Goal: Answer question/provide support

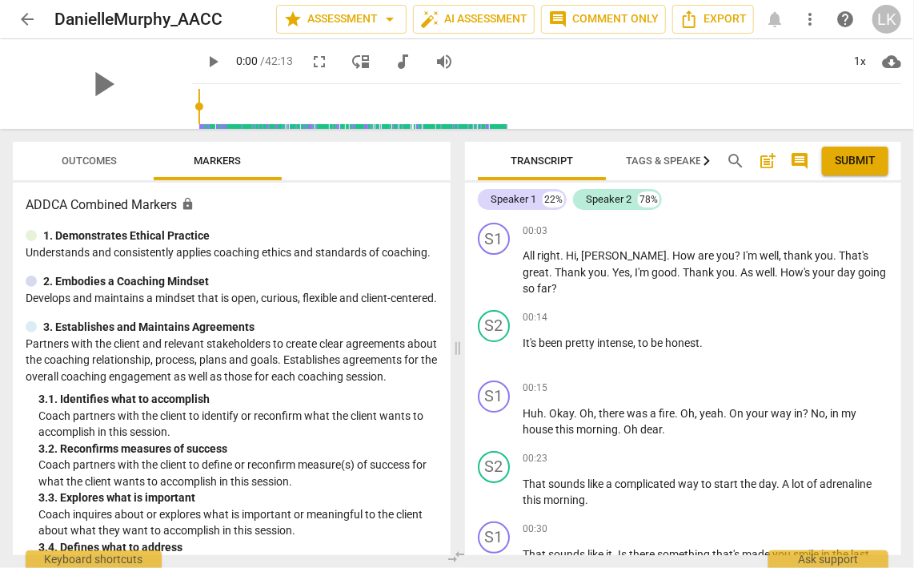
click at [78, 158] on span "Outcomes" at bounding box center [89, 161] width 55 height 12
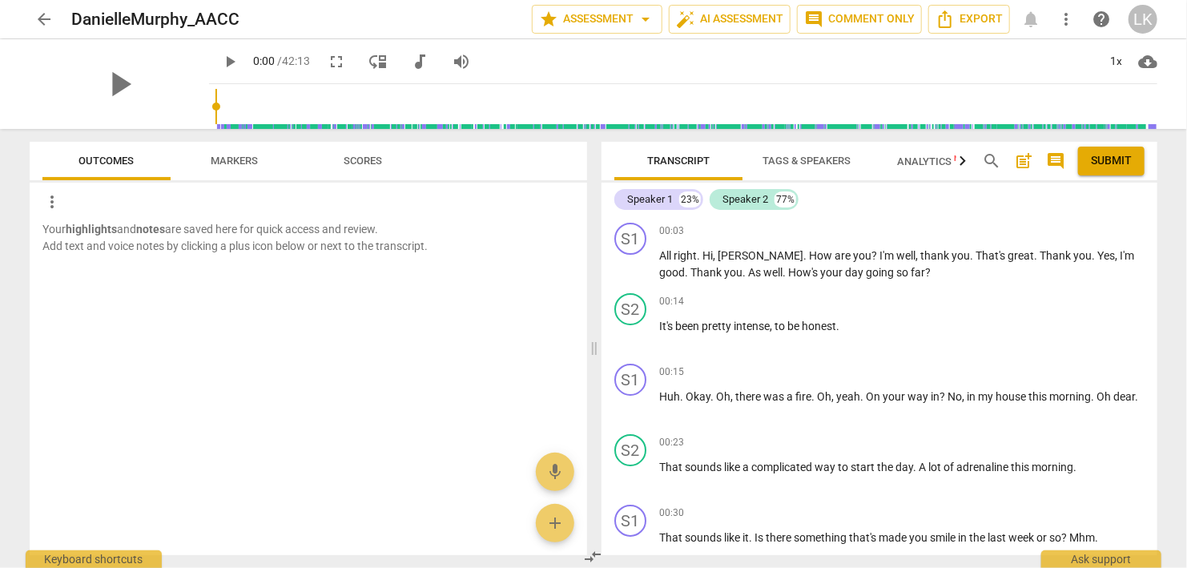
click at [106, 163] on span "Outcomes" at bounding box center [106, 161] width 55 height 12
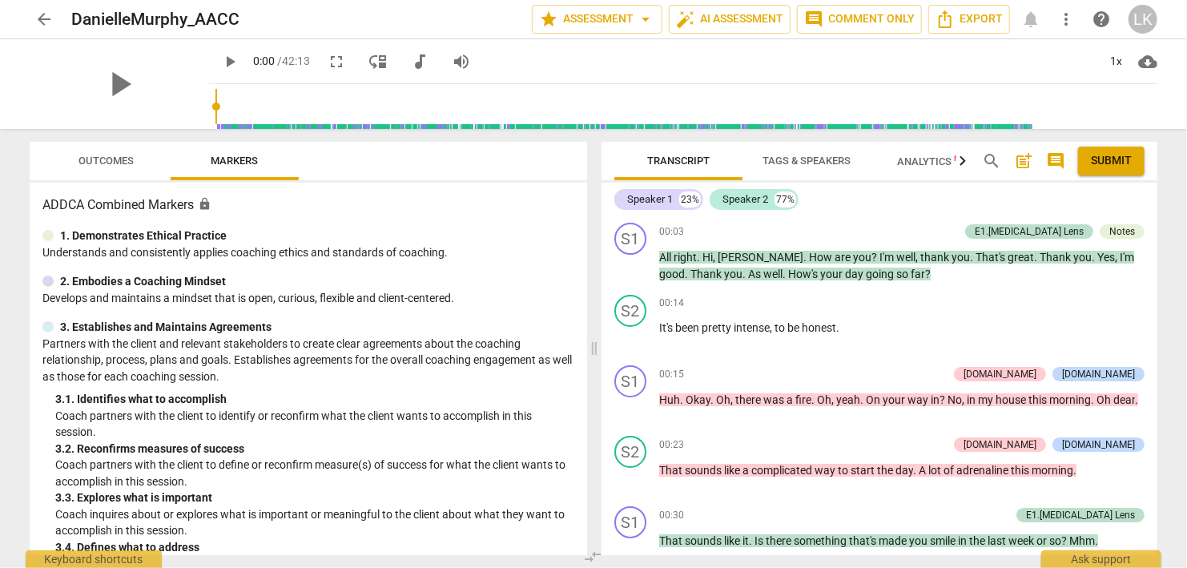
click at [95, 162] on span "Outcomes" at bounding box center [106, 161] width 55 height 12
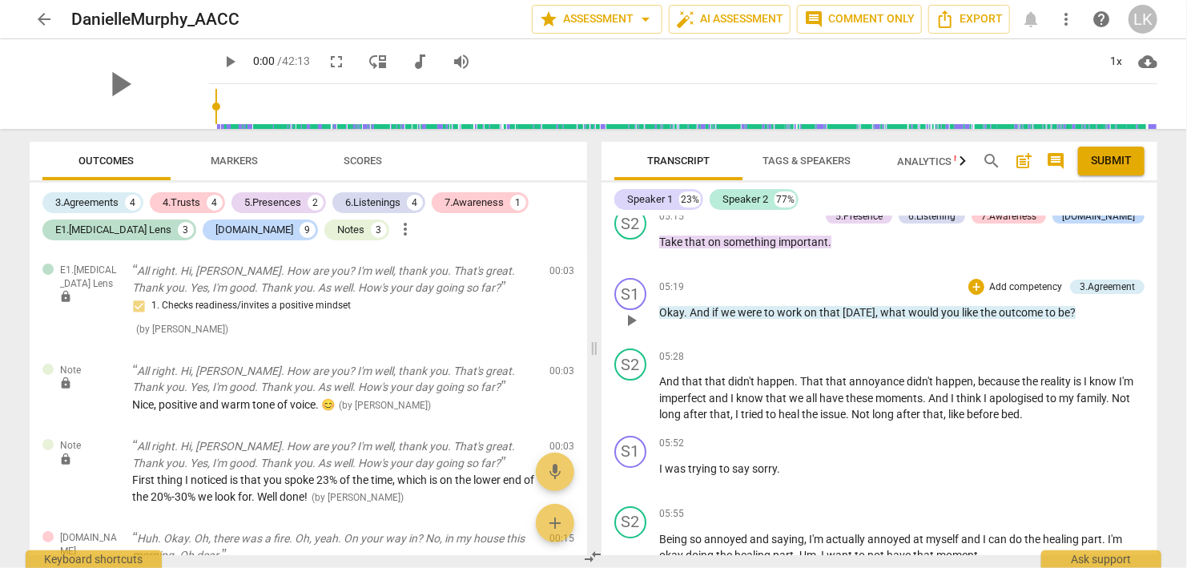
scroll to position [2767, 0]
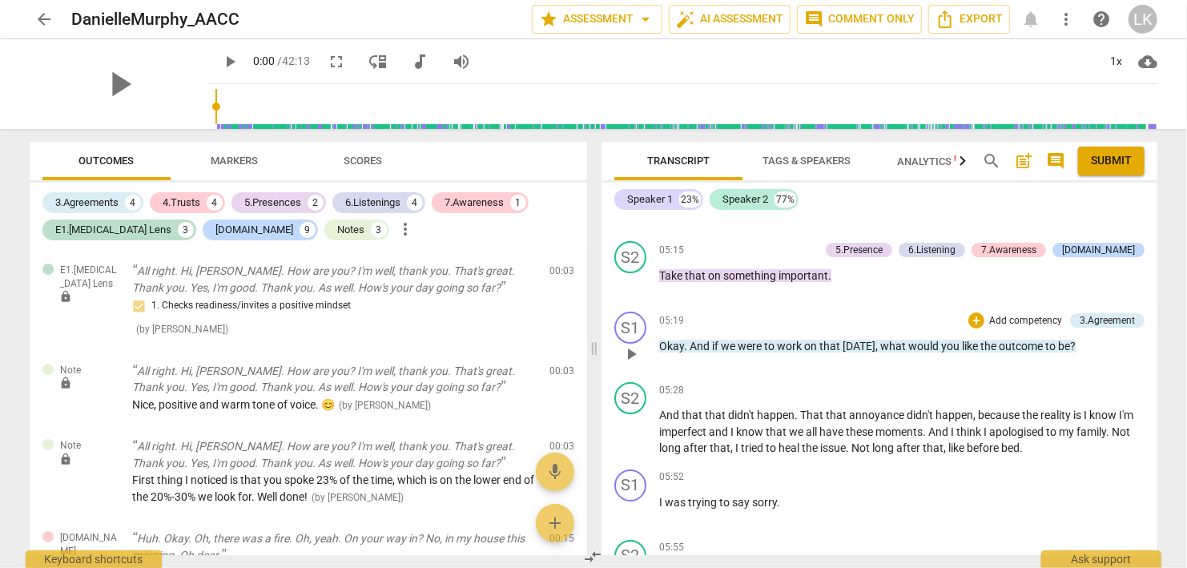
click at [633, 344] on span "play_arrow" at bounding box center [630, 353] width 19 height 19
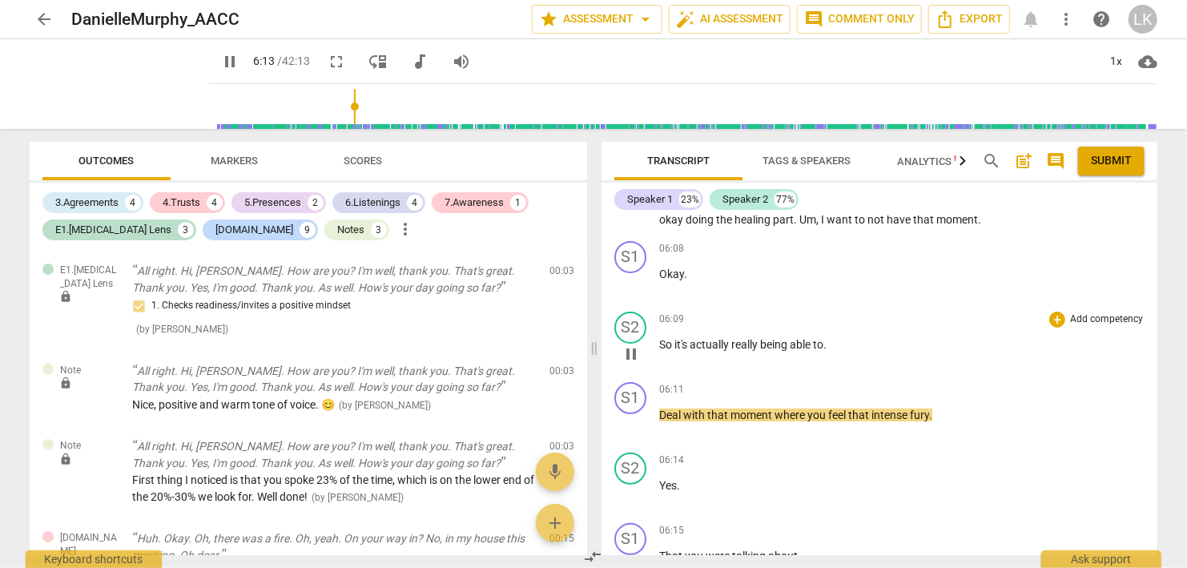
scroll to position [3044, 0]
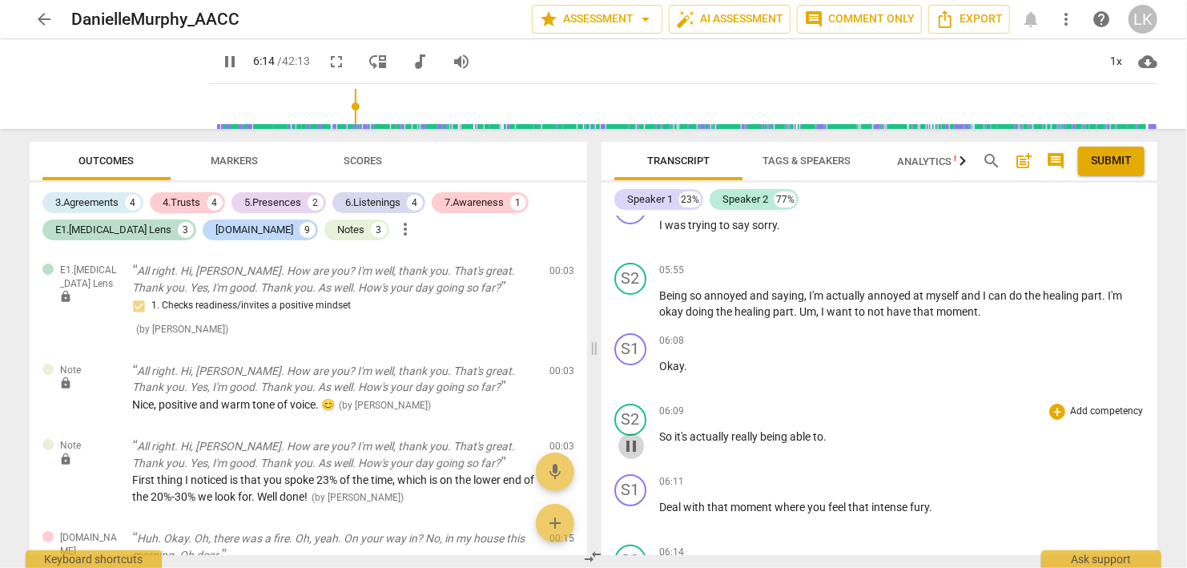
click at [633, 436] on span "pause" at bounding box center [630, 445] width 19 height 19
type input "376"
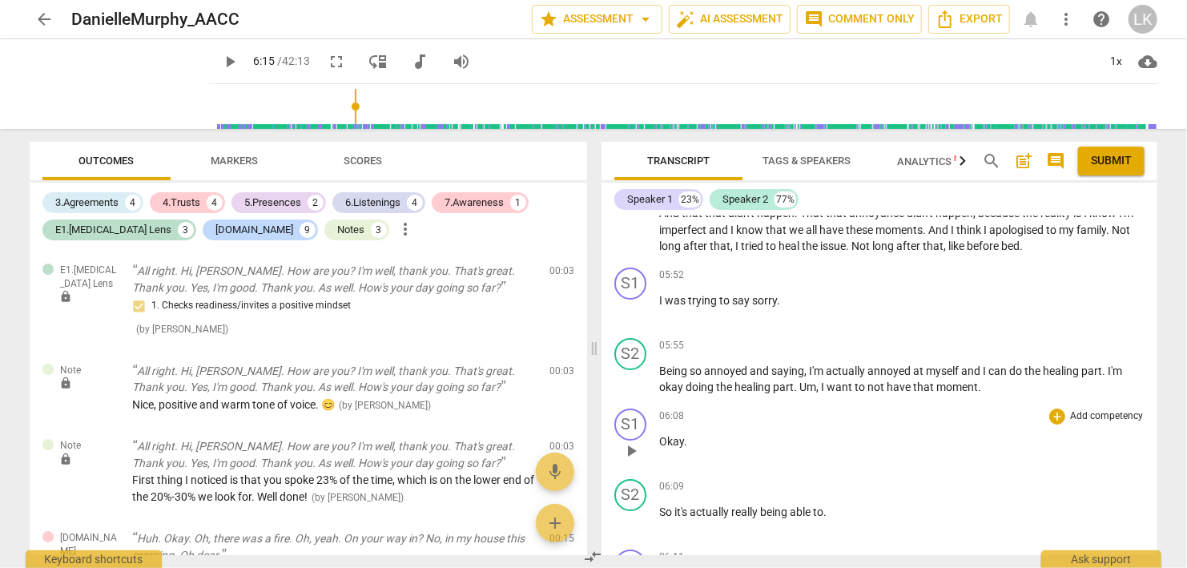
scroll to position [2951, 0]
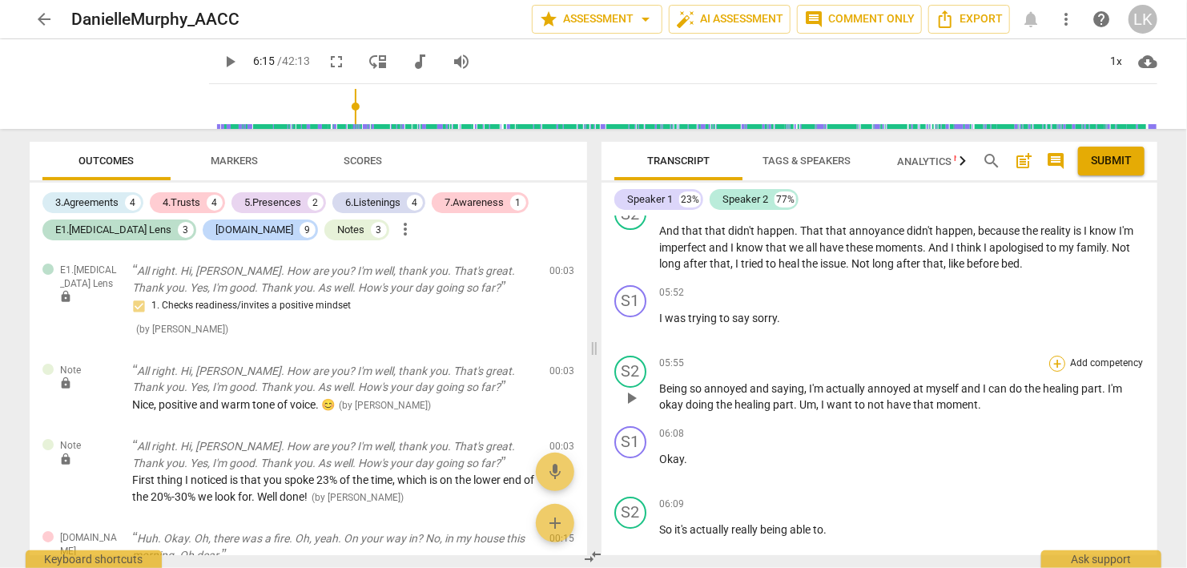
click at [1058, 355] on div "+" at bounding box center [1057, 363] width 16 height 16
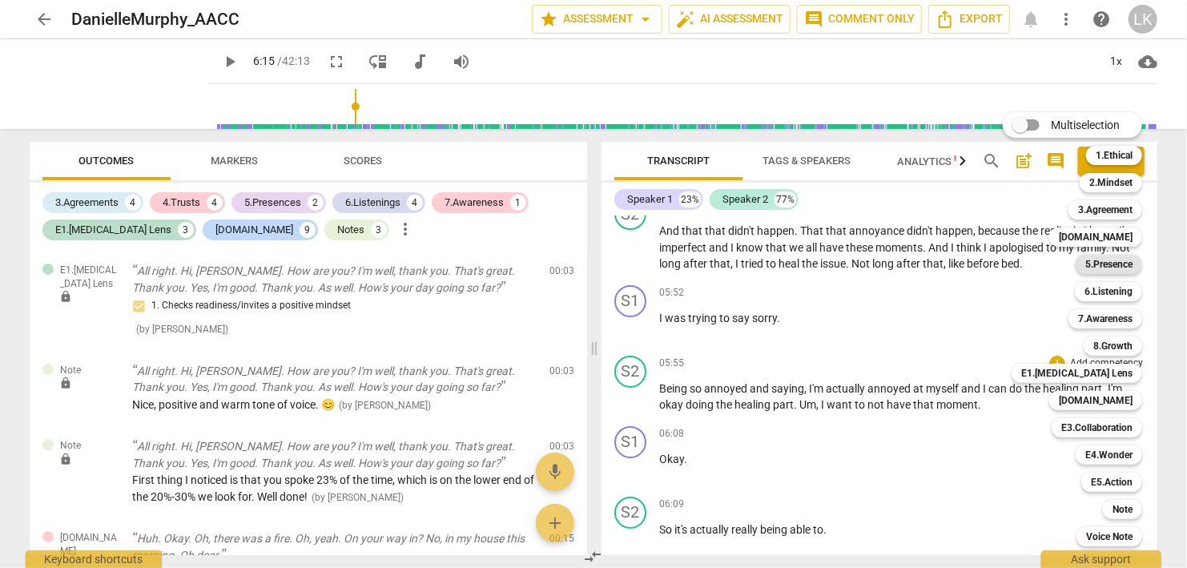
click at [1104, 270] on b "5.Presence" at bounding box center [1108, 264] width 47 height 19
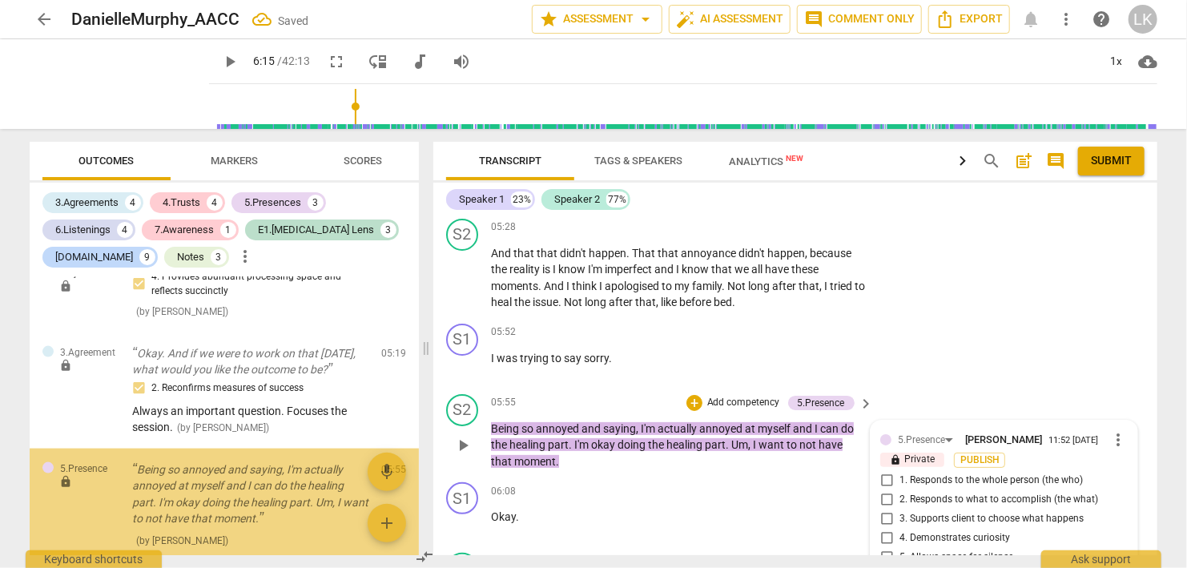
scroll to position [4021, 0]
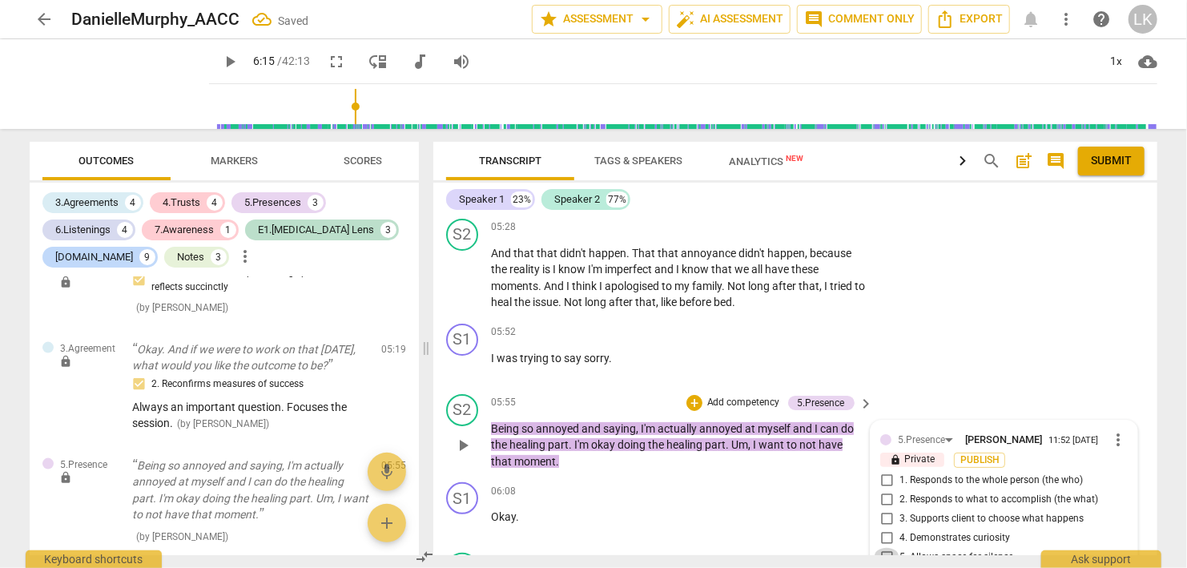
click at [887, 548] on input "5. Allows space for silence" at bounding box center [887, 557] width 26 height 19
checkbox input "true"
click at [697, 395] on div "+" at bounding box center [694, 403] width 16 height 16
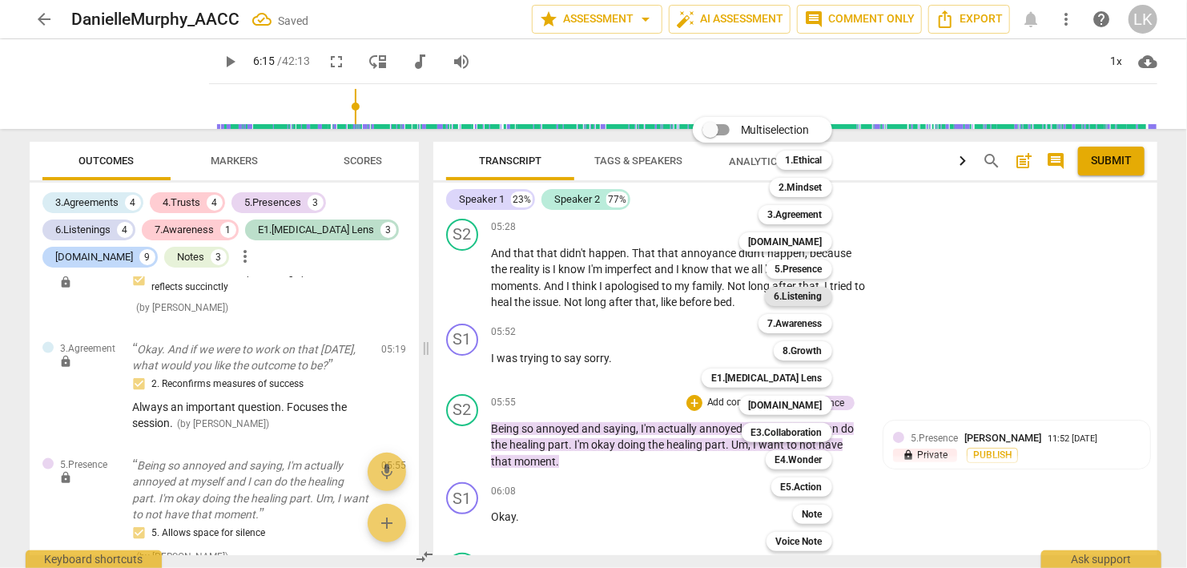
click at [795, 296] on b "6.Listening" at bounding box center [798, 296] width 48 height 19
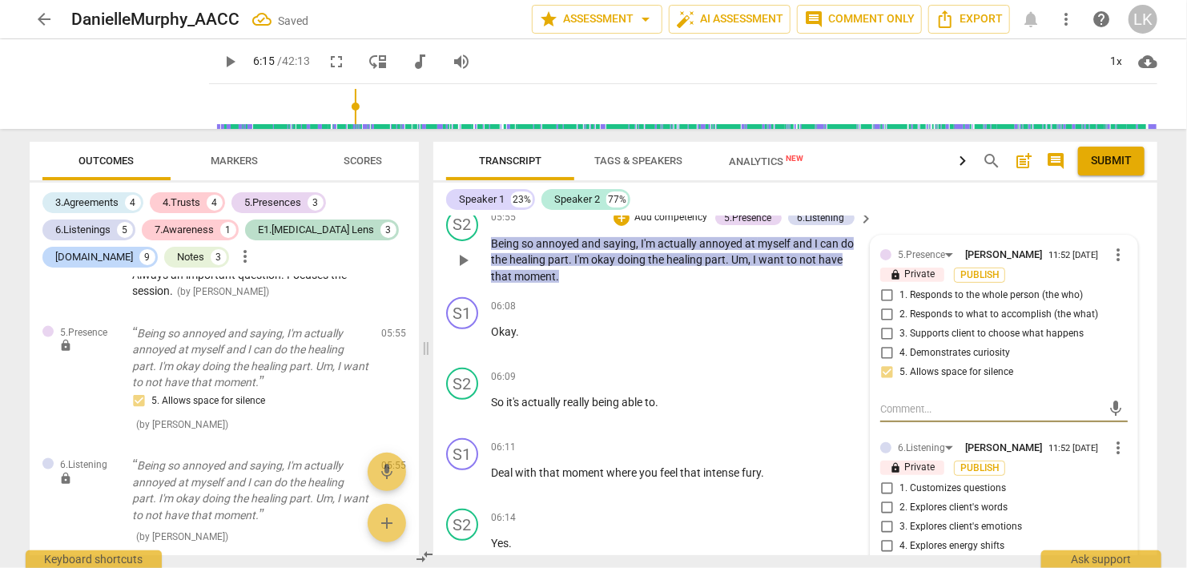
scroll to position [3376, 0]
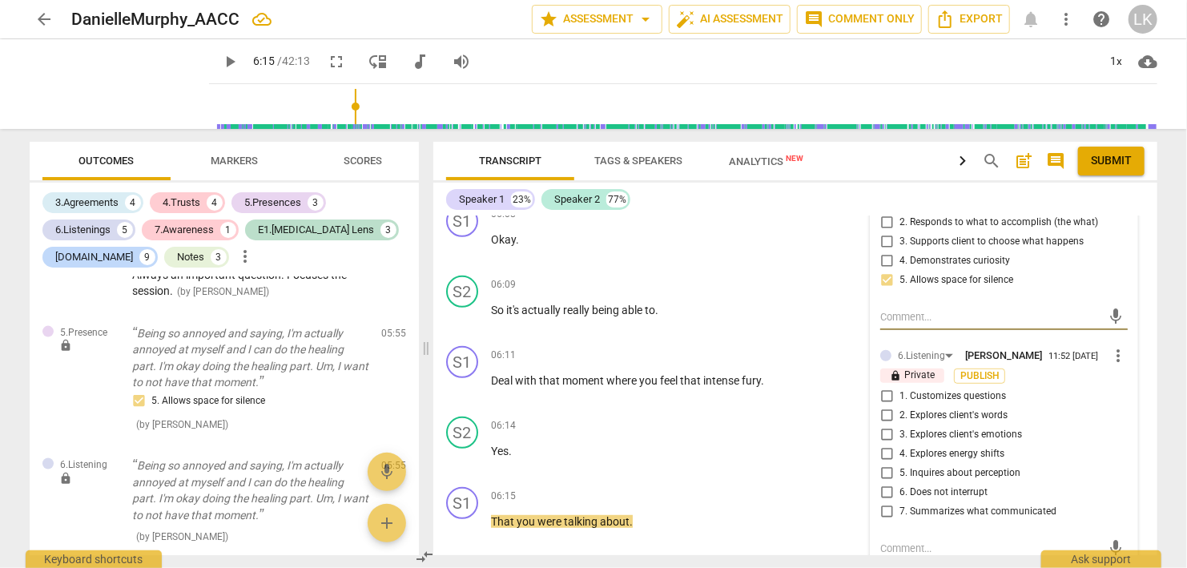
click at [892, 483] on input "6. Does not interrupt" at bounding box center [887, 492] width 26 height 19
checkbox input "true"
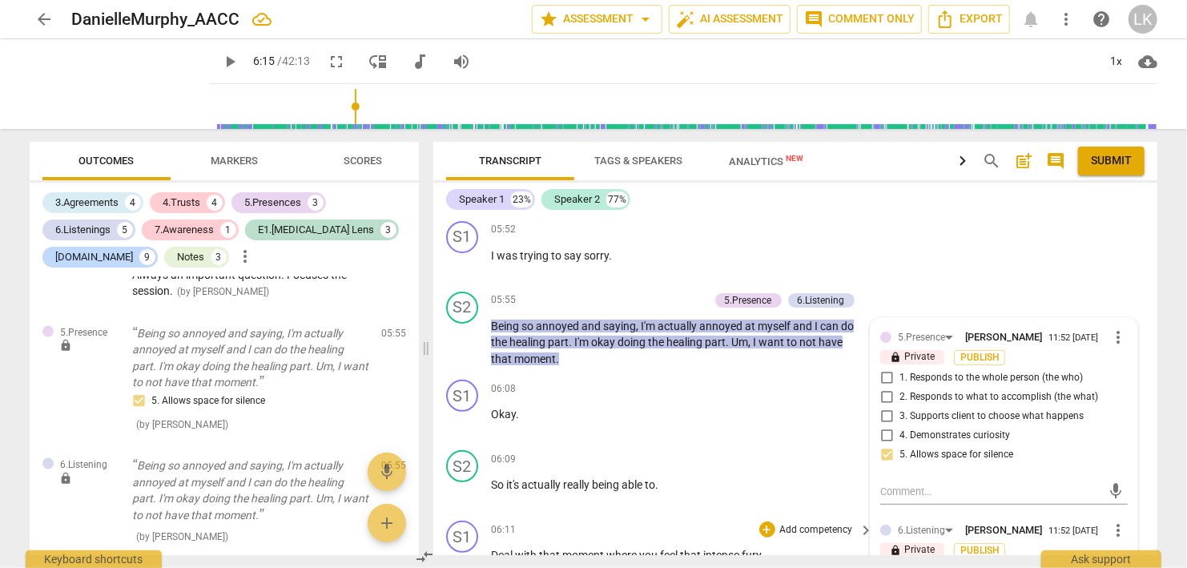
scroll to position [3191, 0]
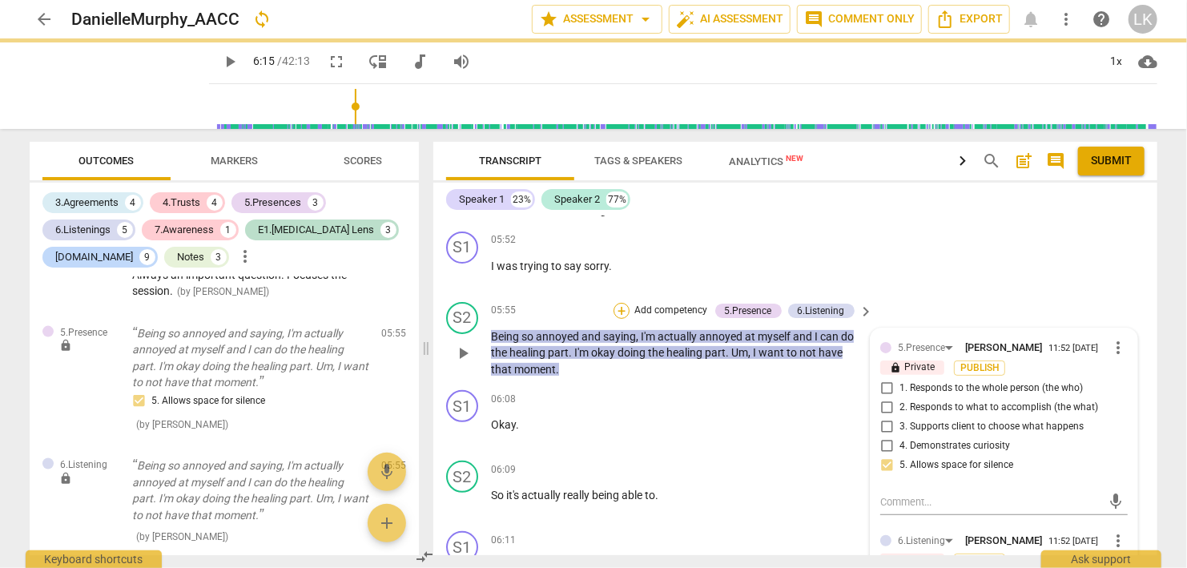
click at [626, 303] on div "+" at bounding box center [621, 311] width 16 height 16
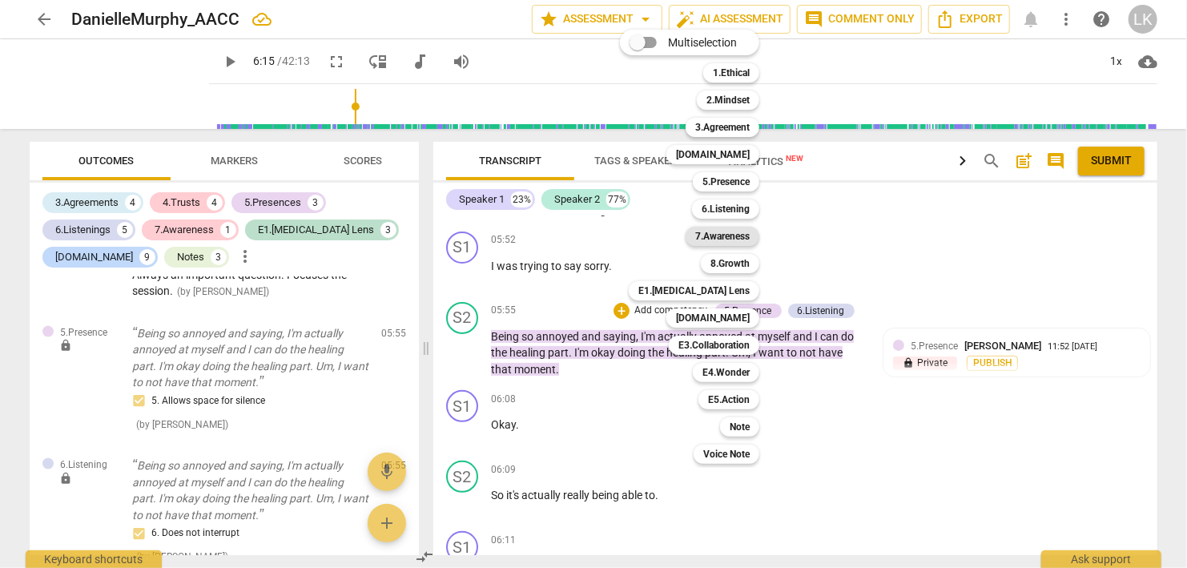
click at [741, 242] on b "7.Awareness" at bounding box center [722, 236] width 54 height 19
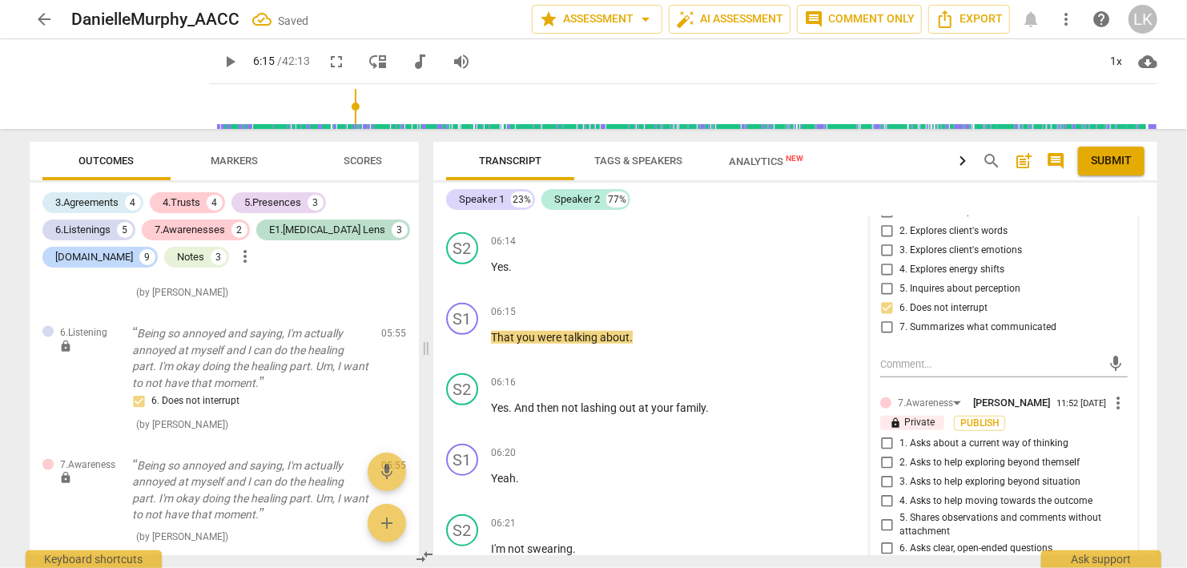
scroll to position [3652, 0]
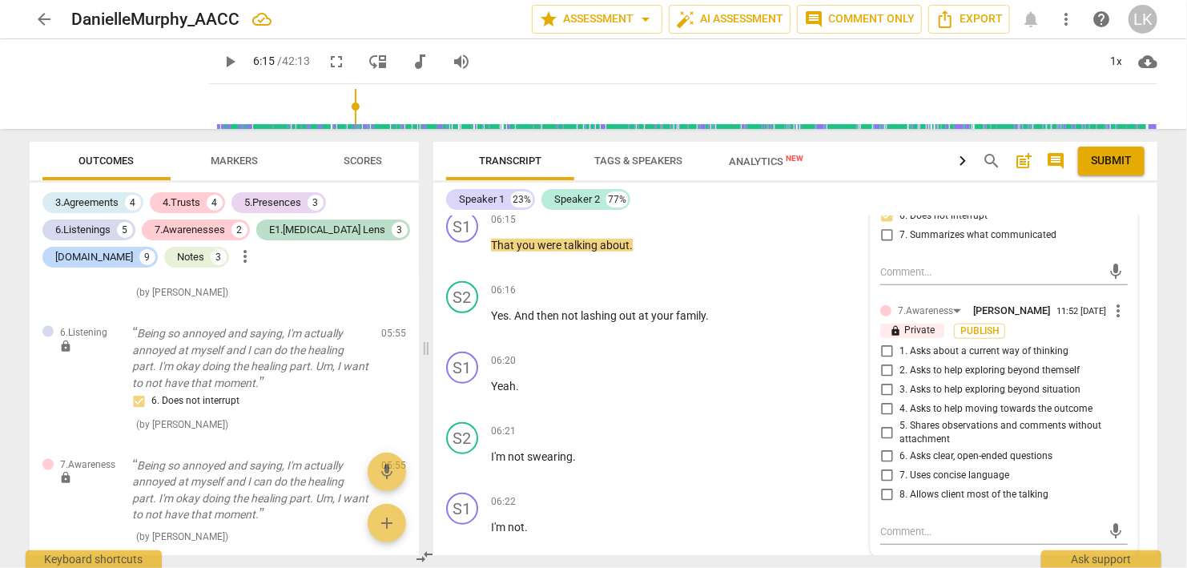
click at [889, 485] on input "8. Allows client most of the talking" at bounding box center [887, 494] width 26 height 19
checkbox input "true"
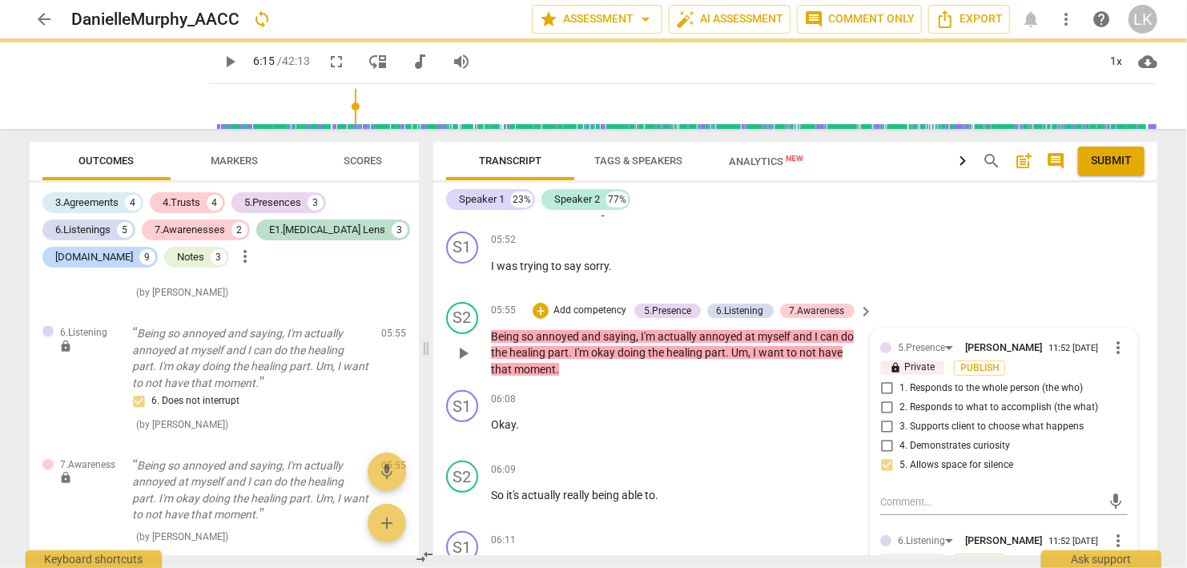
scroll to position [3099, 0]
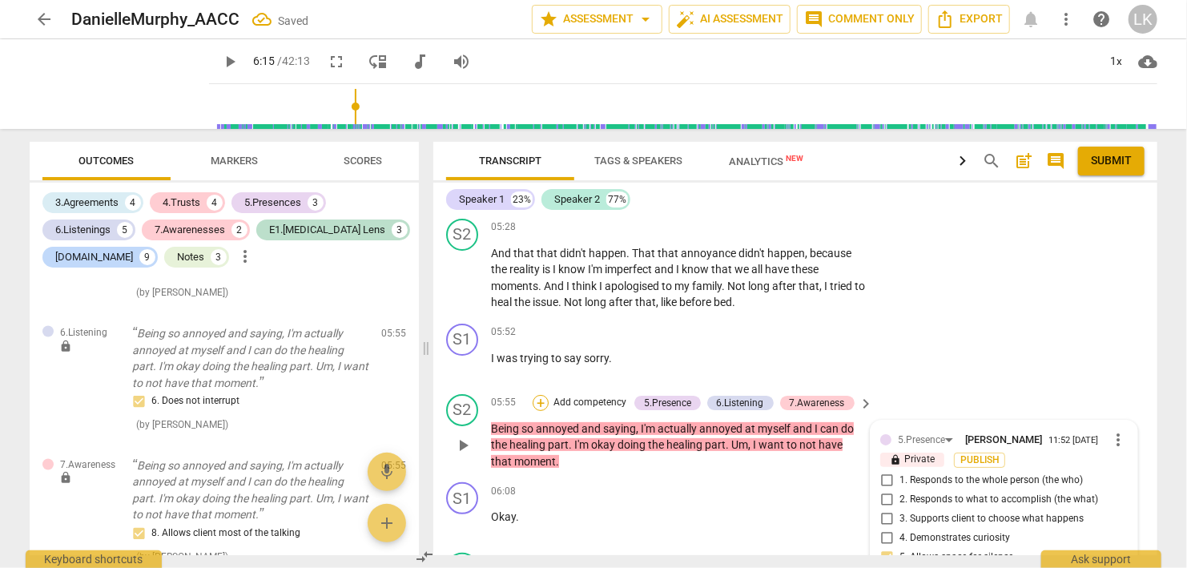
click at [547, 395] on div "+" at bounding box center [540, 403] width 16 height 16
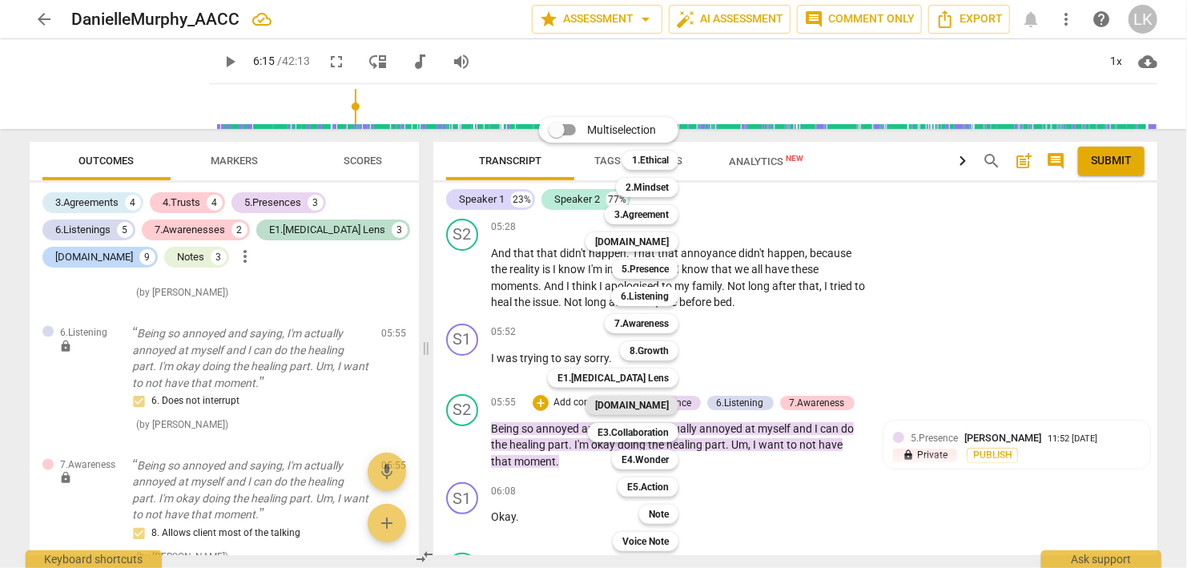
click at [657, 415] on b "[DOMAIN_NAME]" at bounding box center [632, 405] width 74 height 19
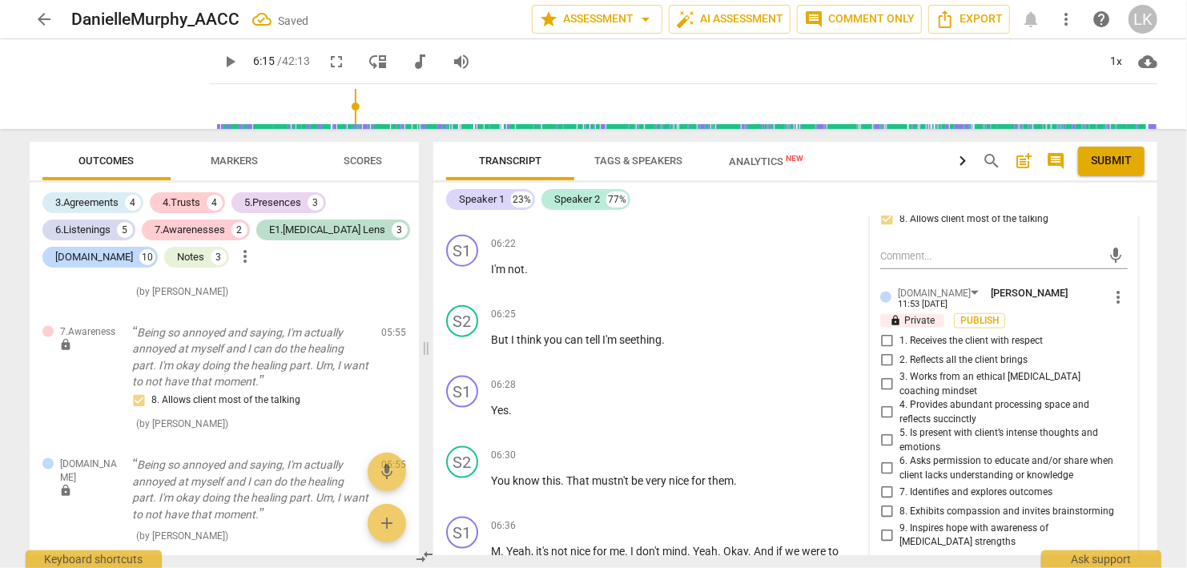
scroll to position [3929, 0]
click at [890, 401] on input "4. Provides abundant processing space and reflects succinctly" at bounding box center [887, 410] width 26 height 19
checkbox input "true"
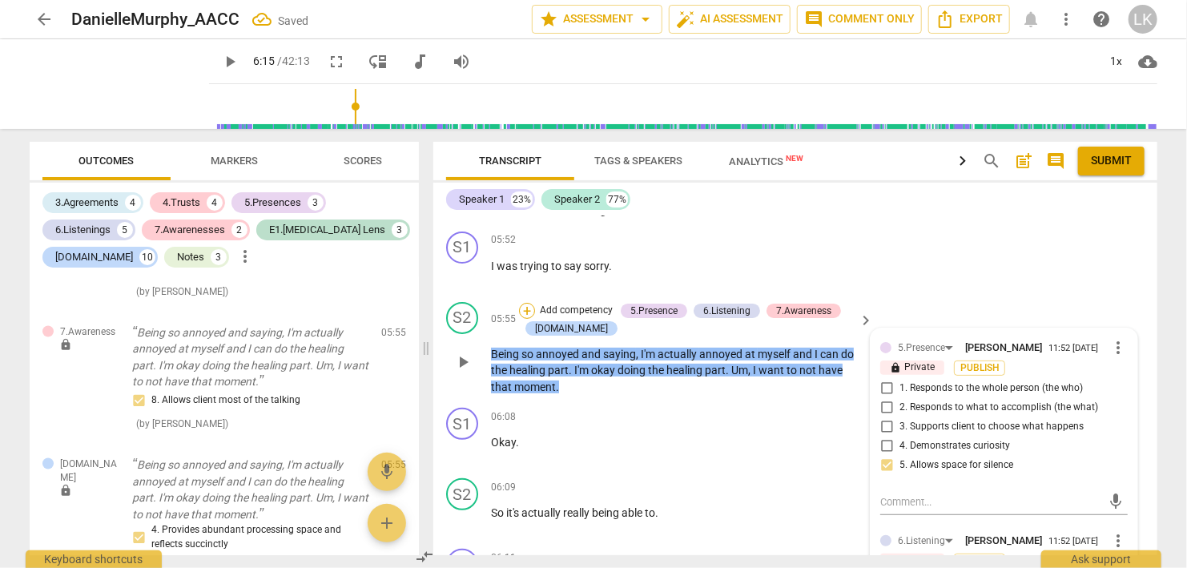
click at [522, 303] on div "+" at bounding box center [527, 311] width 16 height 16
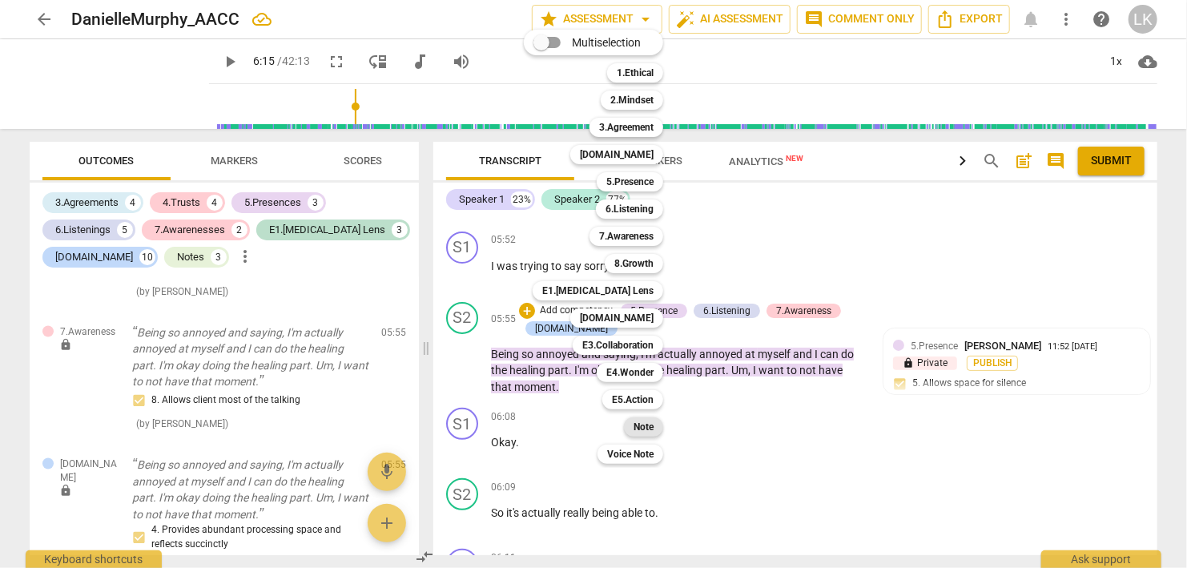
click at [656, 428] on div "Note" at bounding box center [643, 426] width 39 height 19
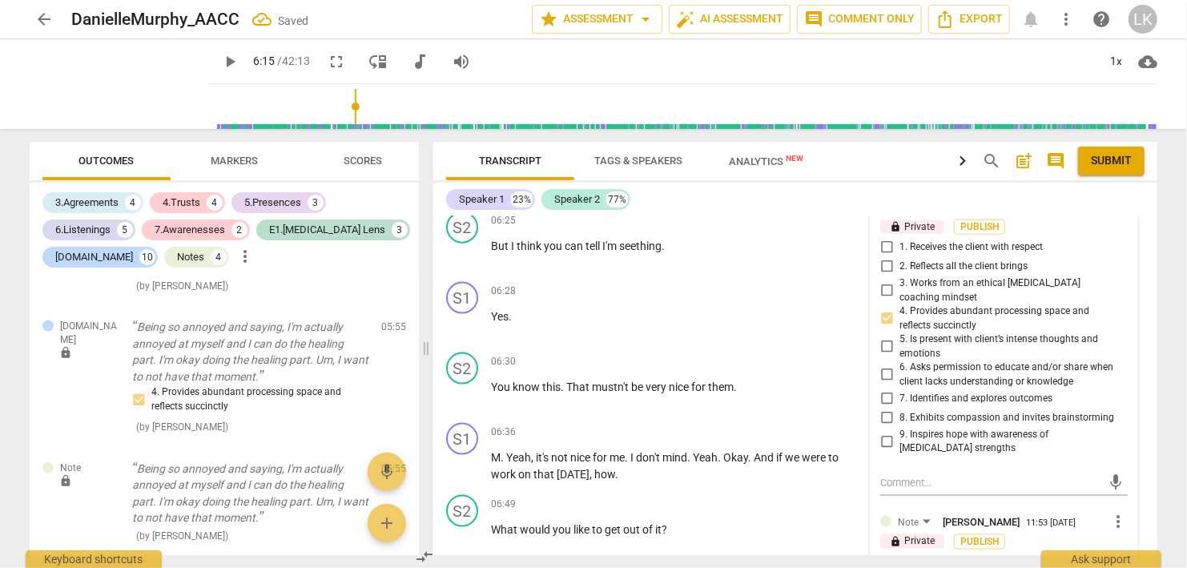
scroll to position [4206, 0]
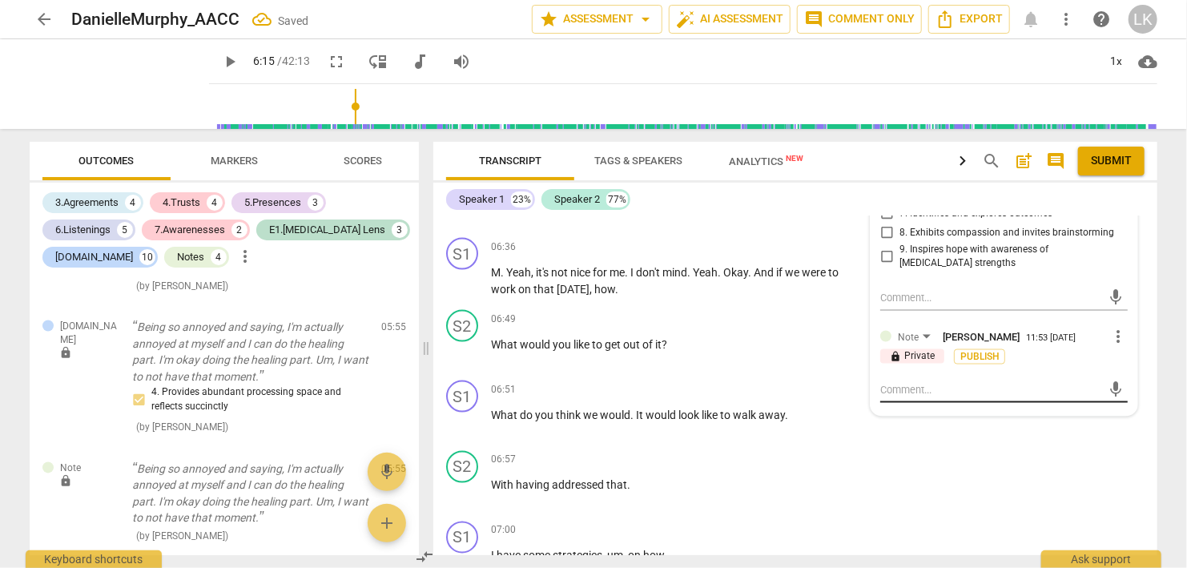
click at [981, 382] on textarea at bounding box center [991, 389] width 222 height 15
type textarea "I"
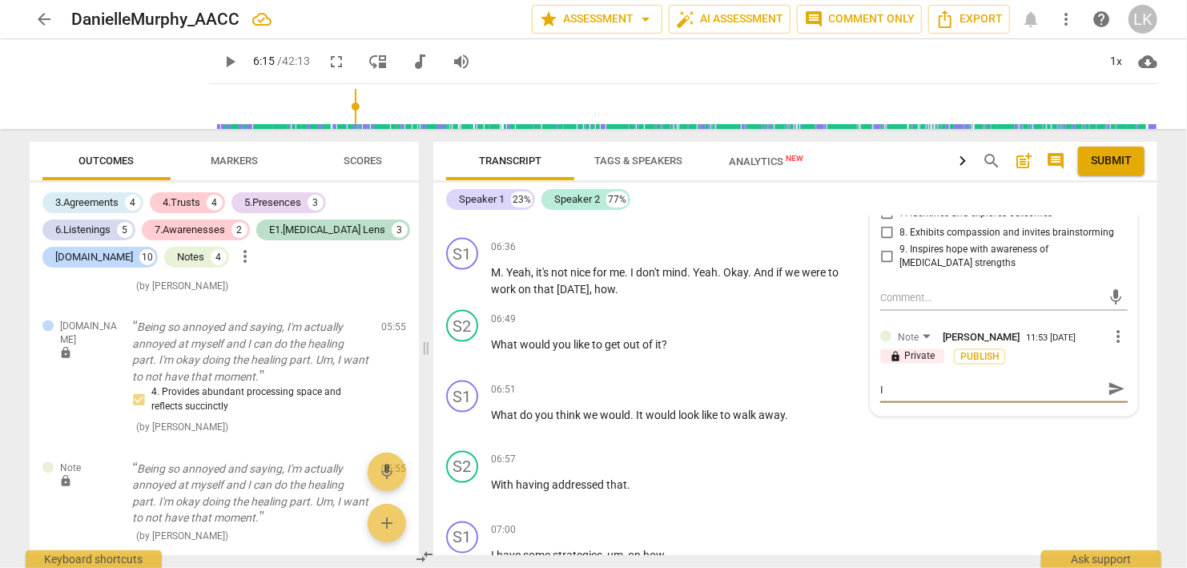
type textarea "I d"
type textarea "I do"
type textarea "I don"
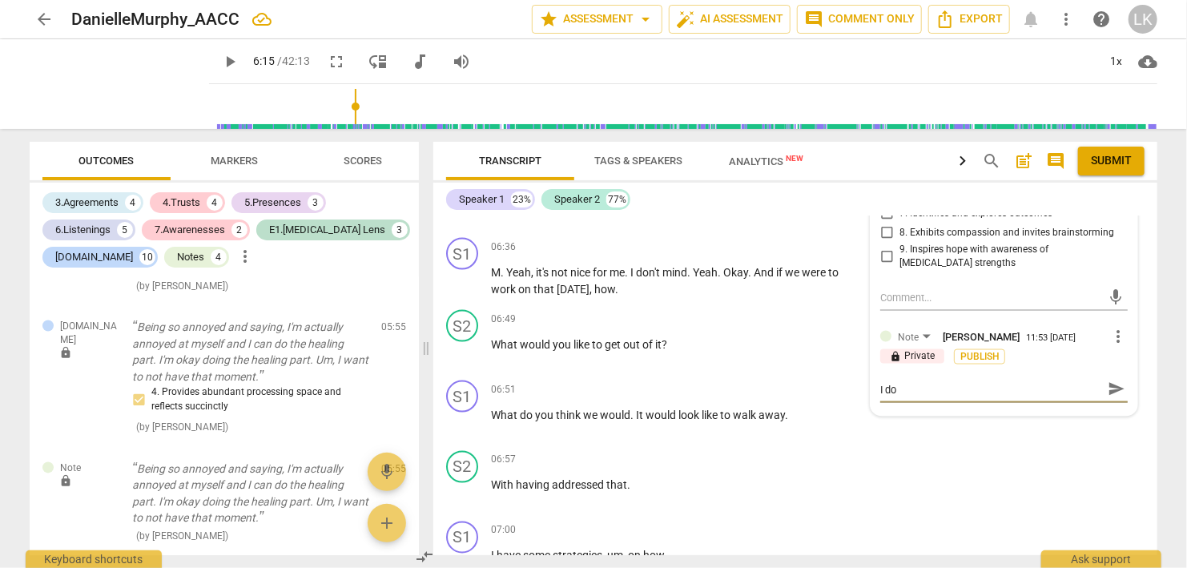
type textarea "I don"
type textarea "I don'"
type textarea "I don't"
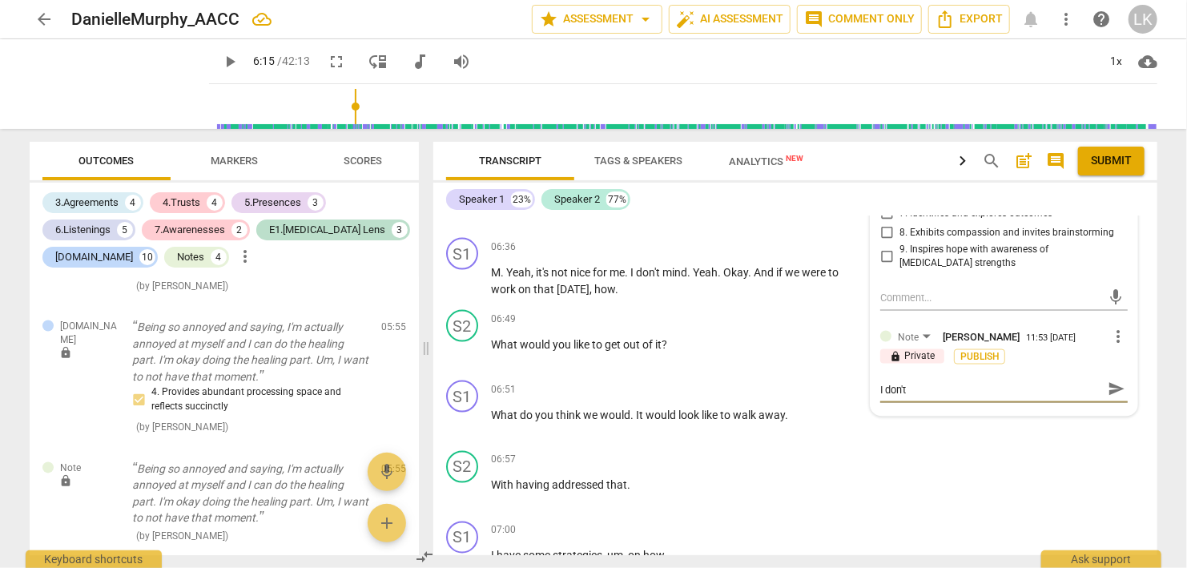
type textarea "I don't"
type textarea "I don't n"
type textarea "I don't ne"
type textarea "I don't nee"
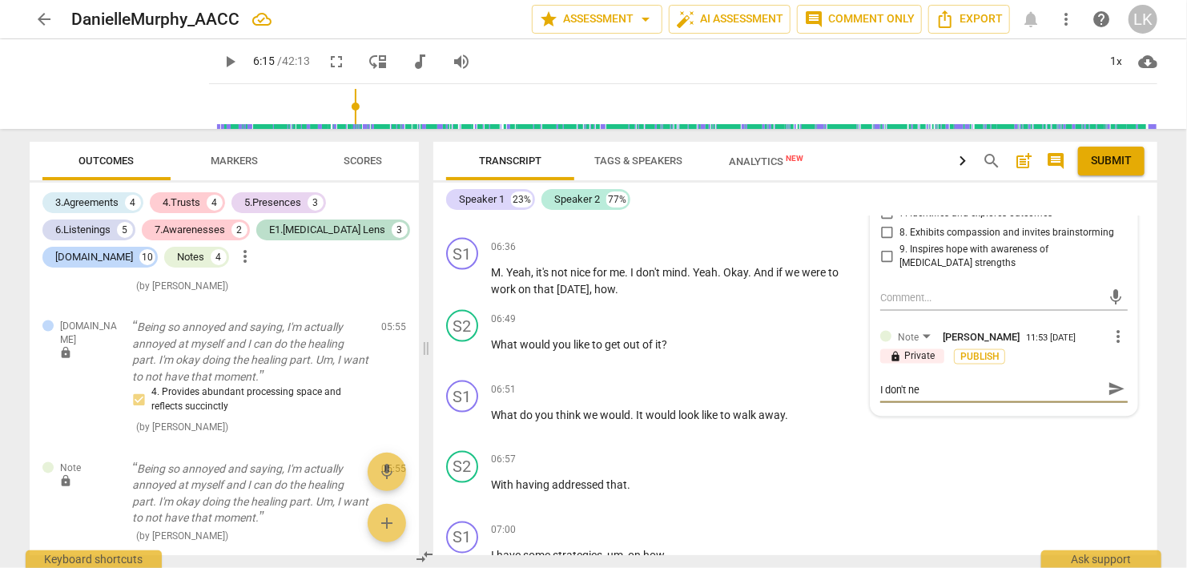
type textarea "I don't nee"
type textarea "I don't neec"
type textarea "I don't nee"
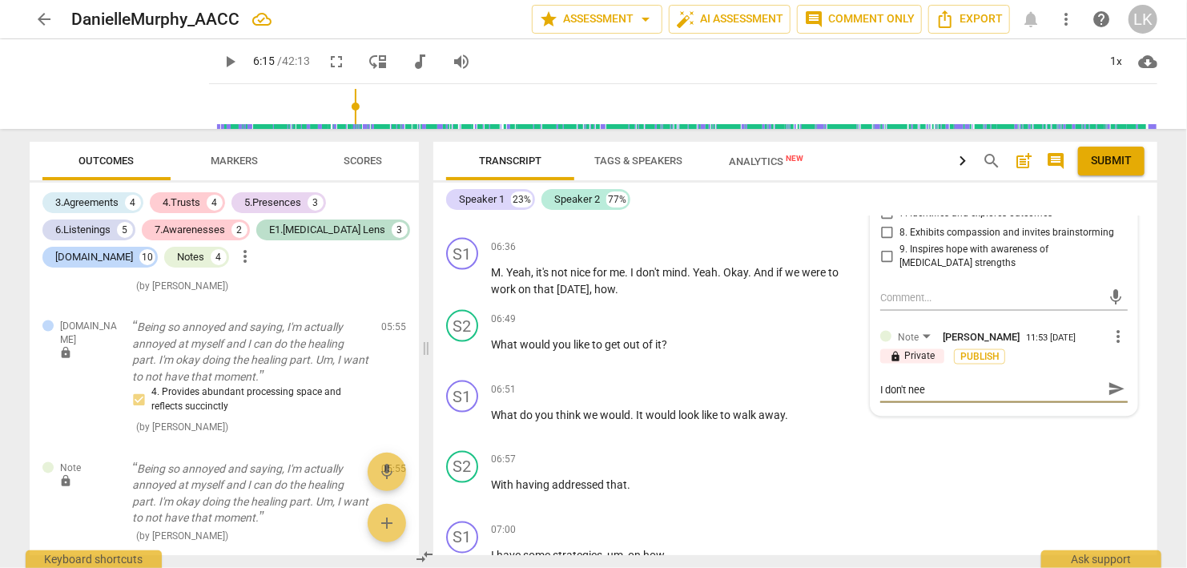
type textarea "I don't need"
type textarea "I don't need t"
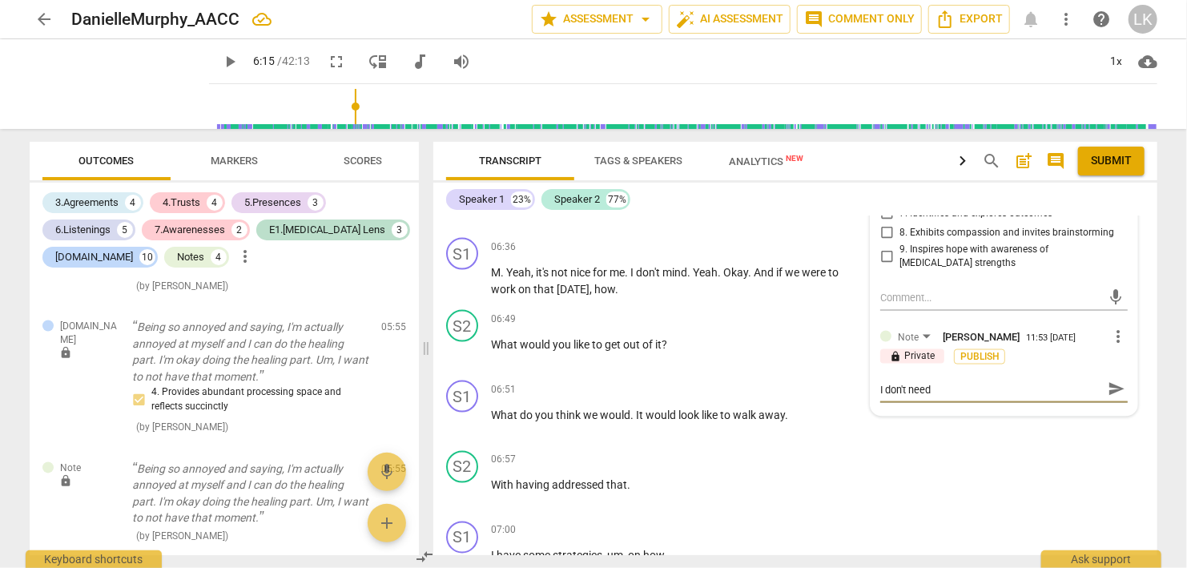
type textarea "I don't need t"
type textarea "I don't need to"
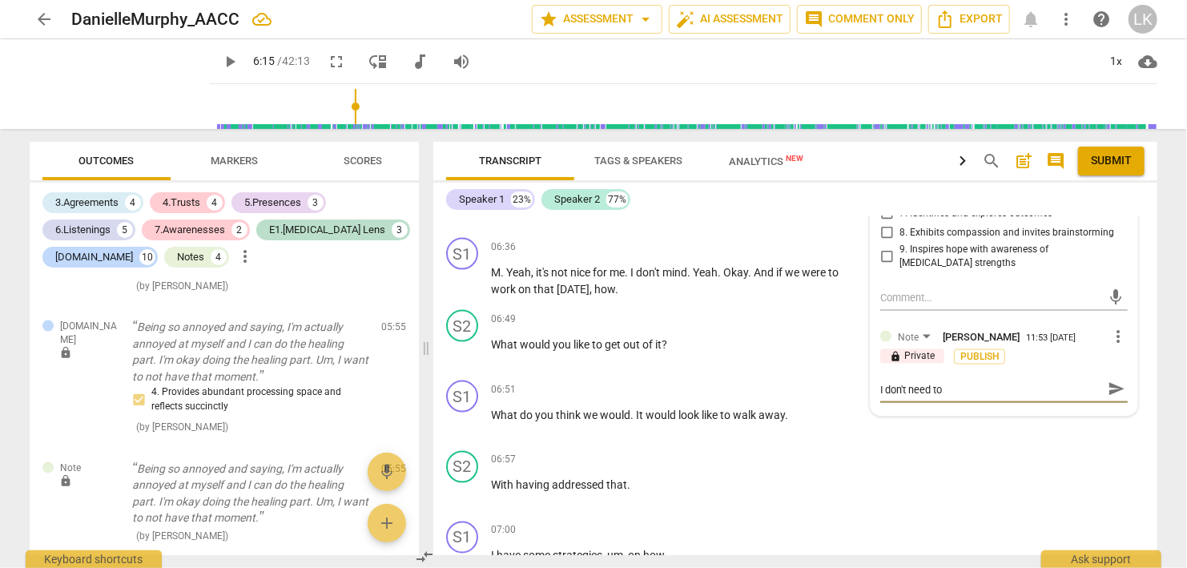
type textarea "I don't need to k"
type textarea "I don't need to ke"
type textarea "I don't need to [PERSON_NAME]"
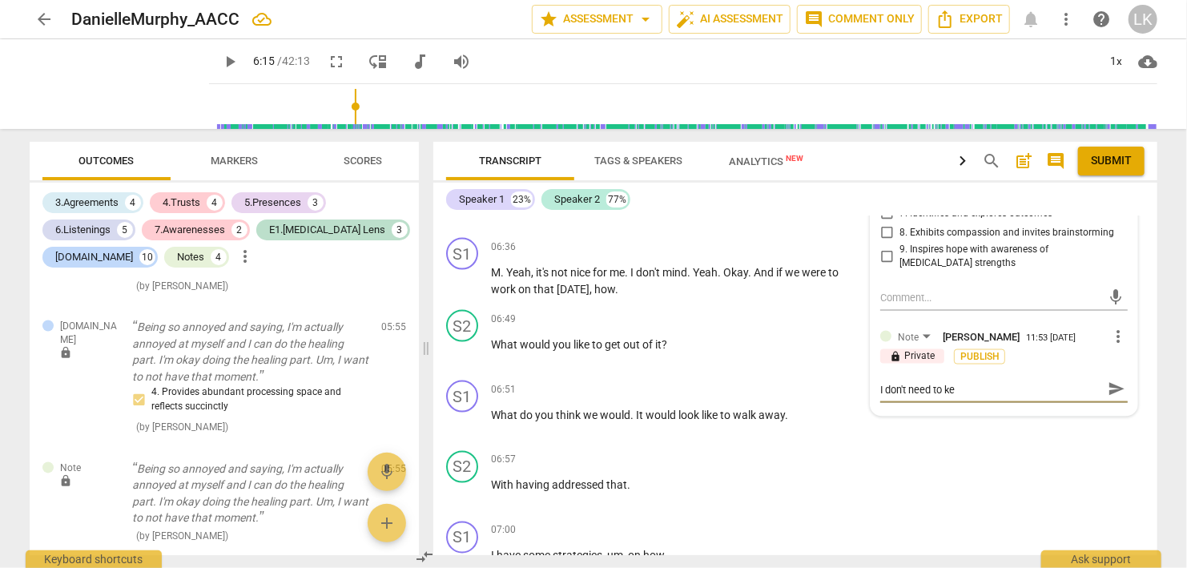
type textarea "I don't need to [PERSON_NAME]"
type textarea "I don't need to keep"
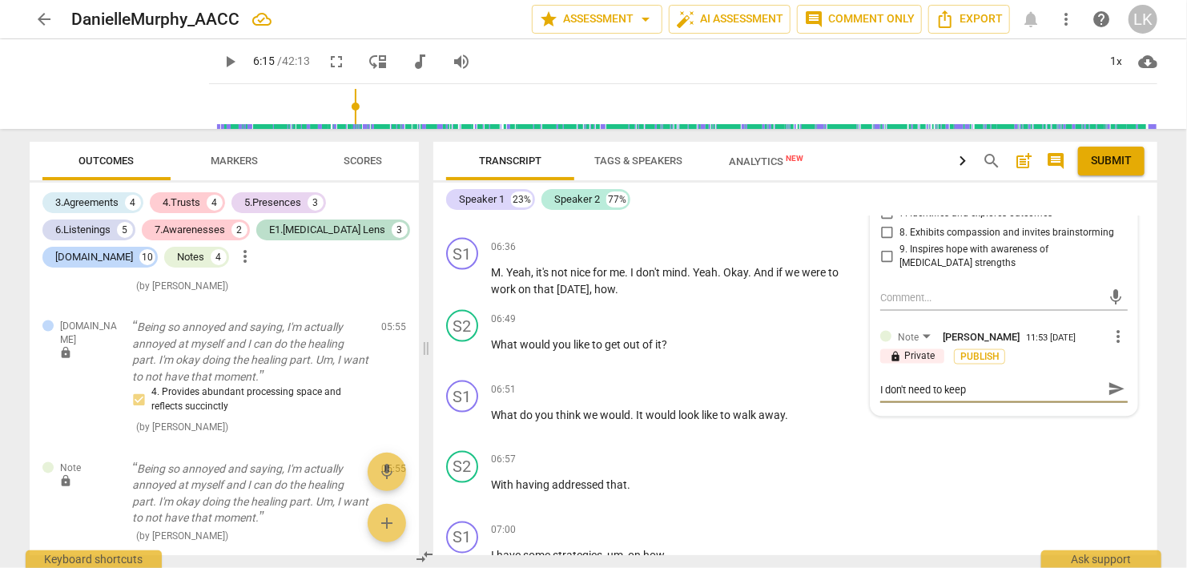
type textarea "I don't need to keep m"
type textarea "I don't need to keep ma"
type textarea "I don't need to keep mar"
type textarea "I don't need to keep [PERSON_NAME]"
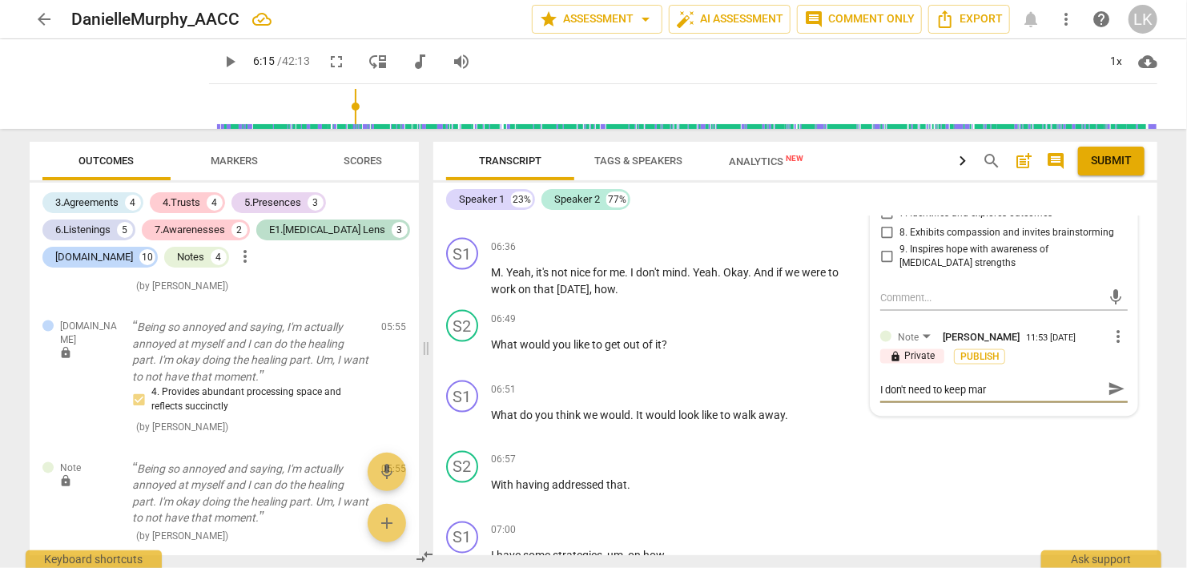
type textarea "I don't need to keep [PERSON_NAME]"
type textarea "I don't need to keep marking"
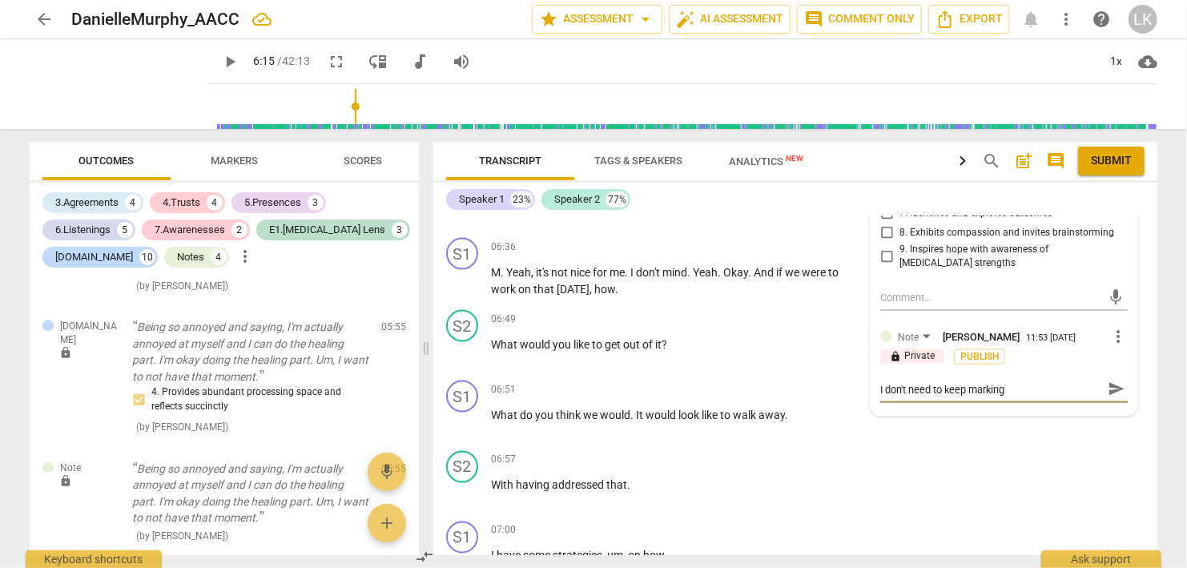
type textarea "I don't need to keep marking"
type textarea "I don't need to keep marking t"
type textarea "I don't need to keep marking th"
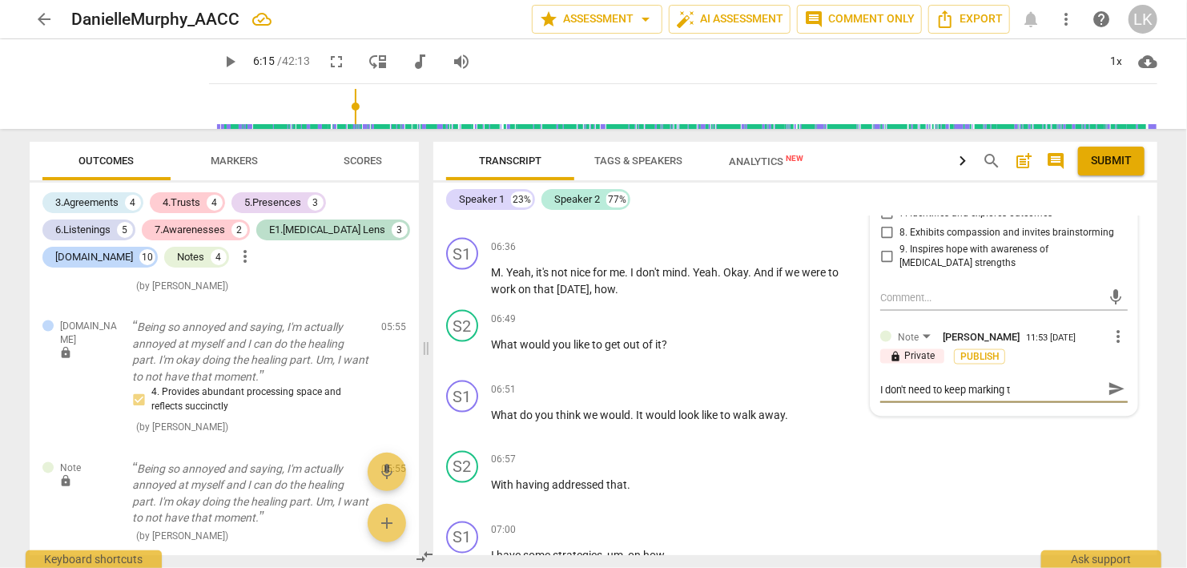
type textarea "I don't need to keep marking th"
type textarea "I don't need to keep marking the"
type textarea "I don't need to keep marking thes"
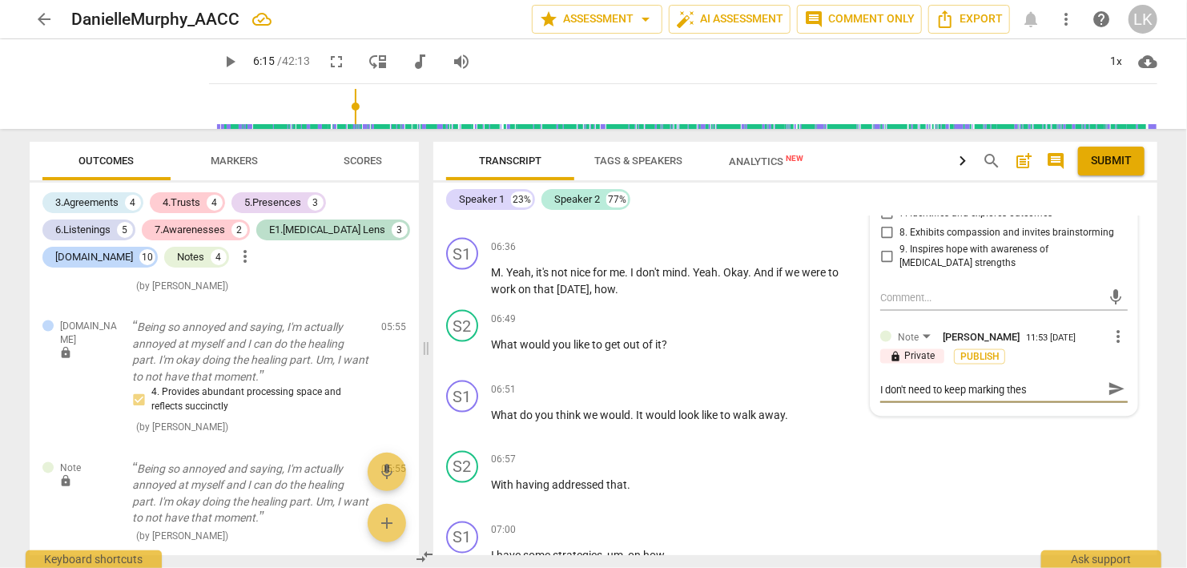
type textarea "I don't need to keep marking these"
type textarea "I don't need to keep marking these c"
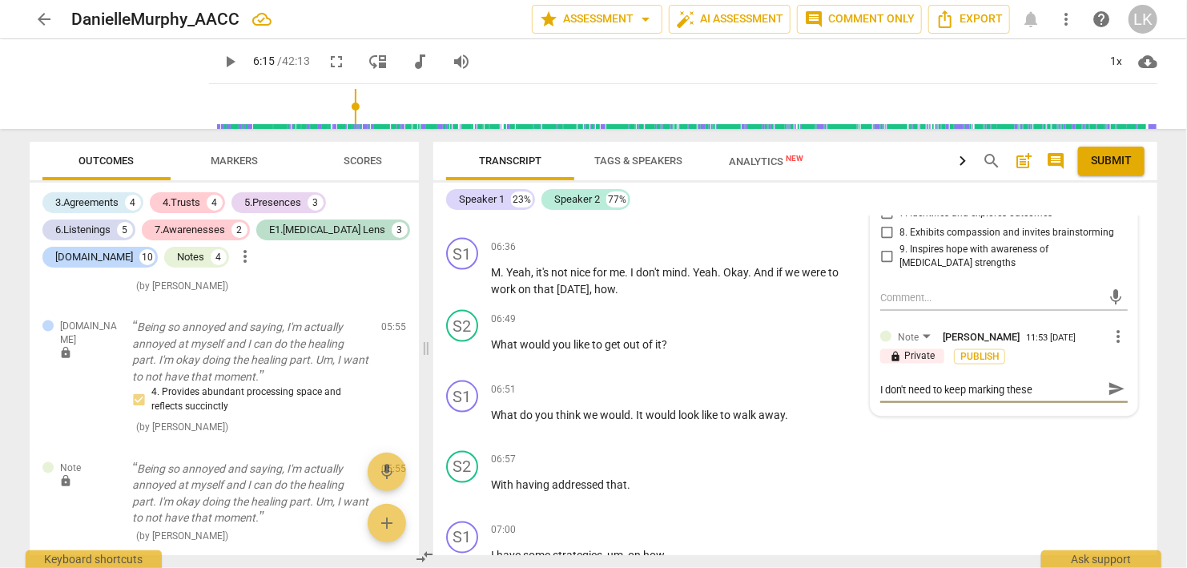
type textarea "I don't need to keep marking these c"
type textarea "I don't need to keep marking these co"
type textarea "I don't need to keep marking these com"
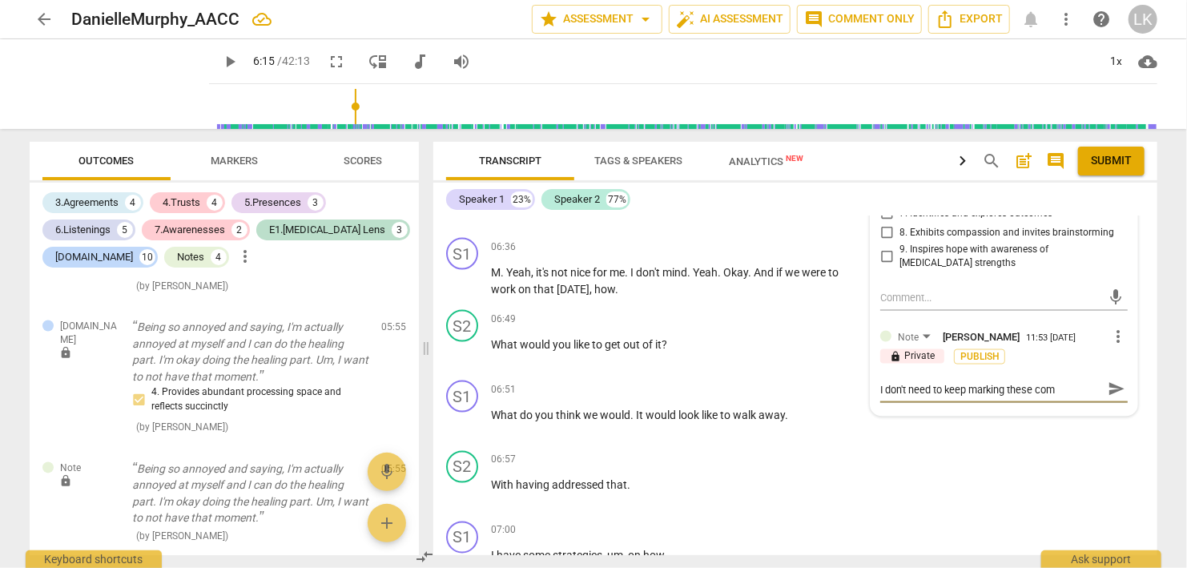
type textarea "I don't need to keep marking these co"
type textarea "I don't need to keep marking these c"
type textarea "I don't need to keep marking these"
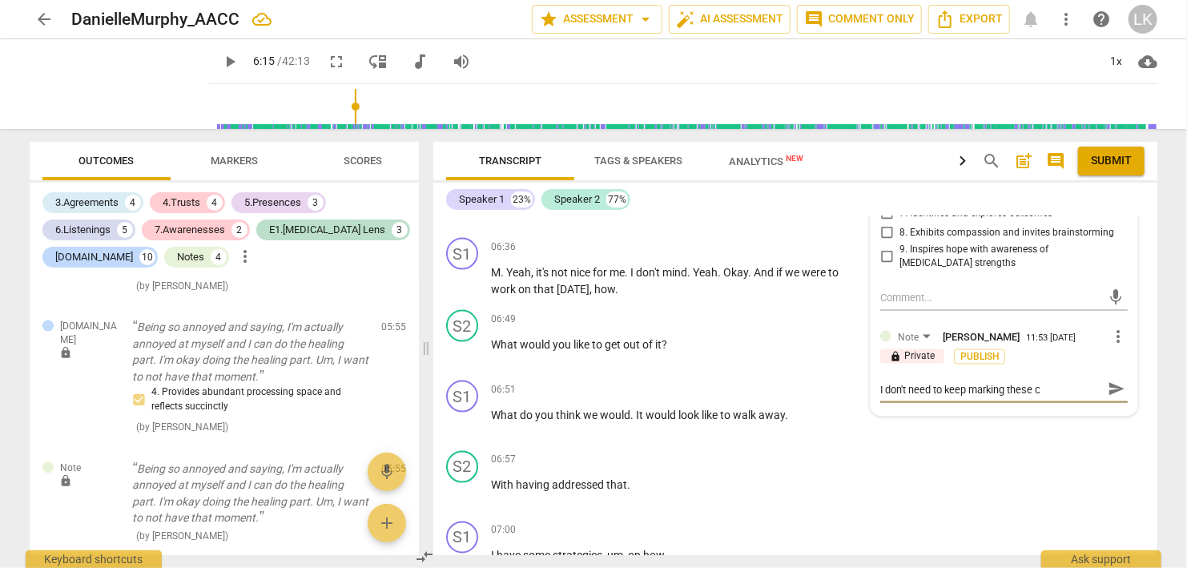
type textarea "I don't need to keep marking these"
type textarea "I don't need to keep marking these C"
type textarea "I don't need to keep marking these Co"
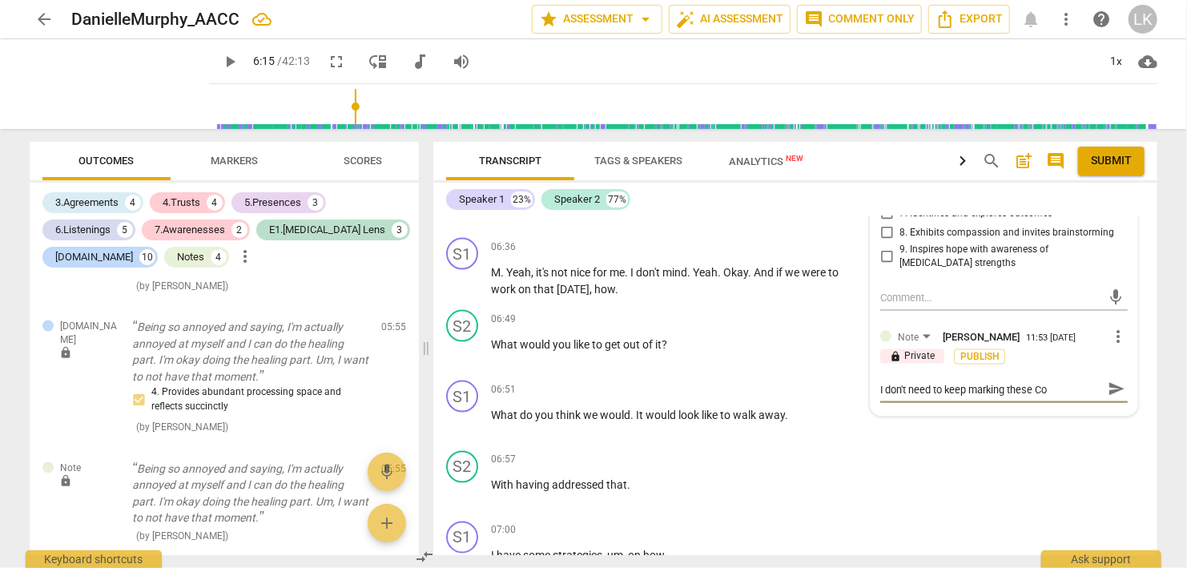
type textarea "I don't need to keep marking these Com"
type textarea "I don't need to keep marking these Comp"
type textarea "I don't need to keep marking these Compe"
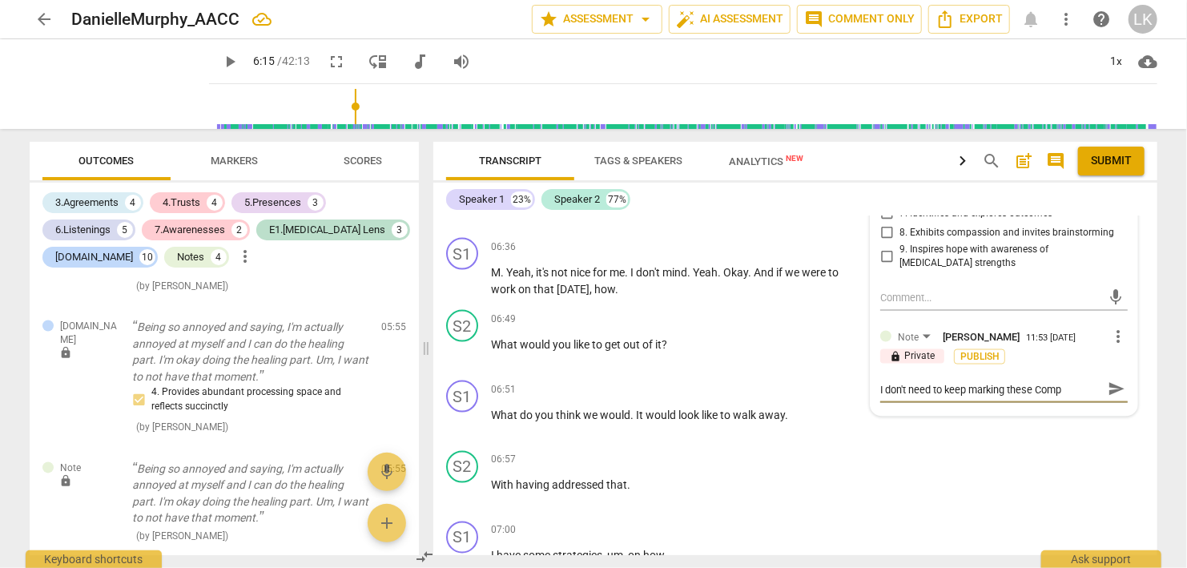
type textarea "I don't need to keep marking these Compe"
type textarea "I don't need to keep marking these Compet"
type textarea "I don't need to keep marking these Compete"
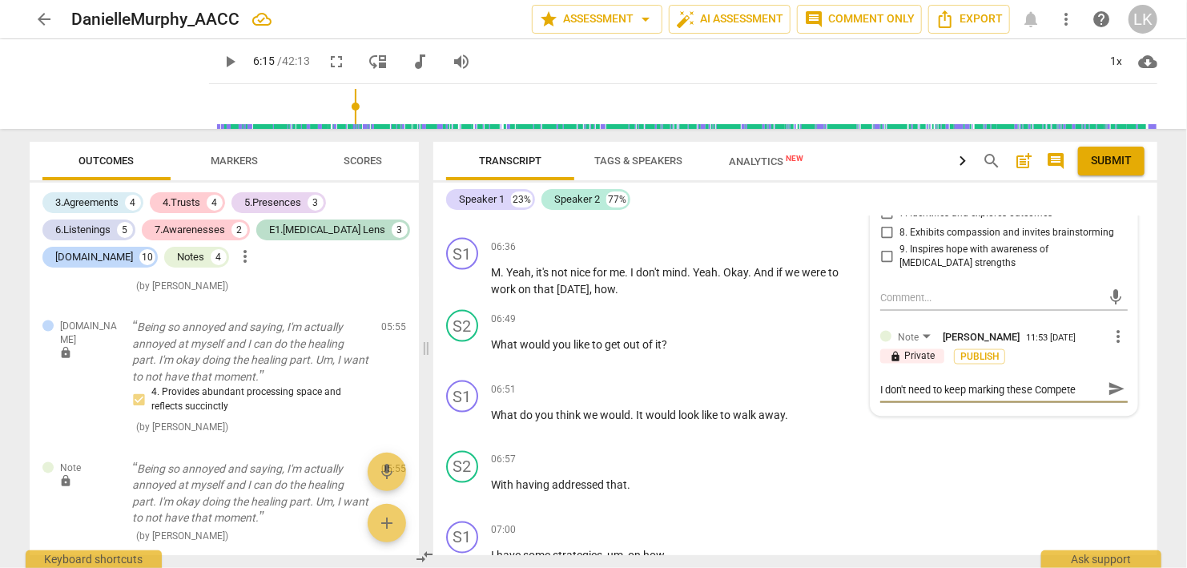
type textarea "I don't need to keep marking these Competen"
type textarea "I don't need to keep marking these Competenc"
type textarea "I don't need to keep marking these Competenci"
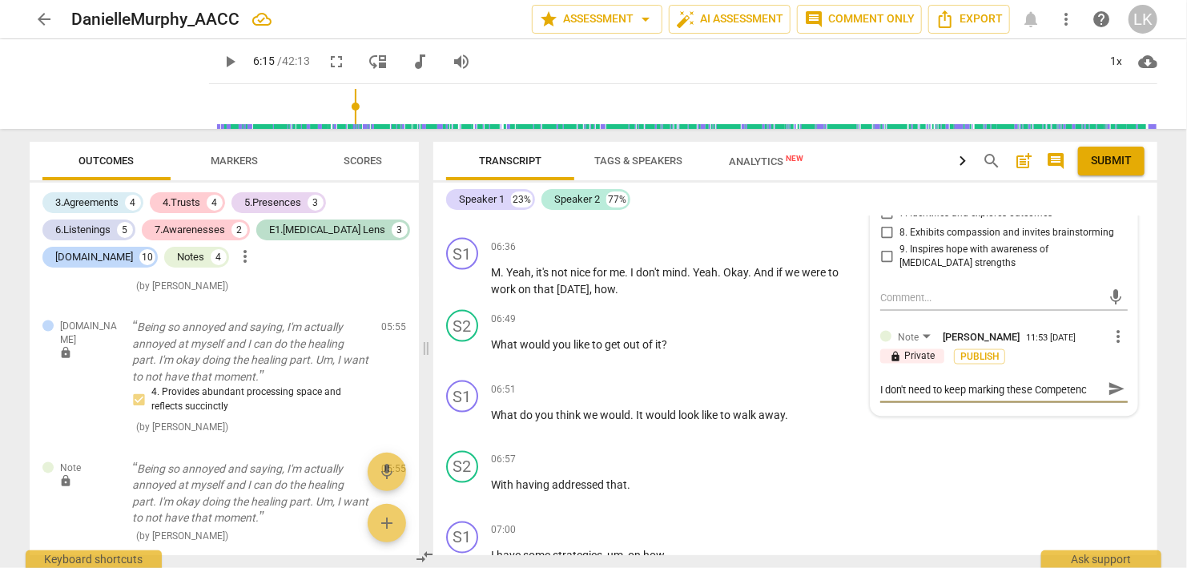
type textarea "I don't need to keep marking these Competenci"
type textarea "I don't need to keep marking these Competencie"
type textarea "I don't need to keep marking these Competencies"
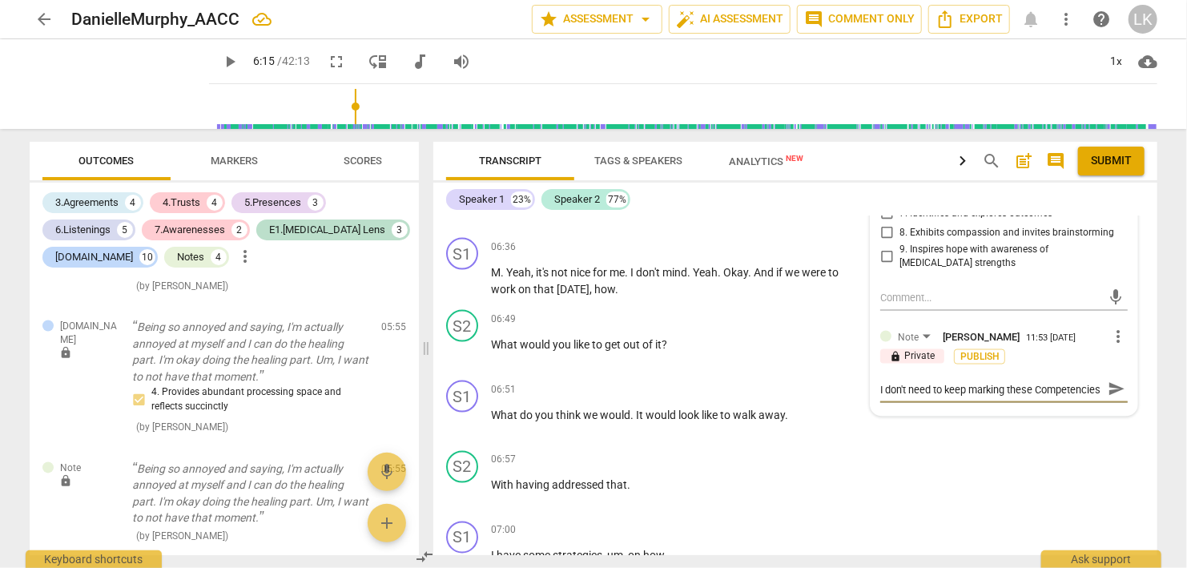
scroll to position [14, 0]
type textarea "I don't need to keep marking these Competencies"
type textarea "I don't need to keep marking these Competencies o"
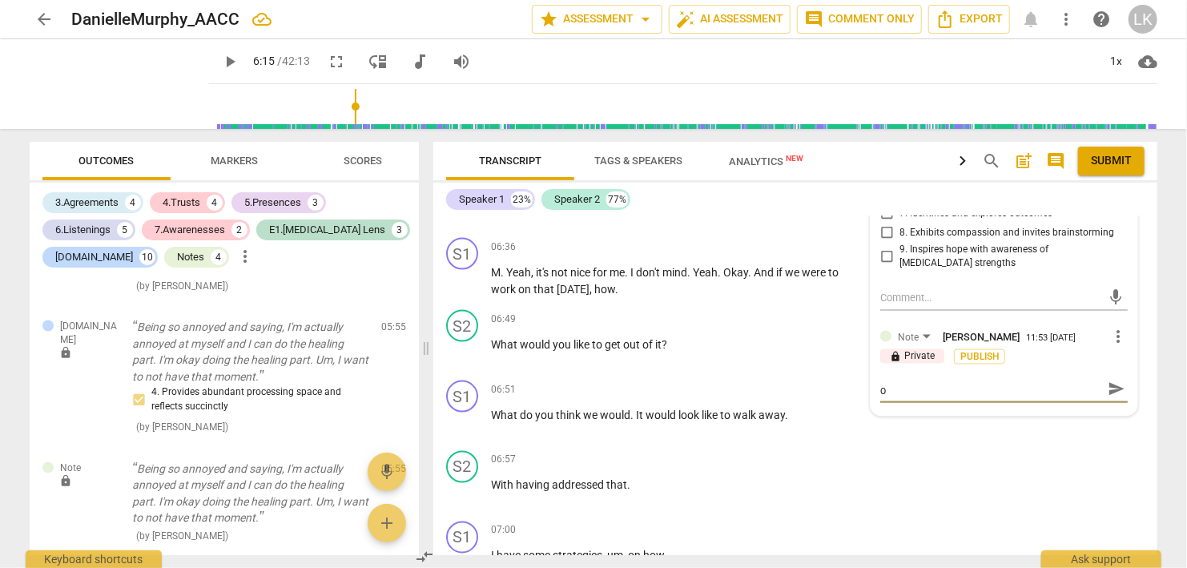
type textarea "I don't need to keep marking these Competencies or"
type textarea "I don't need to keep marking these Competencies or t"
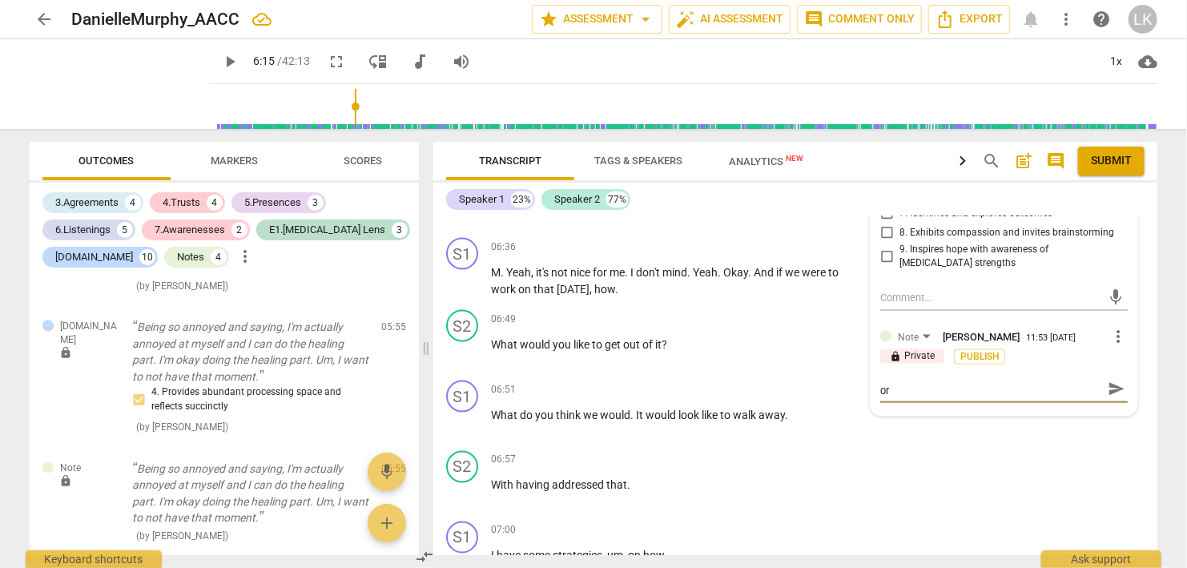
type textarea "I don't need to keep marking these Competencies or t"
type textarea "I don't need to keep marking these Competencies or th"
type textarea "I don't need to keep marking these Competencies or thi"
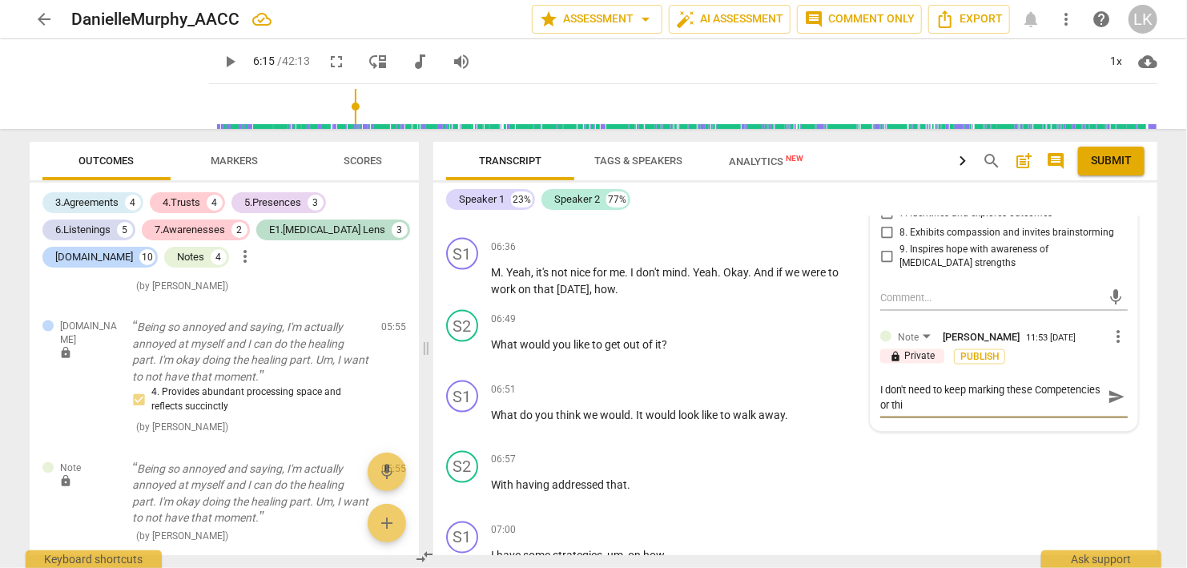
scroll to position [0, 0]
type textarea "I don't need to keep marking these Competencies or this"
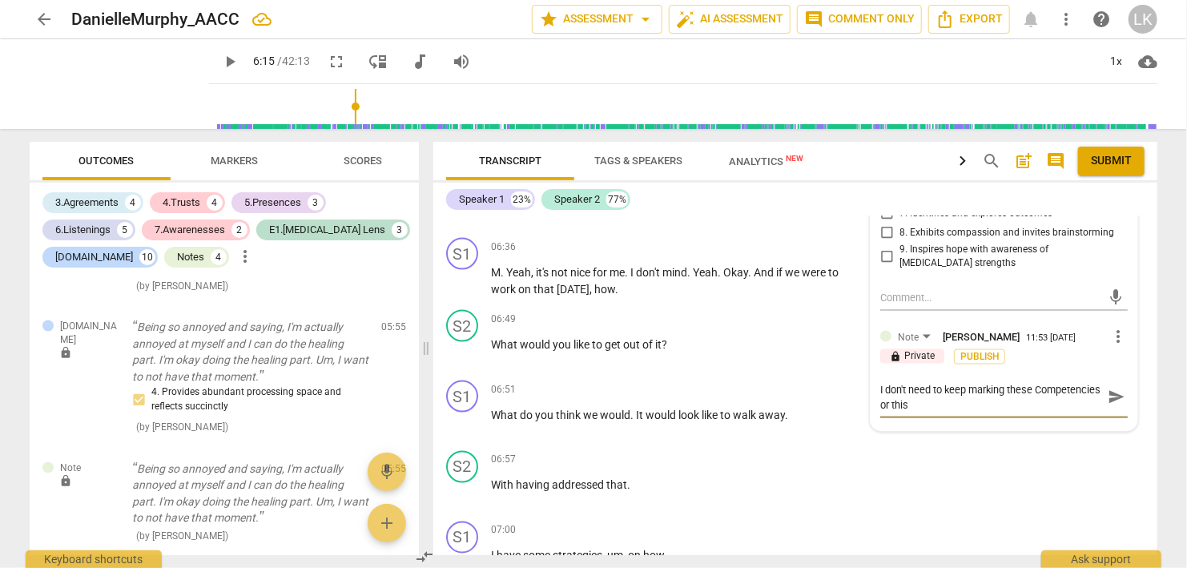
type textarea "I don't need to keep marking these Competencies or this E"
type textarea "I don't need to keep marking these Competencies or this Es"
type textarea "I don't need to keep marking these Competencies or this Ess"
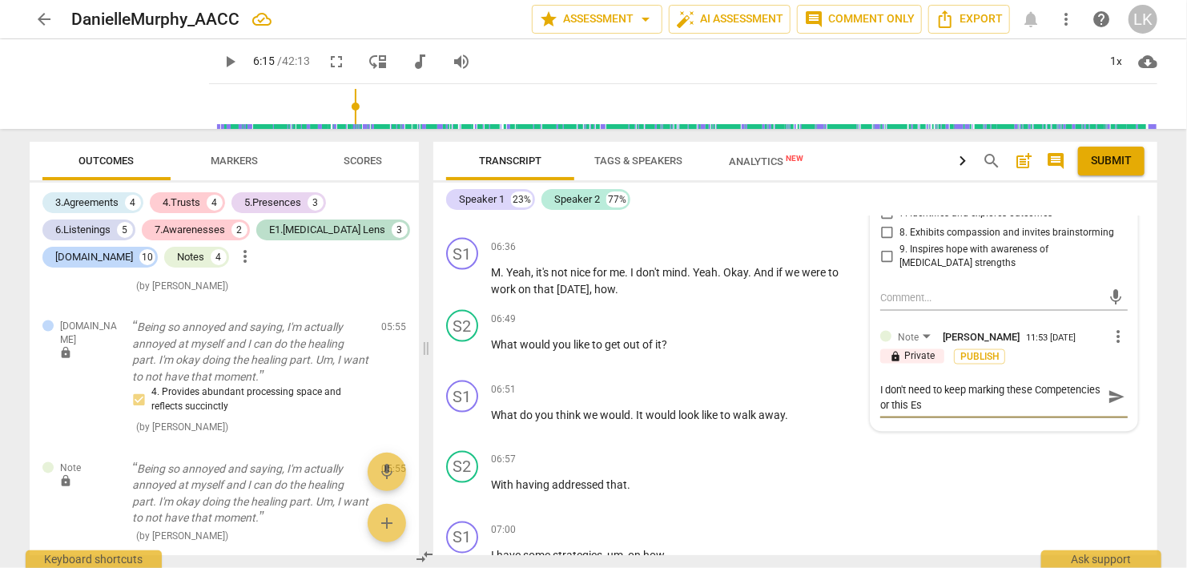
type textarea "I don't need to keep marking these Competencies or this Ess"
type textarea "I don't need to keep marking these Competencies or this Esse"
type textarea "I don't need to keep marking these Competencies or this Essen"
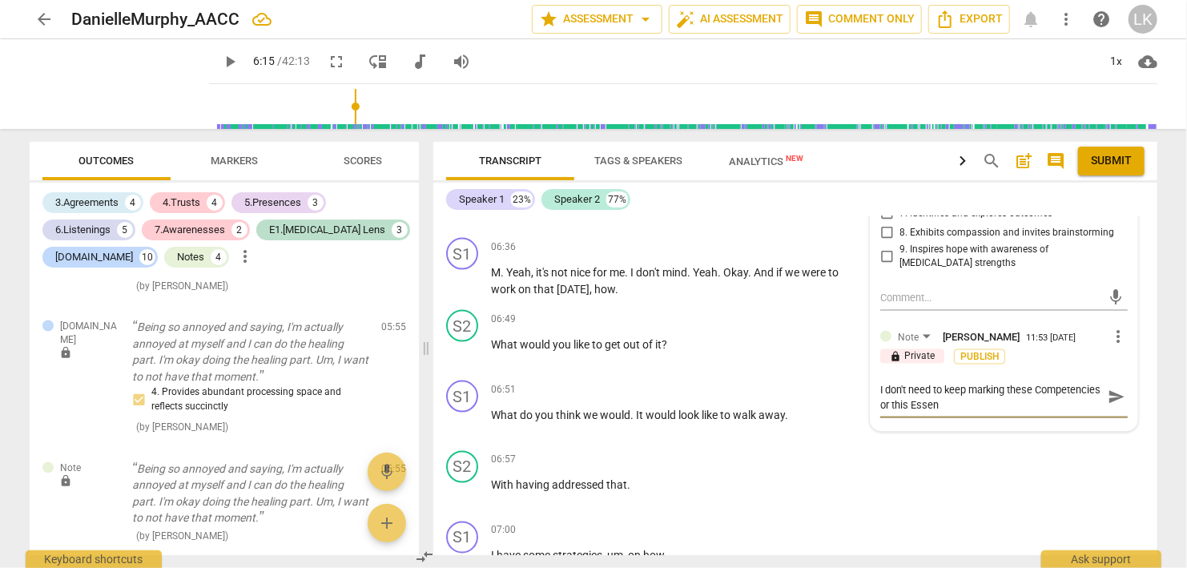
type textarea "I don't need to keep marking these Competencies or this Essent"
type textarea "I don't need to keep marking these Competencies or this Essenti"
type textarea "I don't need to keep marking these Competencies or this Essentia"
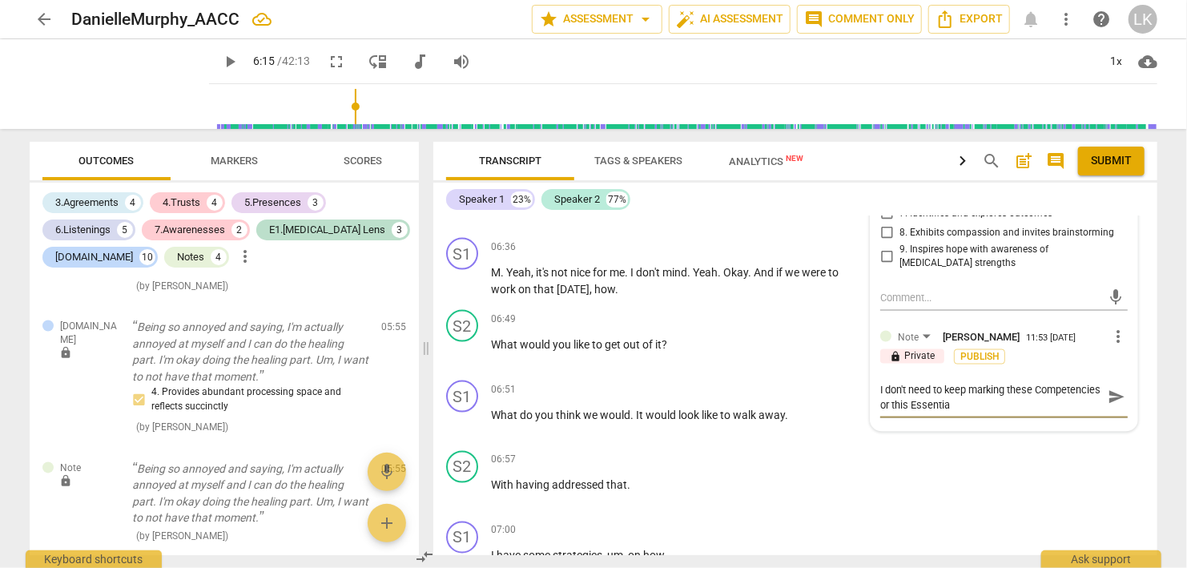
type textarea "I don't need to keep marking these Competencies or this Essential"
type textarea "I don't need to keep marking these Competencies or this Essential."
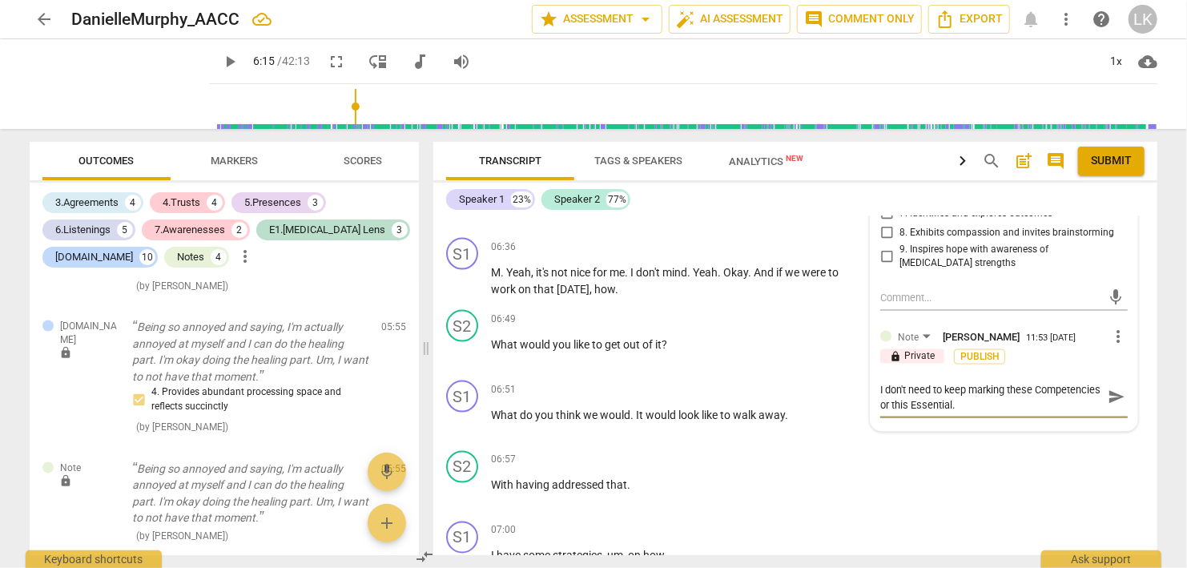
type textarea "I don't need to keep marking these Competencies or this Essential. Y"
type textarea "I don't need to keep marking these Competencies or this Essential. Yo"
type textarea "I don't need to keep marking these Competencies or this Essential. You"
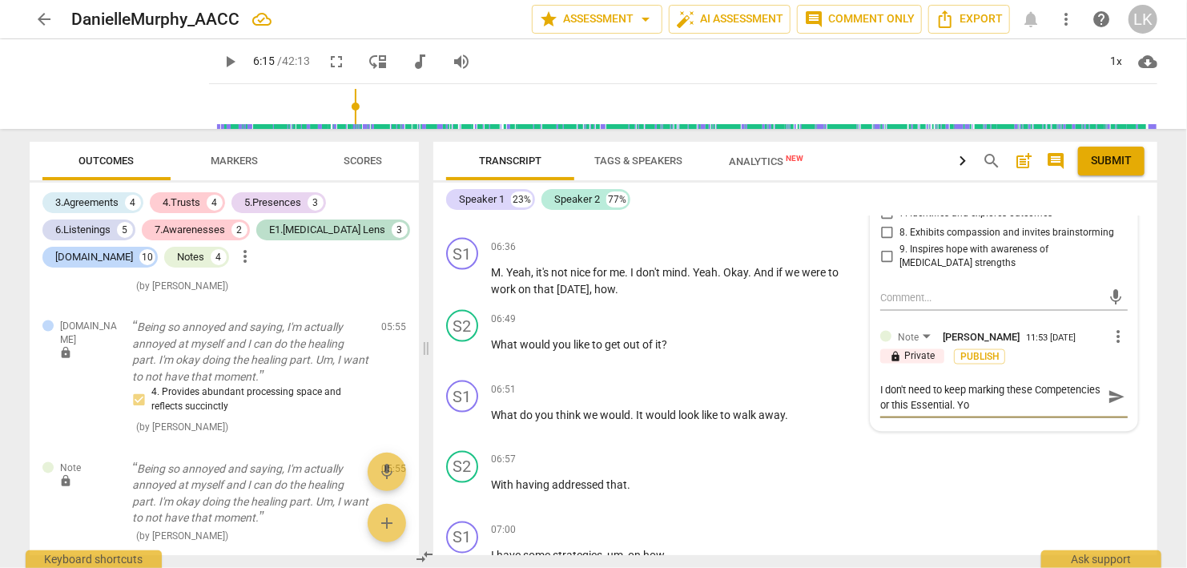
type textarea "I don't need to keep marking these Competencies or this Essential. You"
type textarea "I don't need to keep marking these Competencies or this Essential. You a"
type textarea "I don't need to keep marking these Competencies or this Essential. You ar"
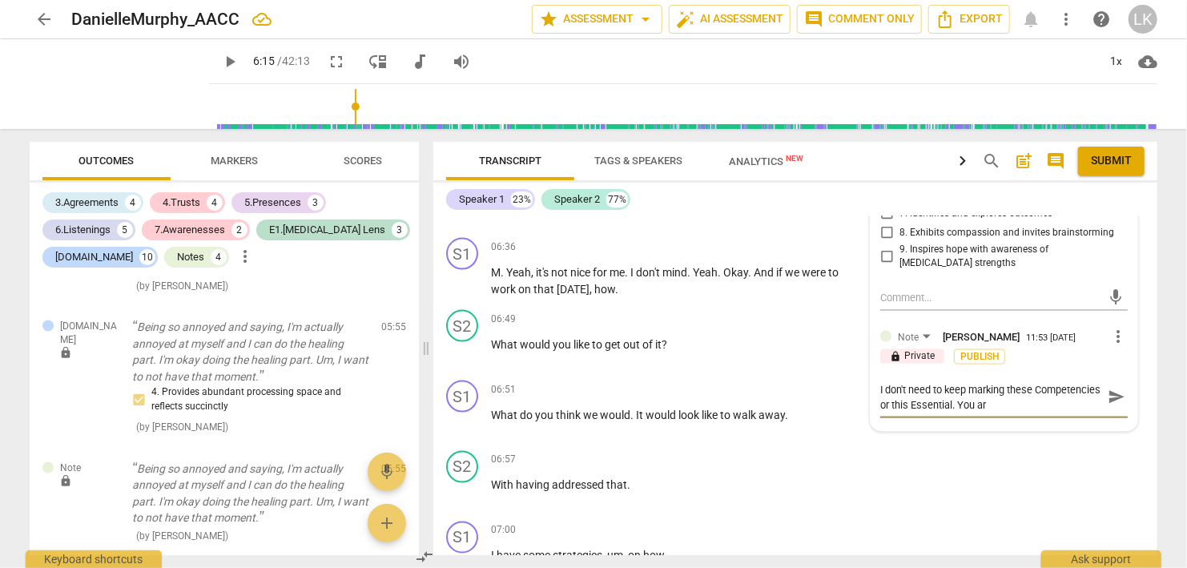
type textarea "I don't need to keep marking these Competencies or this Essential. You are"
type textarea "I don't need to keep marking these Competencies or this Essential. You are d"
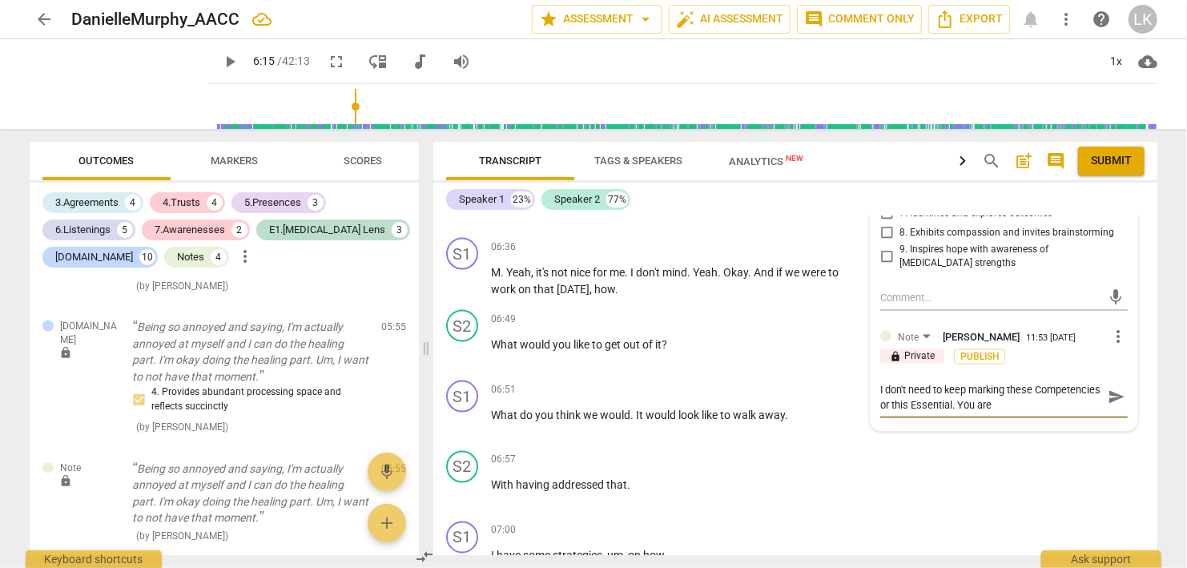
type textarea "I don't need to keep marking these Competencies or this Essential. You are d"
type textarea "I don't need to keep marking these Competencies or this Essential. You are do"
type textarea "I don't need to keep marking these Competencies or this Essential. You are doi"
type textarea "I don't need to keep marking these Competencies or this Essential. You are doin"
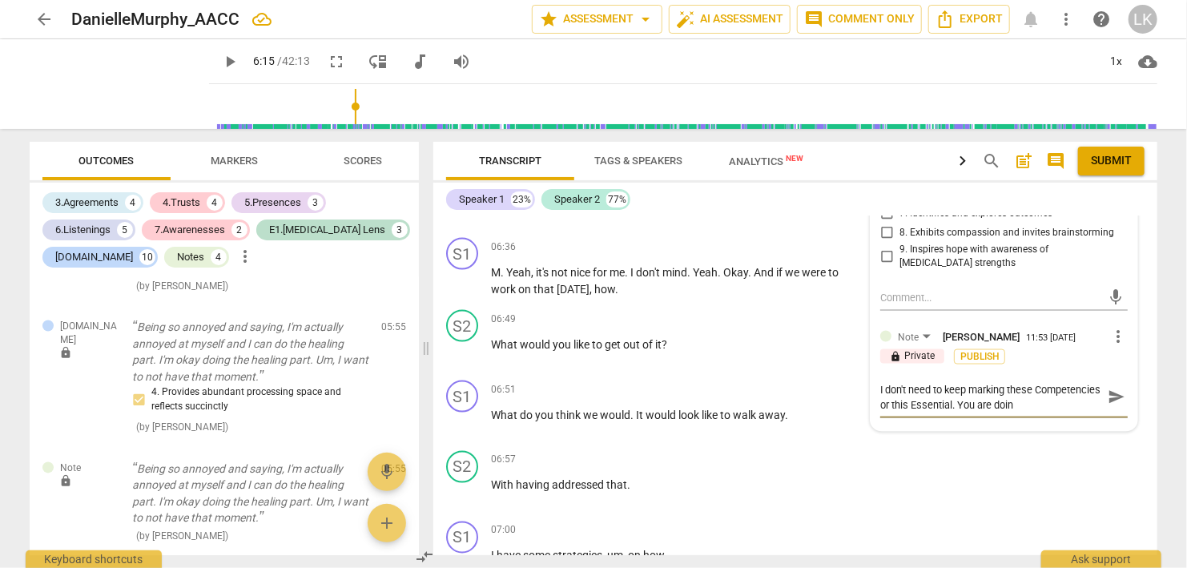
type textarea "I don't need to keep marking these Competencies or this Essential. You are doing"
type textarea "I don't need to keep marking these Competencies or this Essential. You are doin…"
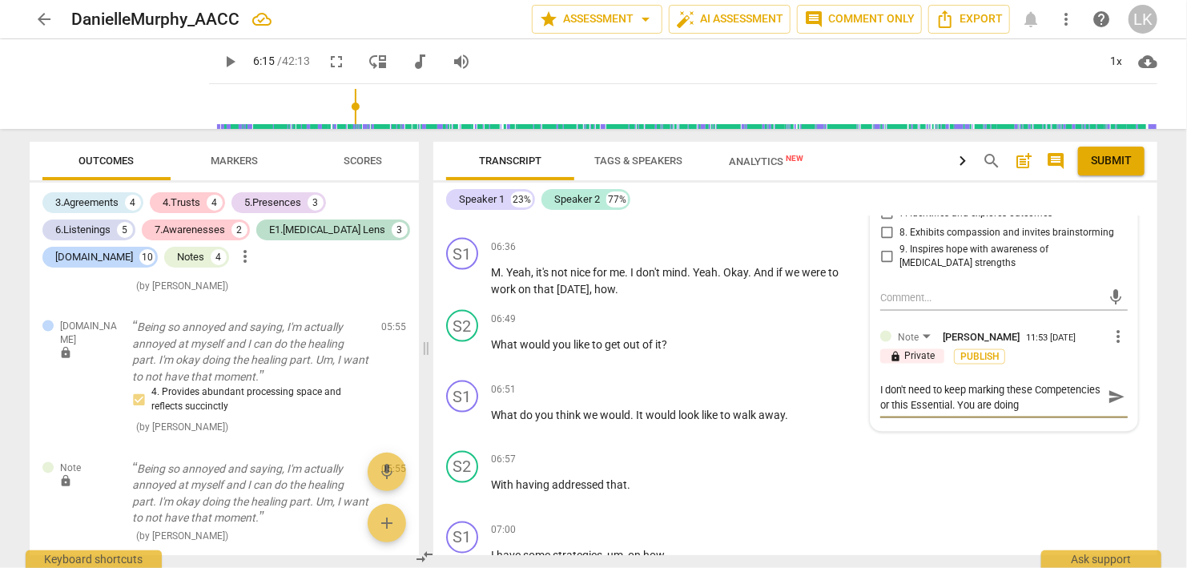
type textarea "I don't need to keep marking these Competencies or this Essential. You are doin…"
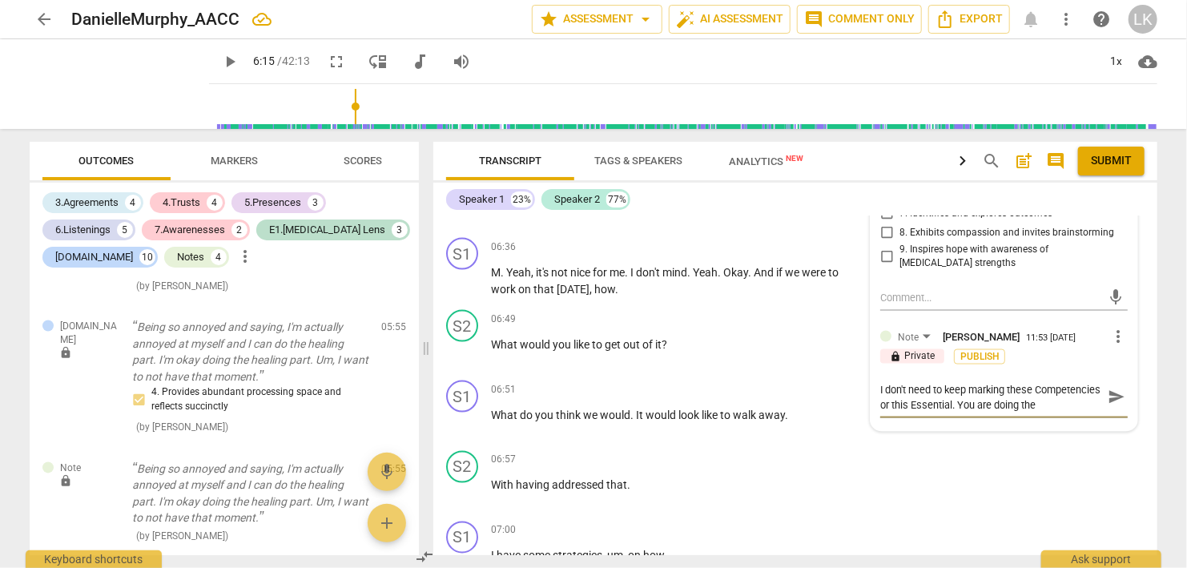
scroll to position [14, 0]
type textarea "I don't need to keep marking these Competencies or this Essential. You are doin…"
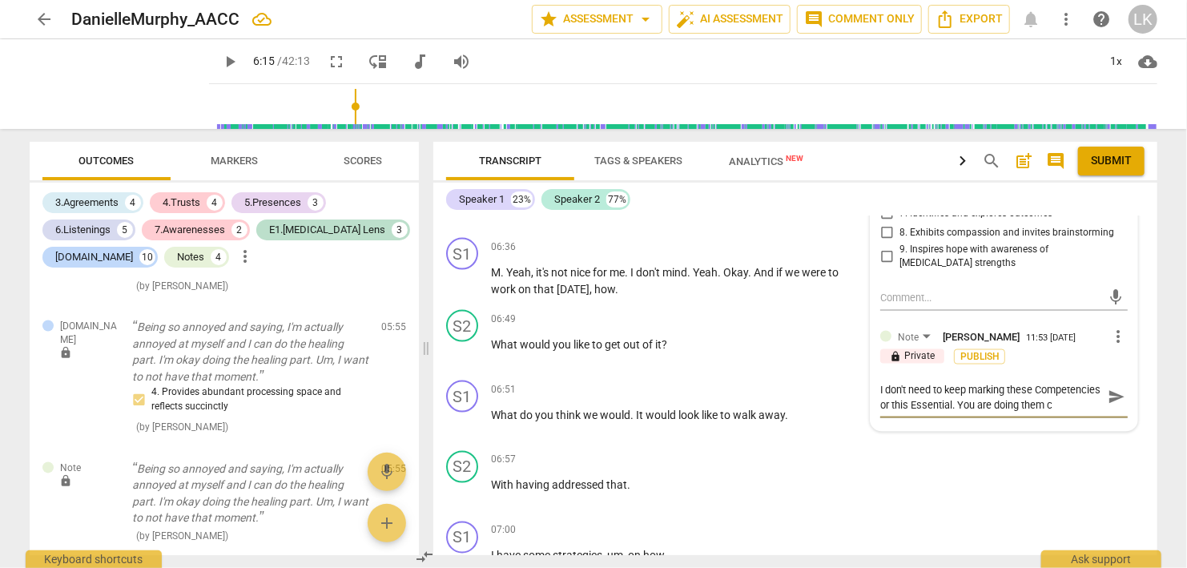
type textarea "I don't need to keep marking these Competencies or this Essential. You are doin…"
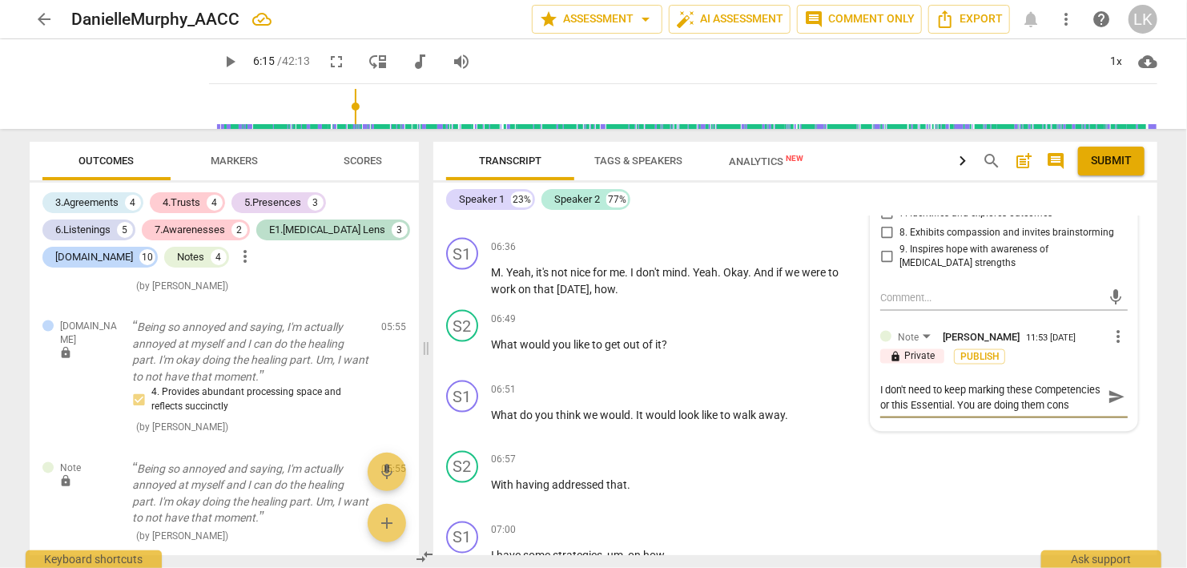
type textarea "I don't need to keep marking these Competencies or this Essential. You are doin…"
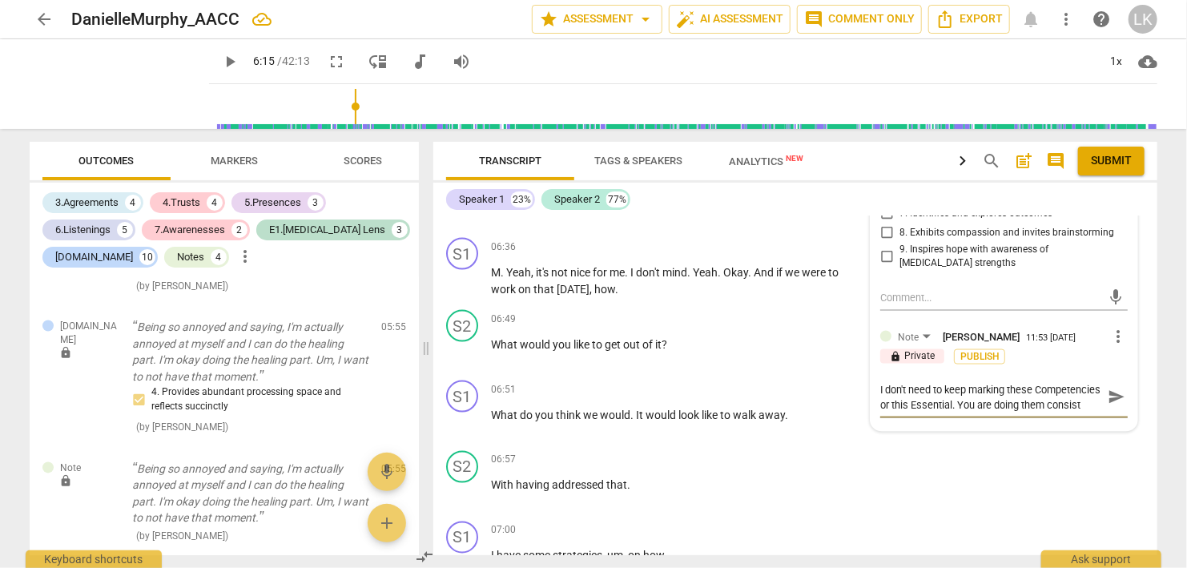
type textarea "I don't need to keep marking these Competencies or this Essential. You are doin…"
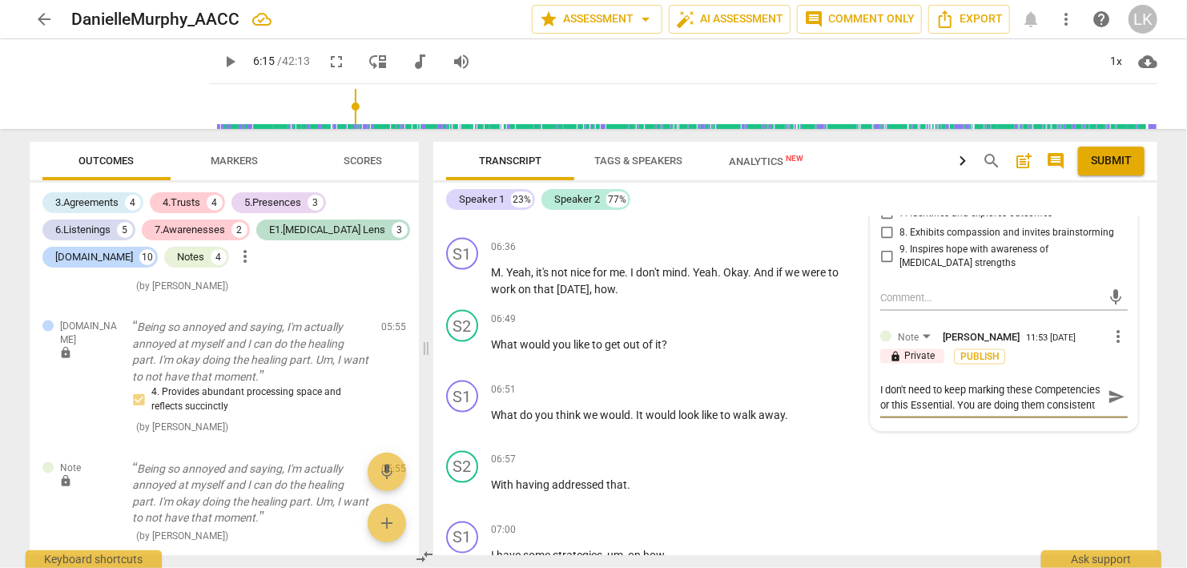
type textarea "I don't need to keep marking these Competencies or this Essential. You are doin…"
paste textarea "👏"
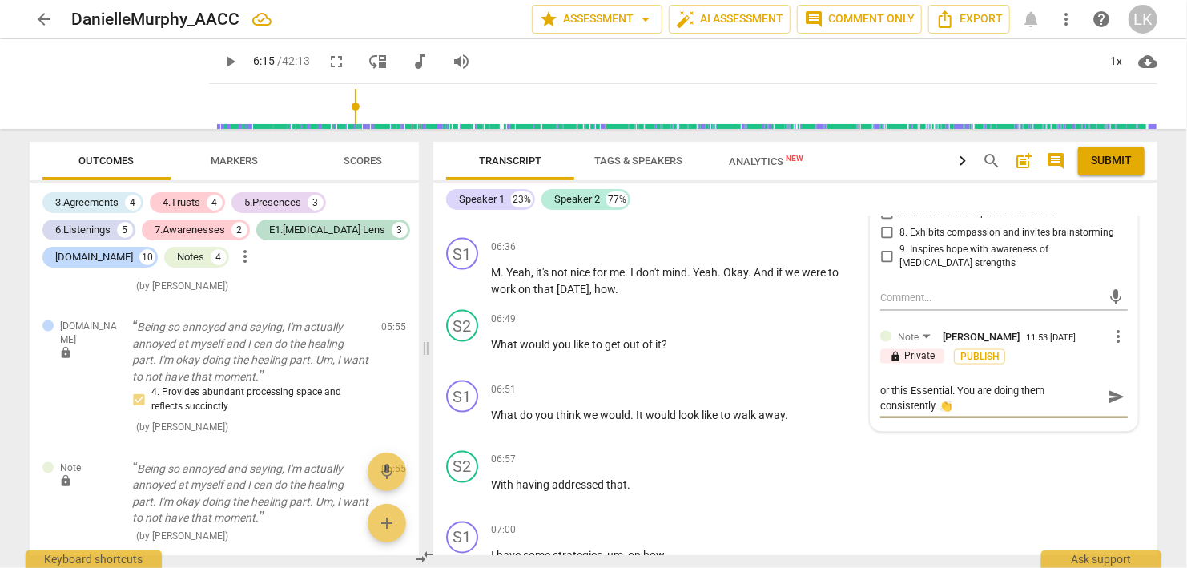
paste textarea "👏"
click at [1111, 396] on span "send" at bounding box center [1116, 405] width 18 height 18
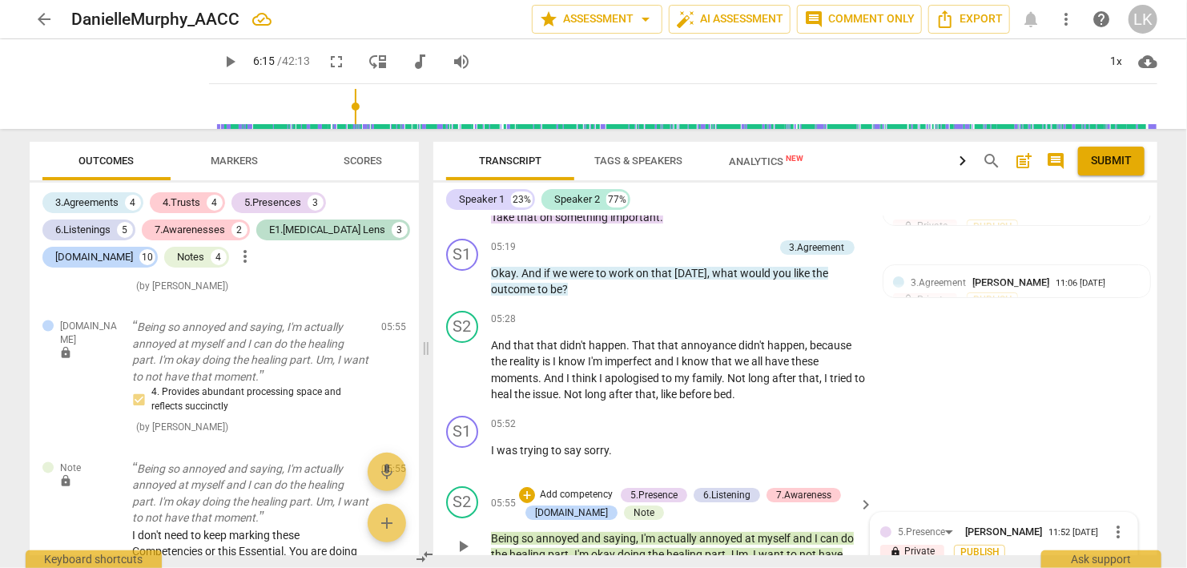
scroll to position [3099, 0]
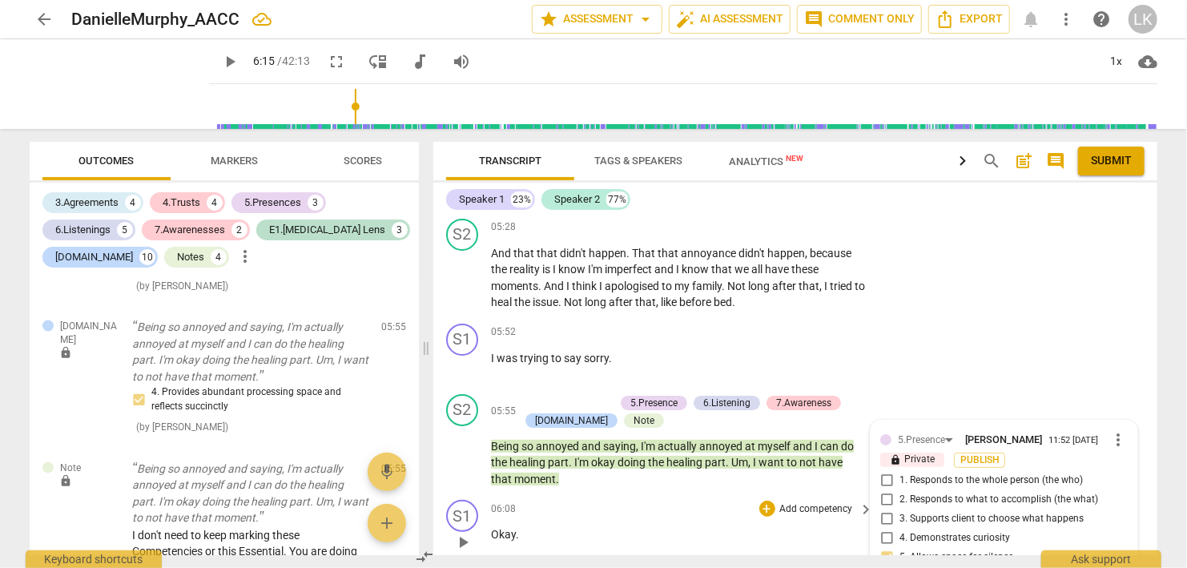
click at [467, 532] on span "play_arrow" at bounding box center [462, 541] width 19 height 19
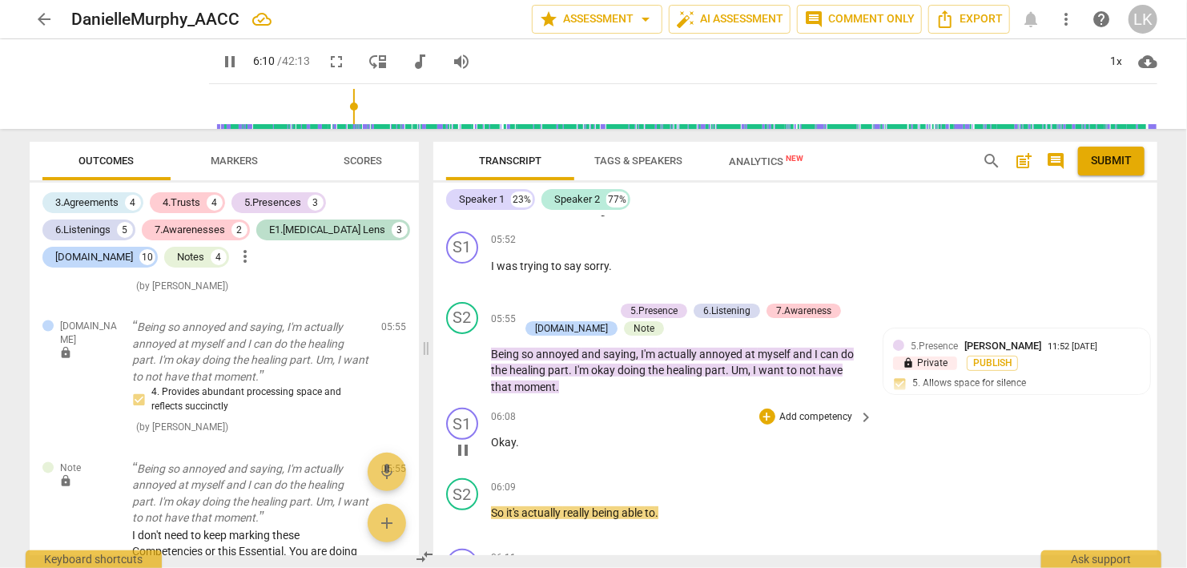
scroll to position [3283, 0]
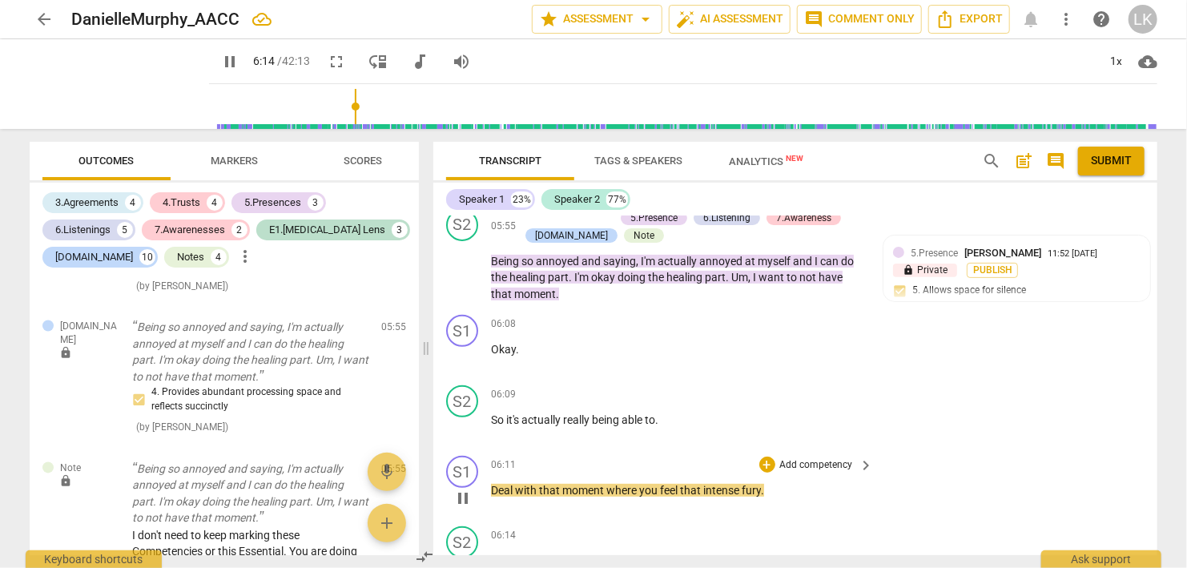
click at [453, 488] on span "pause" at bounding box center [463, 497] width 26 height 19
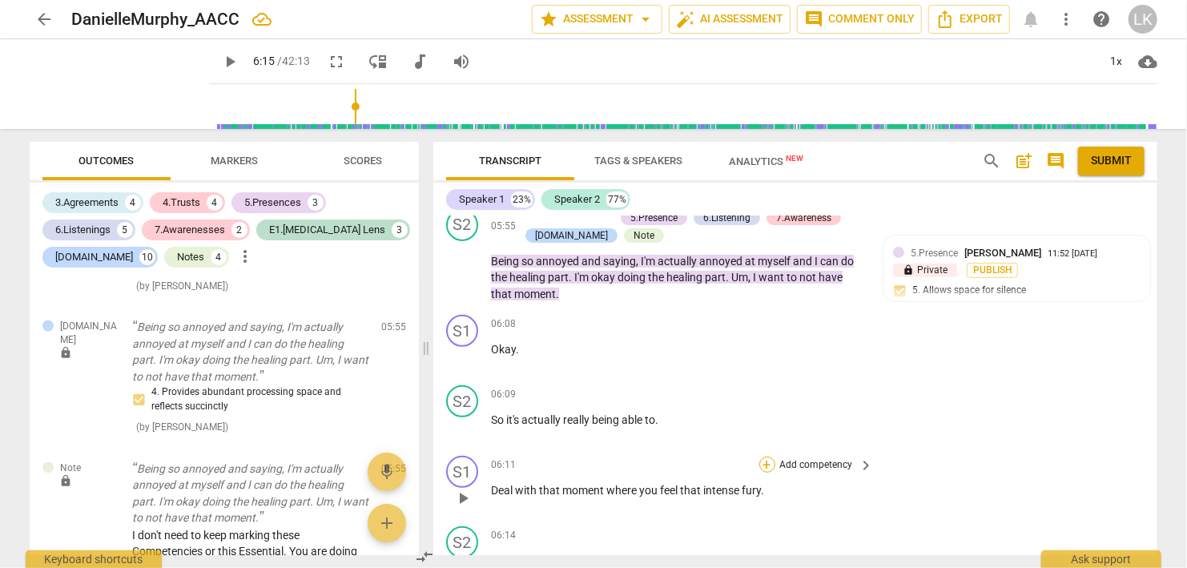
click at [771, 456] on div "+" at bounding box center [767, 464] width 16 height 16
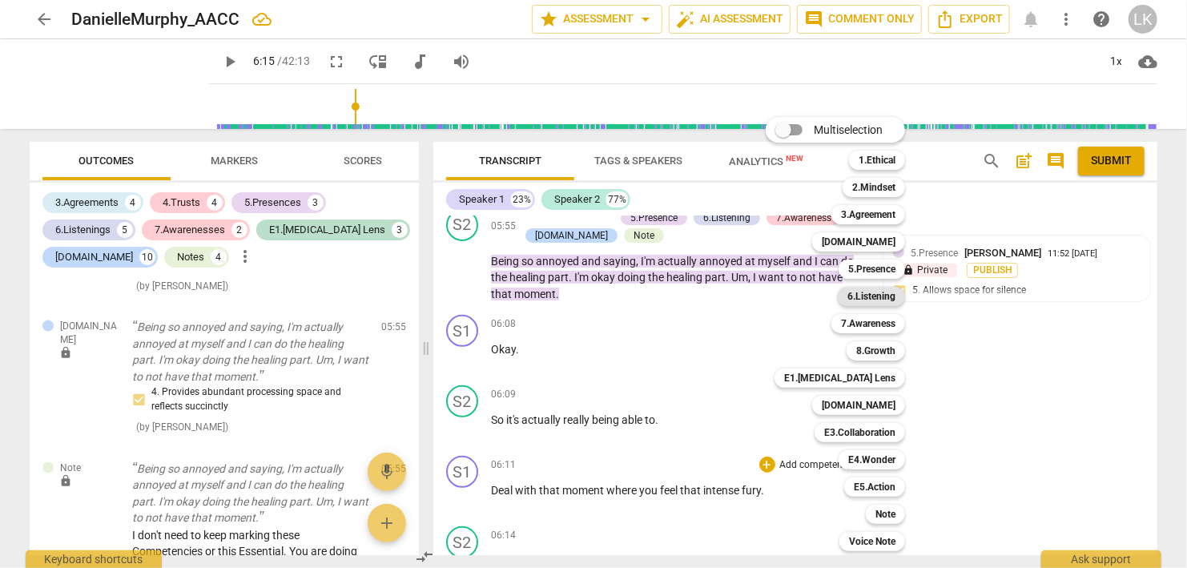
click at [882, 299] on b "6.Listening" at bounding box center [871, 296] width 48 height 19
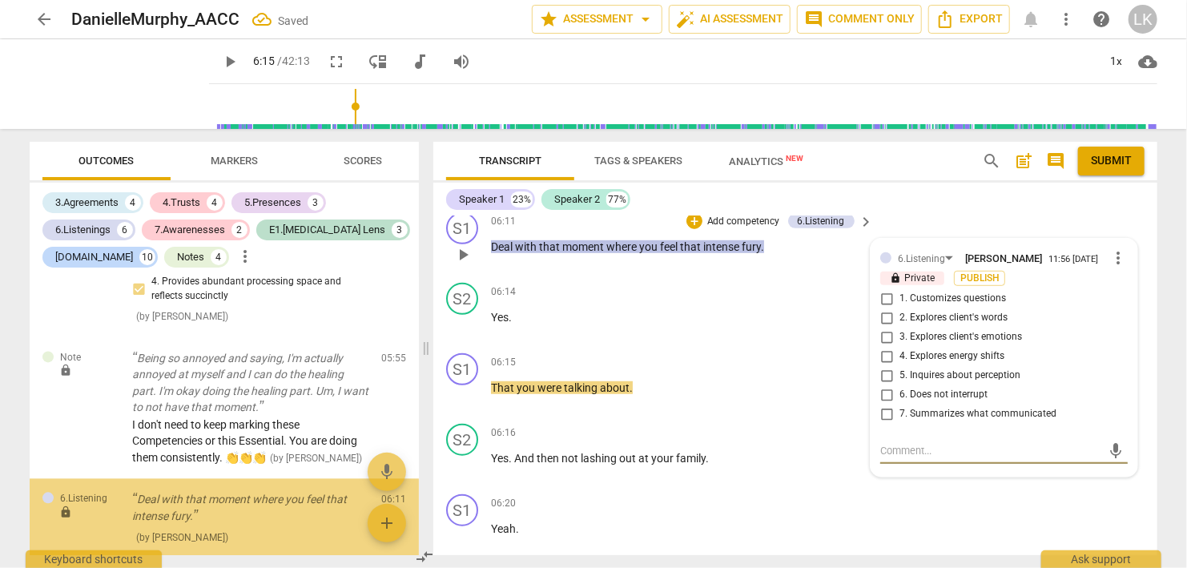
scroll to position [4668, 0]
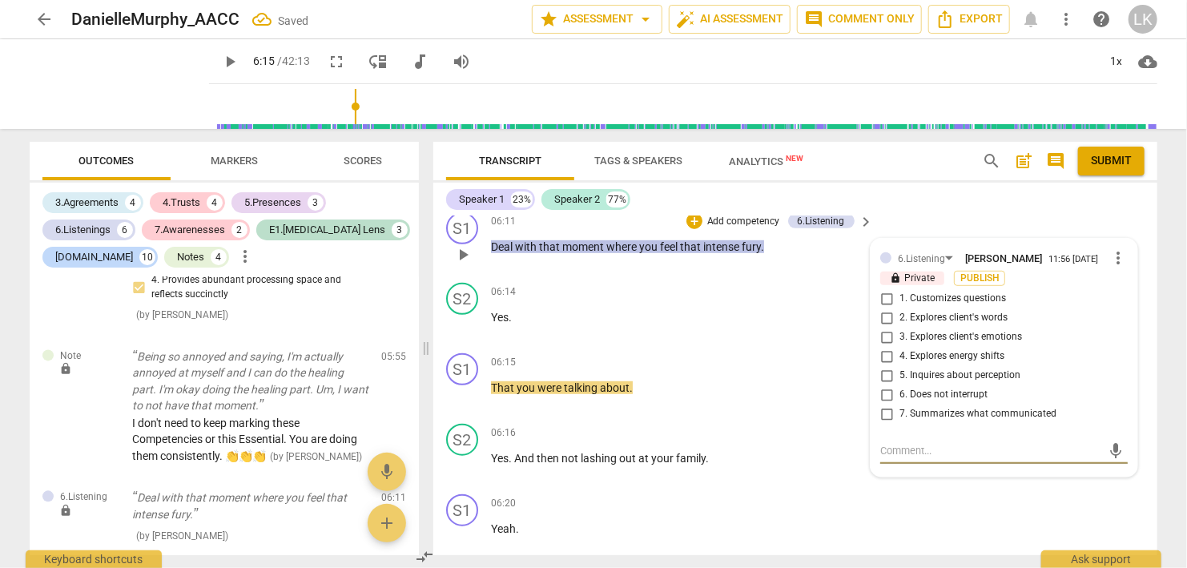
click at [887, 404] on input "7. Summarizes what communicated" at bounding box center [887, 413] width 26 height 19
click at [894, 443] on textarea at bounding box center [991, 450] width 222 height 15
click at [1123, 442] on span "send" at bounding box center [1116, 451] width 18 height 18
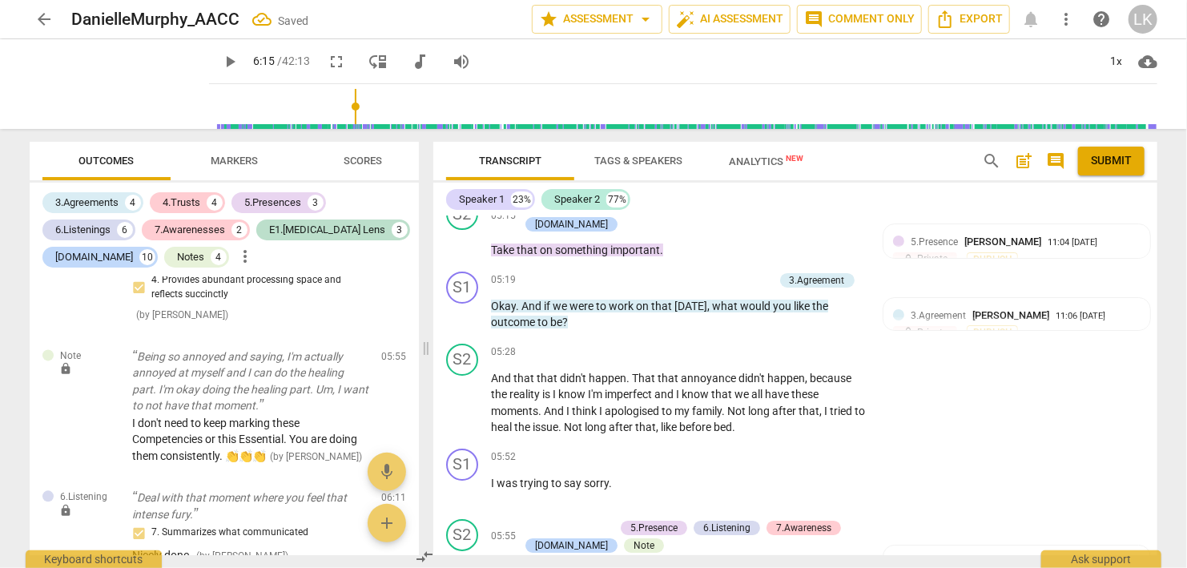
scroll to position [2882, 0]
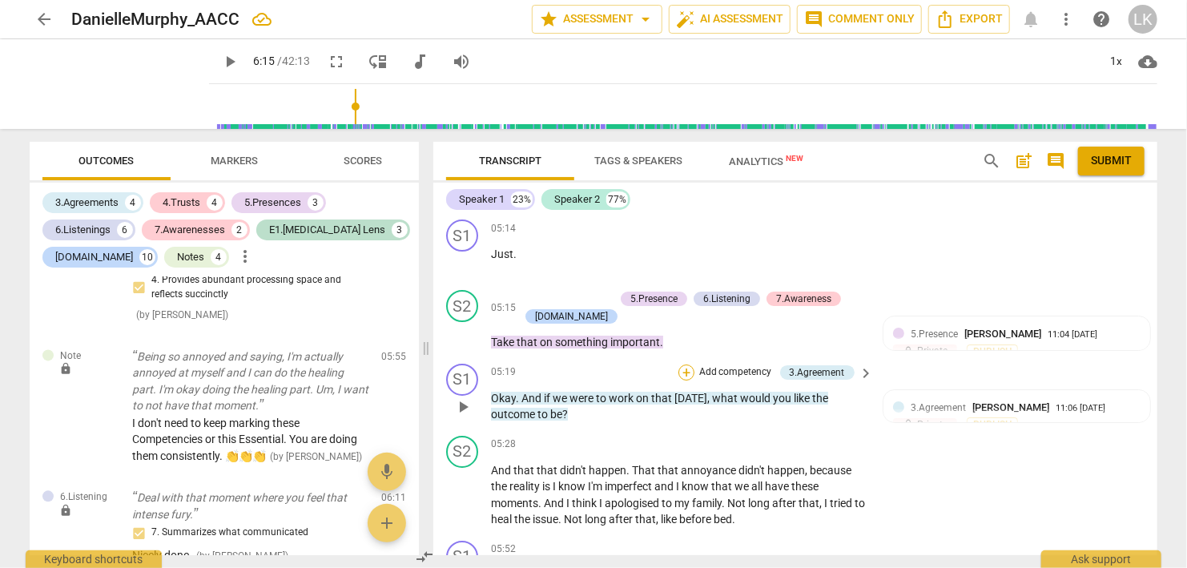
click at [690, 364] on div "+" at bounding box center [686, 372] width 16 height 16
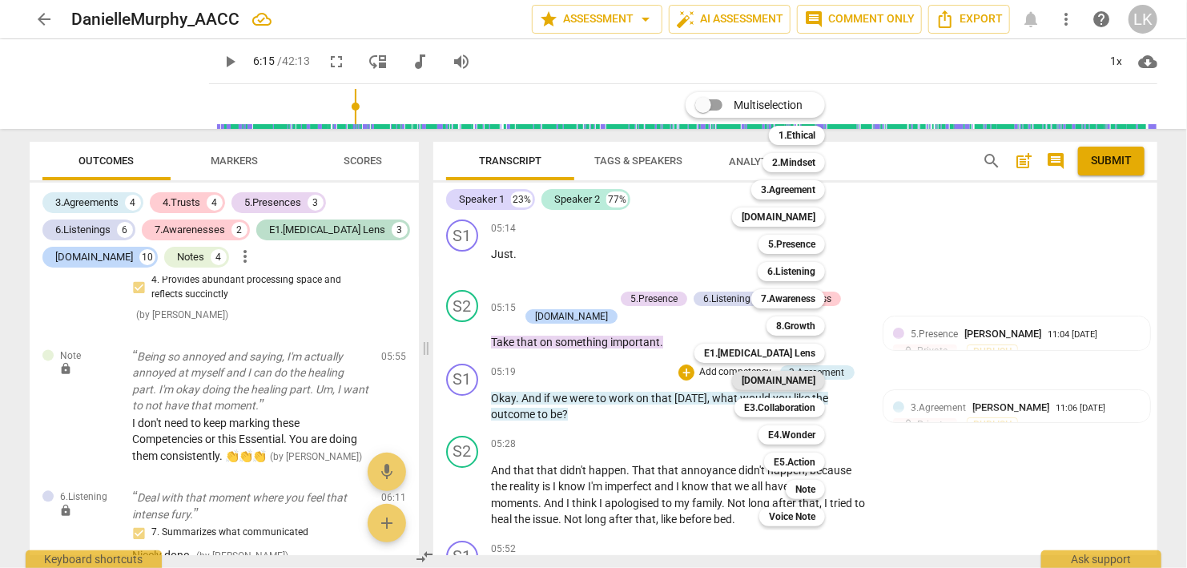
click at [773, 379] on div "[DOMAIN_NAME]" at bounding box center [778, 380] width 93 height 19
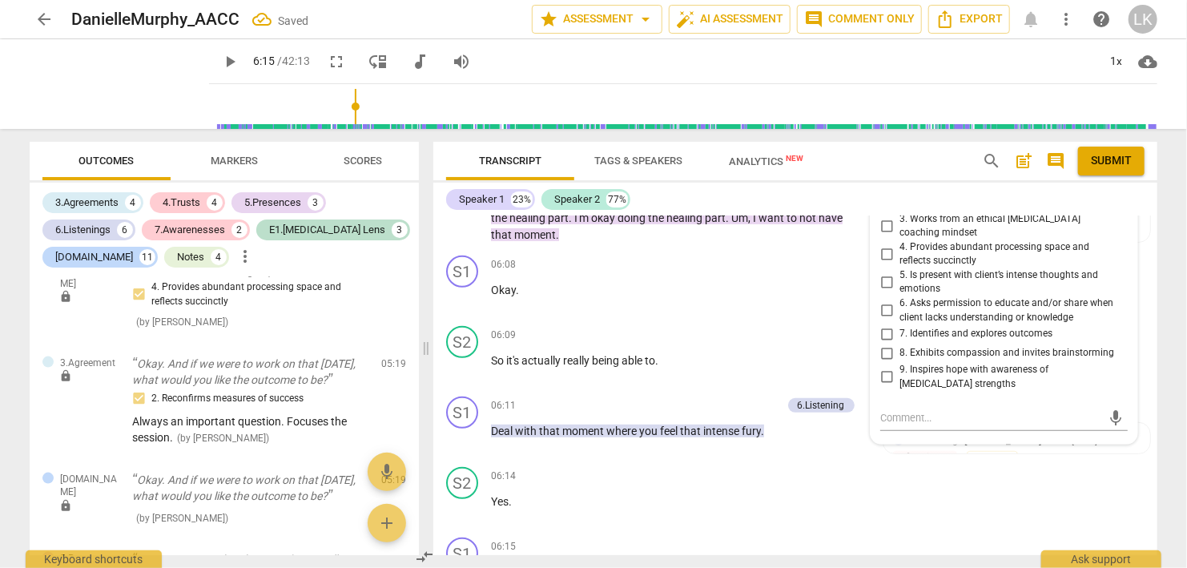
scroll to position [3251, 0]
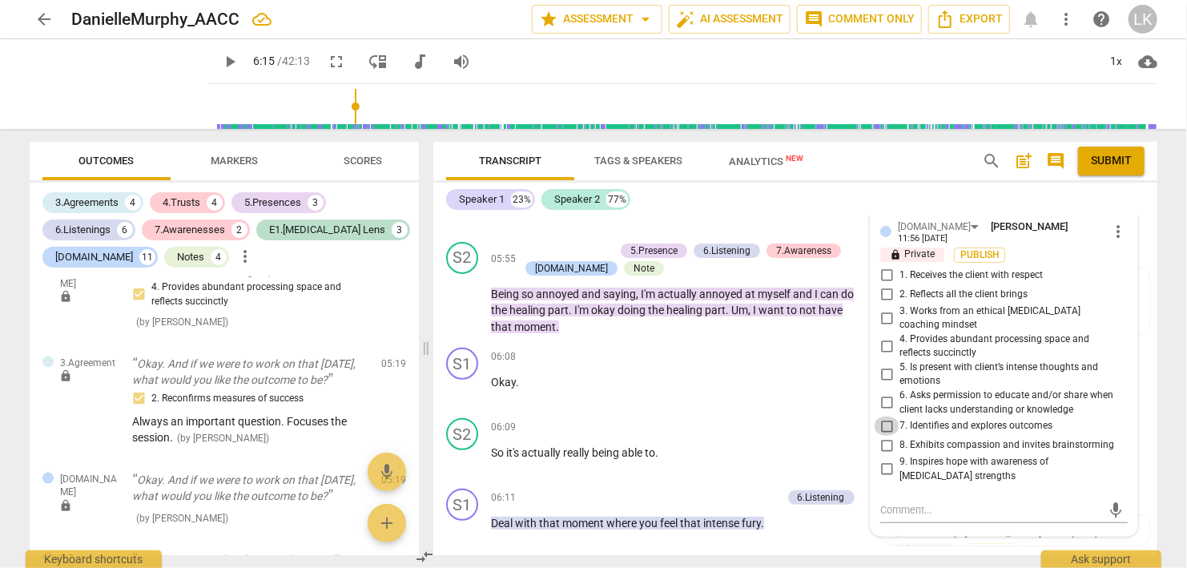
click at [882, 416] on input "7. Identifies and explores outcomes" at bounding box center [887, 425] width 26 height 19
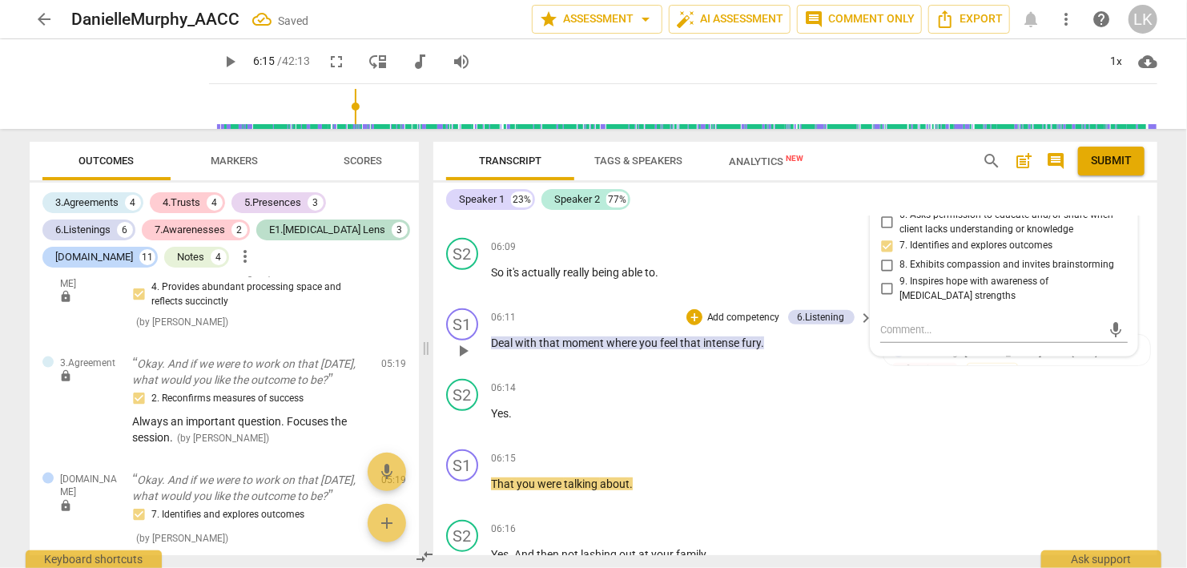
scroll to position [3435, 0]
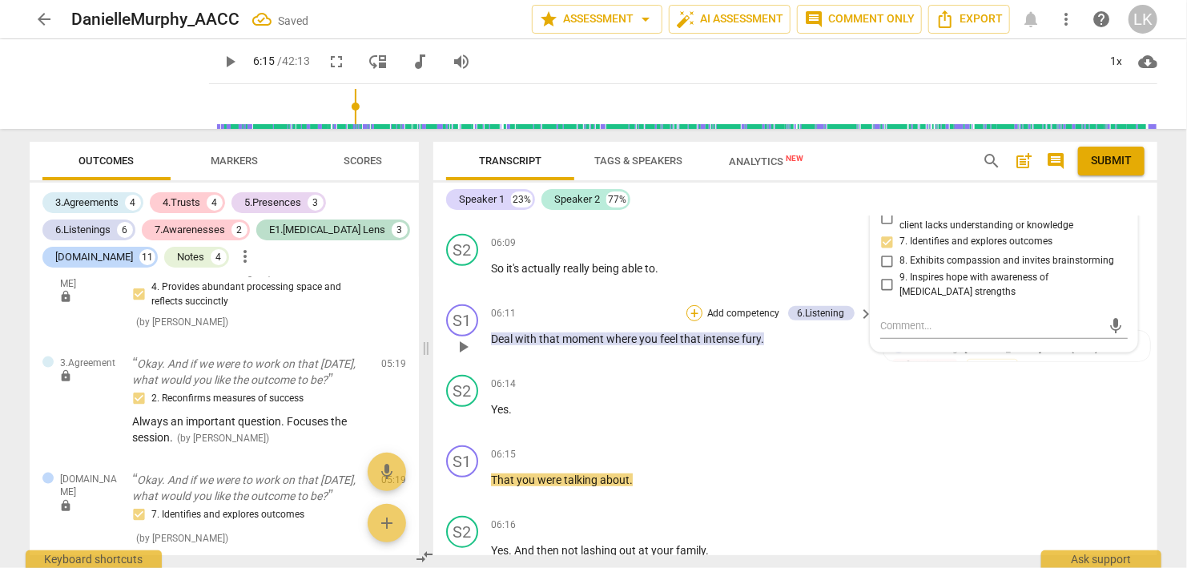
click at [690, 305] on div "+" at bounding box center [694, 313] width 16 height 16
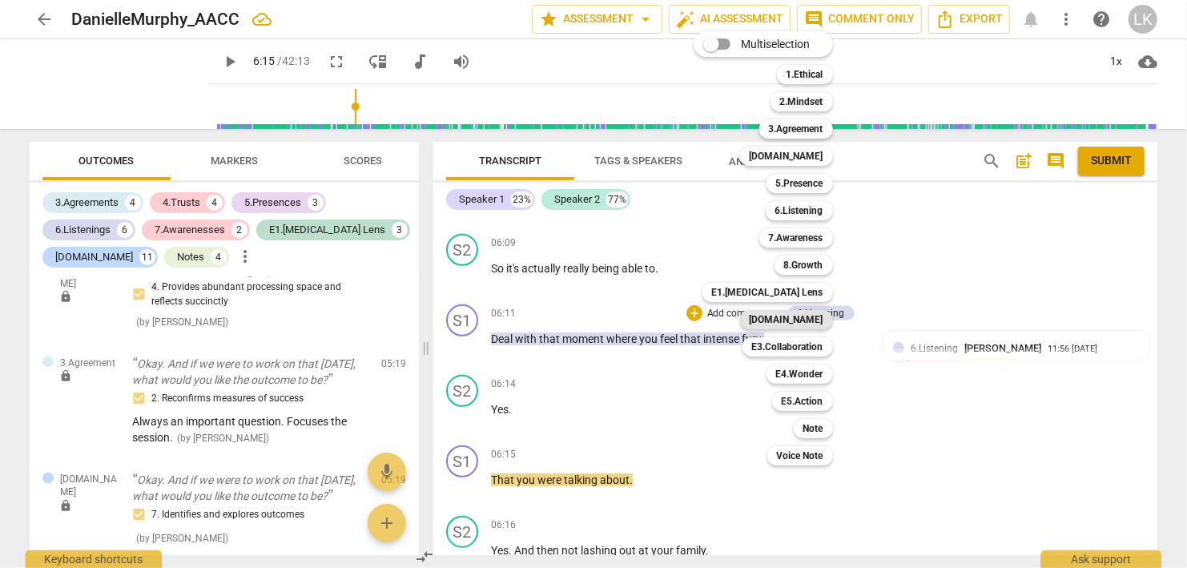
click at [786, 315] on b "[DOMAIN_NAME]" at bounding box center [786, 319] width 74 height 19
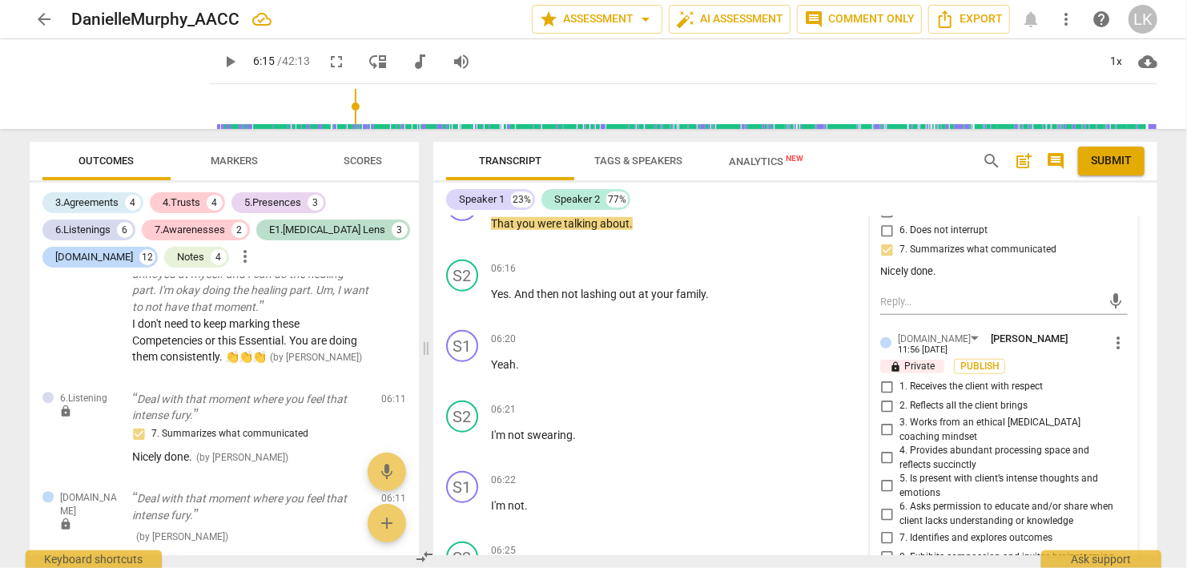
scroll to position [3712, 0]
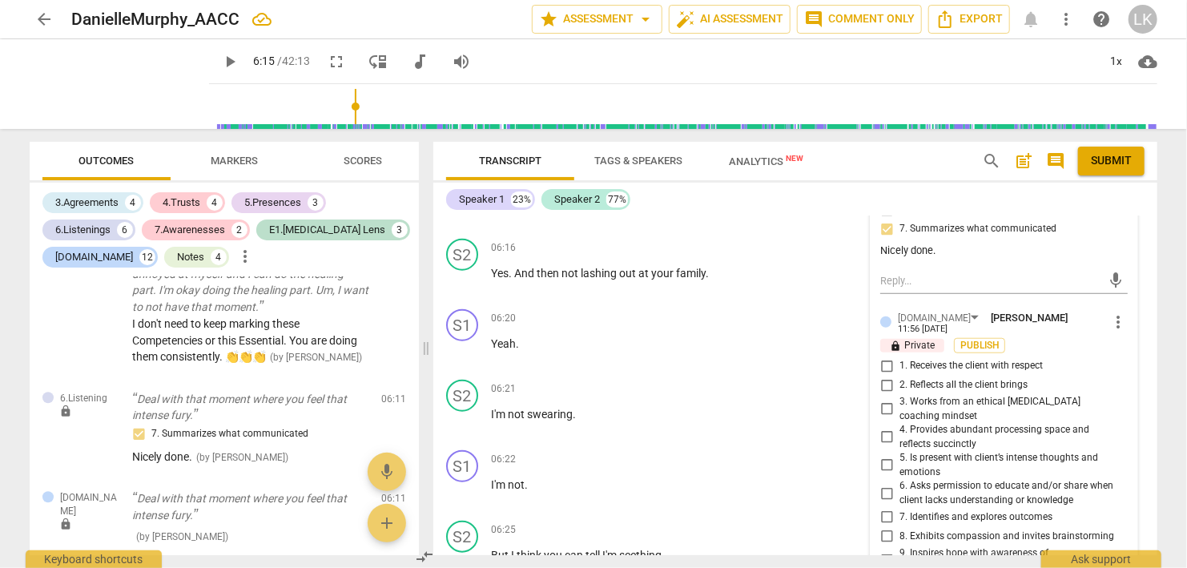
click at [889, 428] on input "4. Provides abundant processing space and reflects succinctly" at bounding box center [887, 437] width 26 height 19
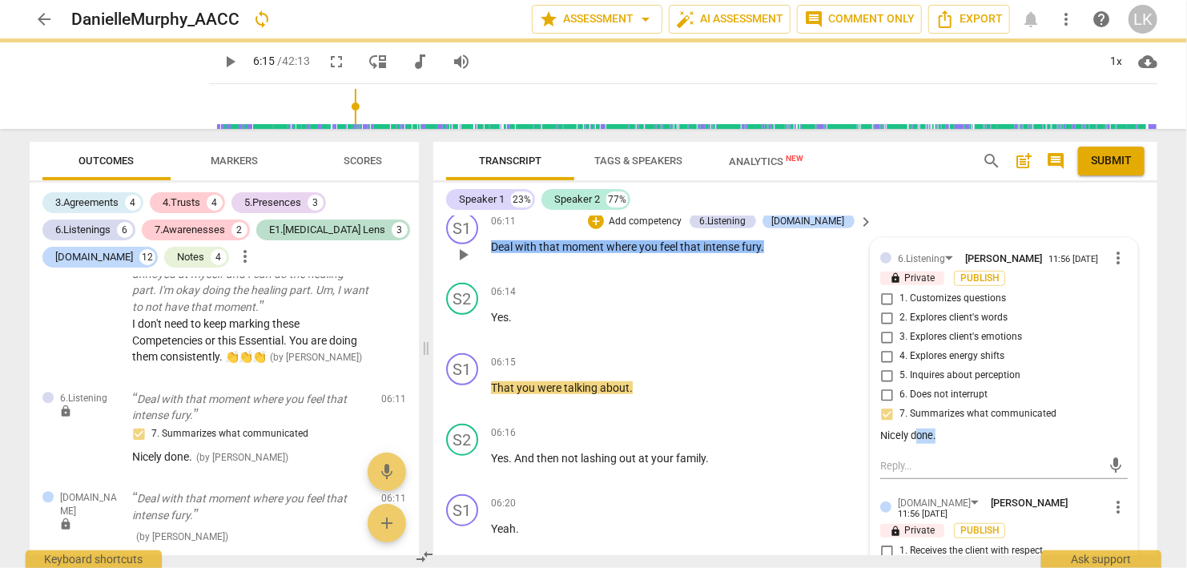
drag, startPoint x: 944, startPoint y: 373, endPoint x: 918, endPoint y: 373, distance: 25.6
click at [918, 428] on div "Nicely done." at bounding box center [1003, 435] width 247 height 15
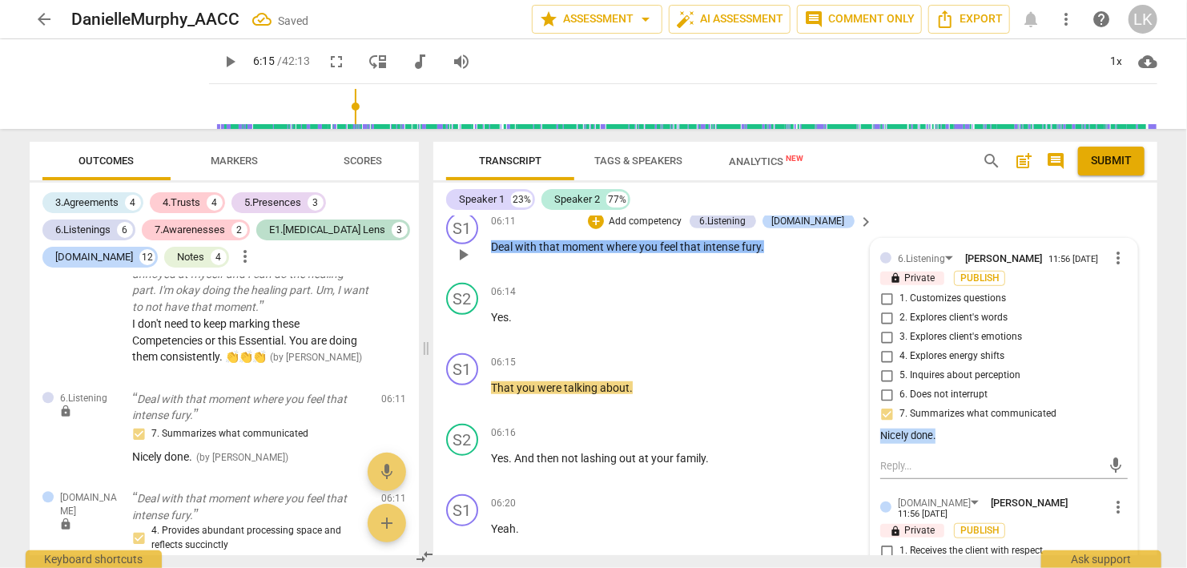
drag, startPoint x: 938, startPoint y: 369, endPoint x: 878, endPoint y: 370, distance: 60.9
click at [878, 372] on div "6.Listening [PERSON_NAME] 11:56 [DATE] more_vert lock Private Publish 1. Custom…" at bounding box center [1003, 525] width 267 height 573
copy div "Nicely done."
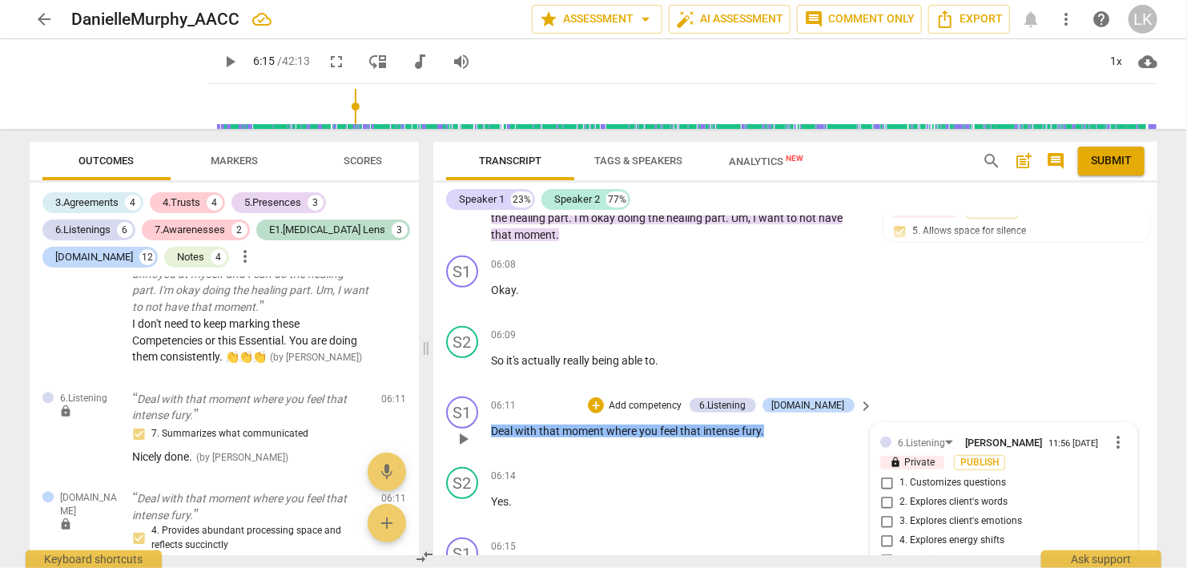
scroll to position [3435, 0]
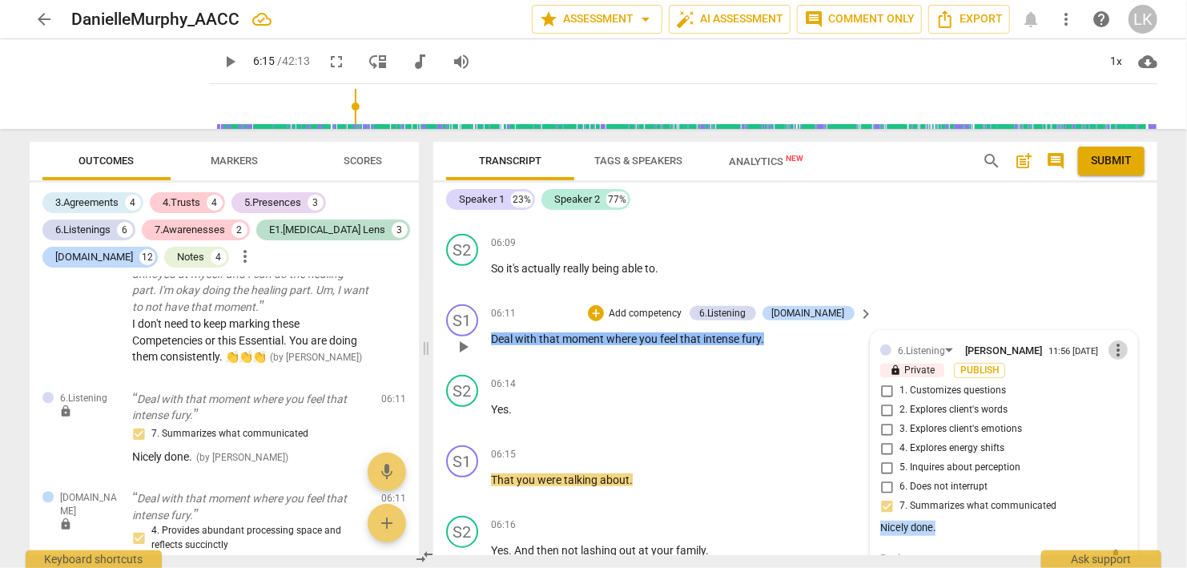
click at [1116, 340] on span "more_vert" at bounding box center [1117, 349] width 19 height 19
click at [1116, 278] on li "Edit" at bounding box center [1135, 285] width 55 height 30
click at [895, 567] on span "check_circle" at bounding box center [891, 577] width 19 height 19
click at [604, 305] on div "+" at bounding box center [596, 313] width 16 height 16
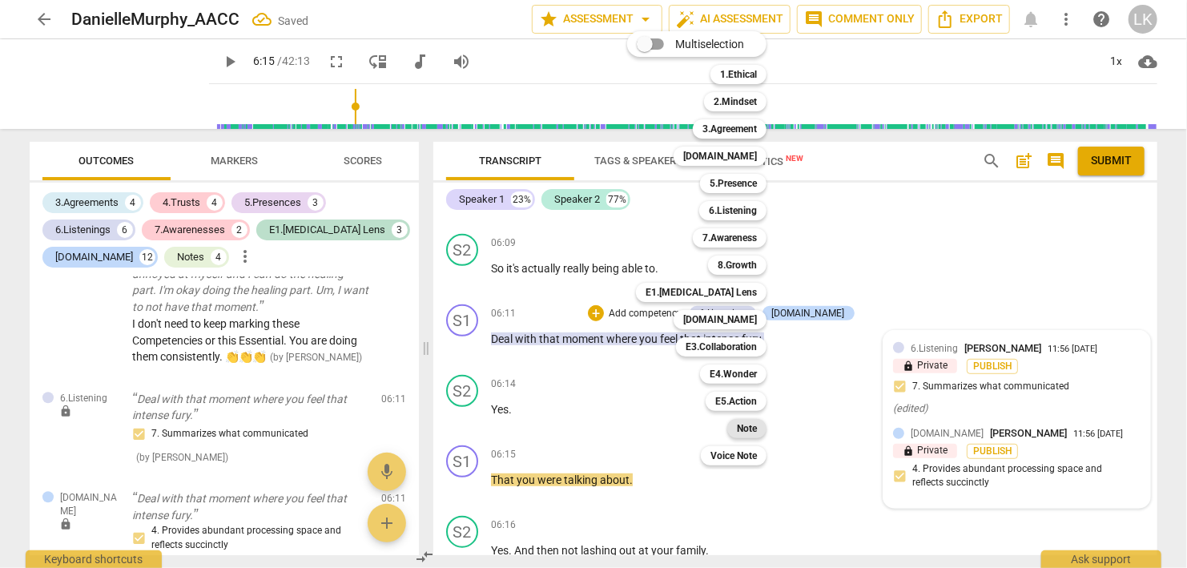
click at [733, 431] on div "Note" at bounding box center [746, 428] width 39 height 19
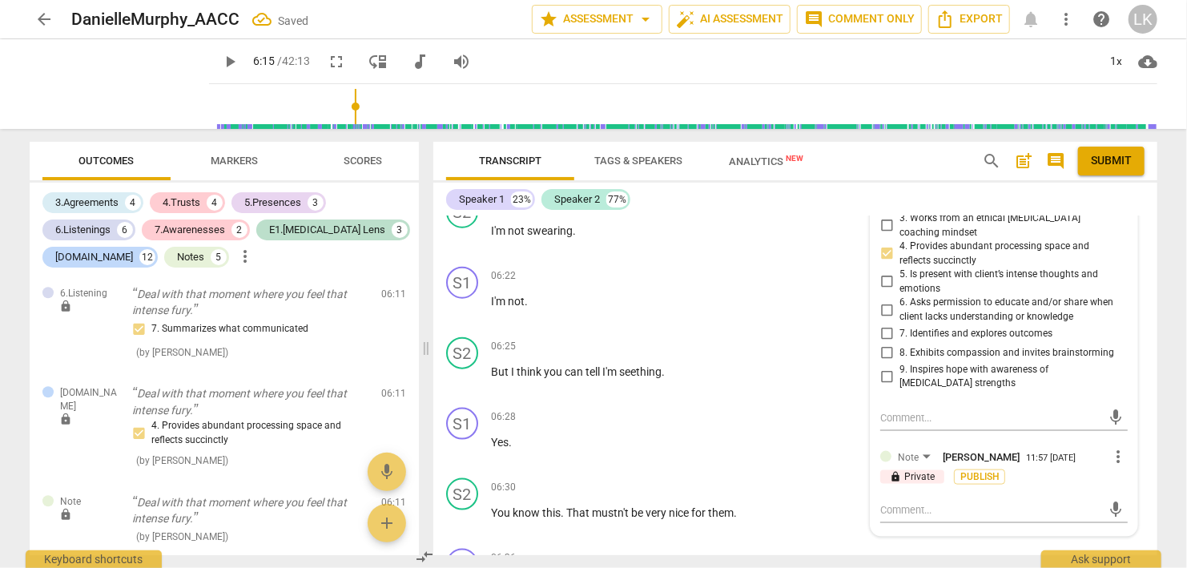
scroll to position [3896, 0]
click at [1030, 501] on textarea at bounding box center [991, 508] width 222 height 15
paste textarea "Nicely done."
click at [1111, 500] on span "send" at bounding box center [1116, 509] width 18 height 18
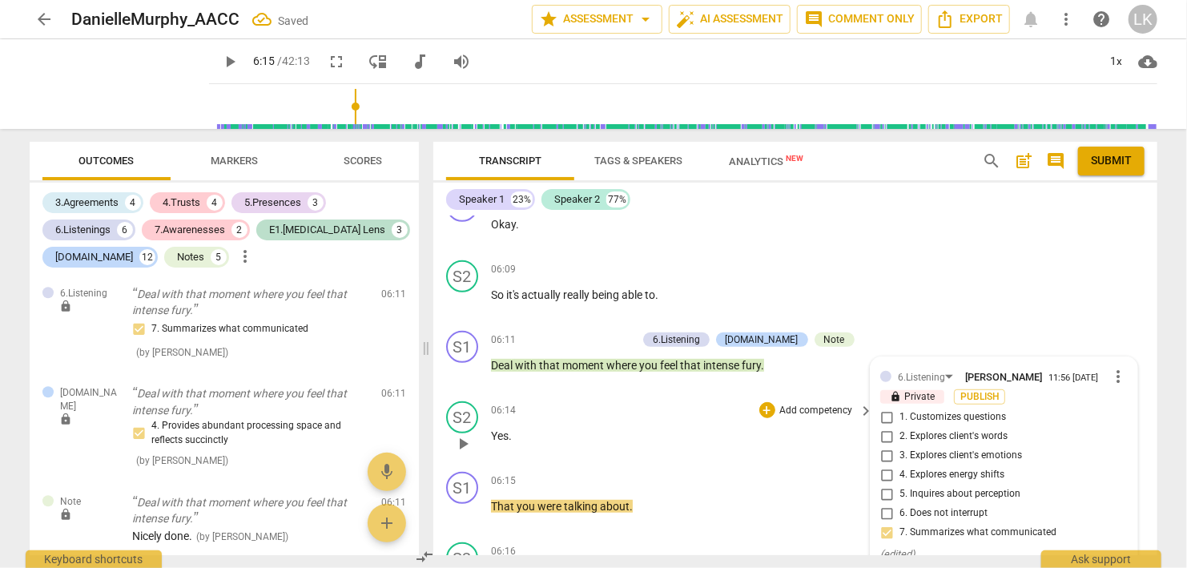
scroll to position [3435, 0]
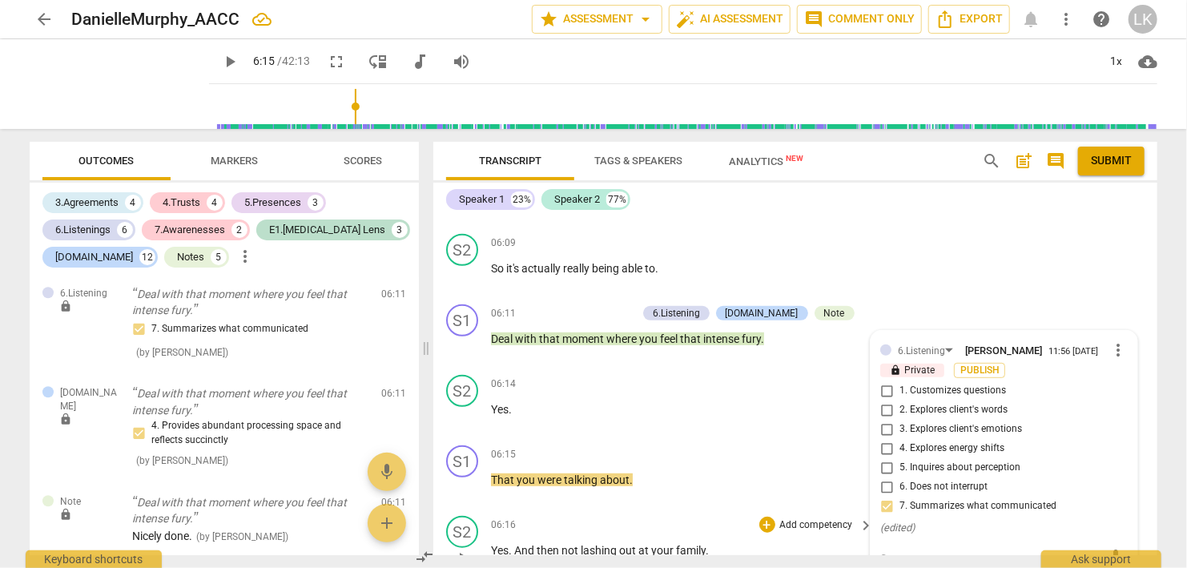
click at [463, 548] on span "play_arrow" at bounding box center [462, 557] width 19 height 19
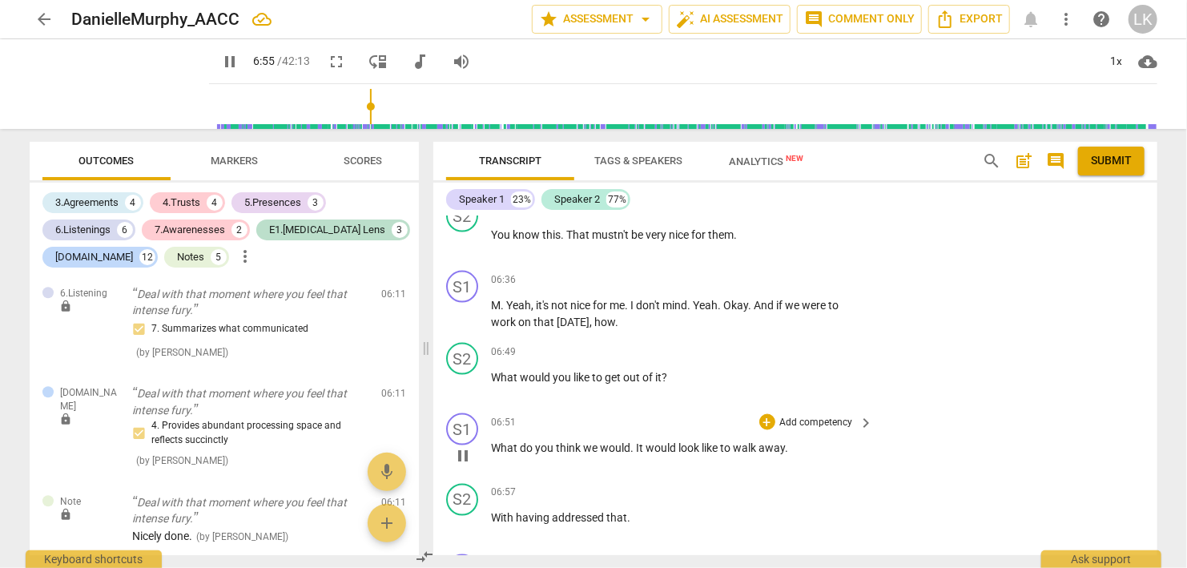
scroll to position [4265, 0]
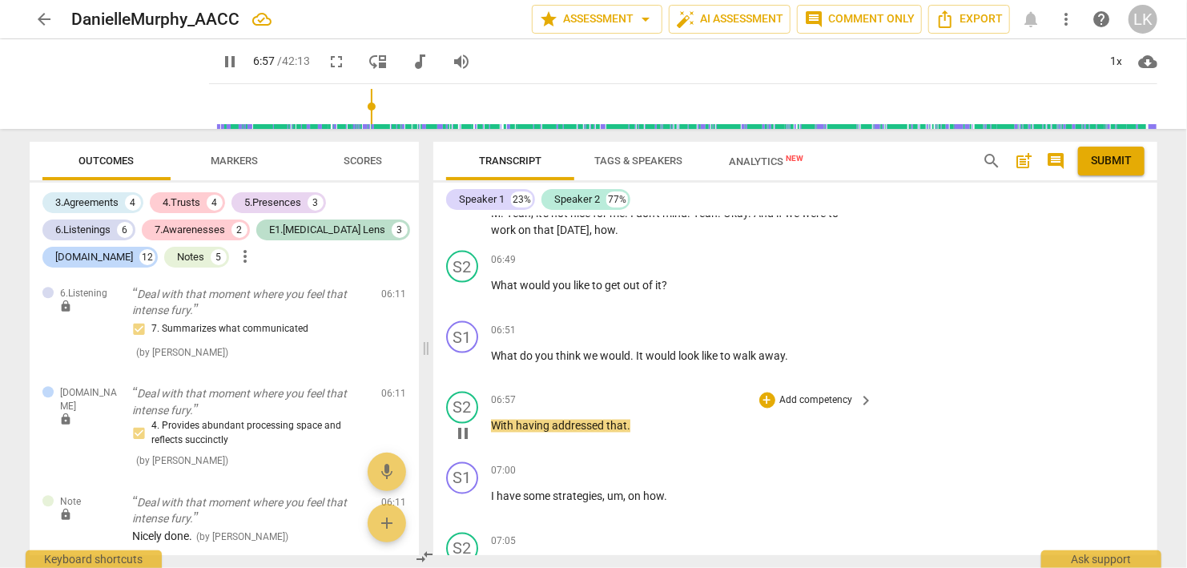
click at [461, 424] on span "pause" at bounding box center [462, 433] width 19 height 19
click at [762, 392] on div "+" at bounding box center [767, 400] width 16 height 16
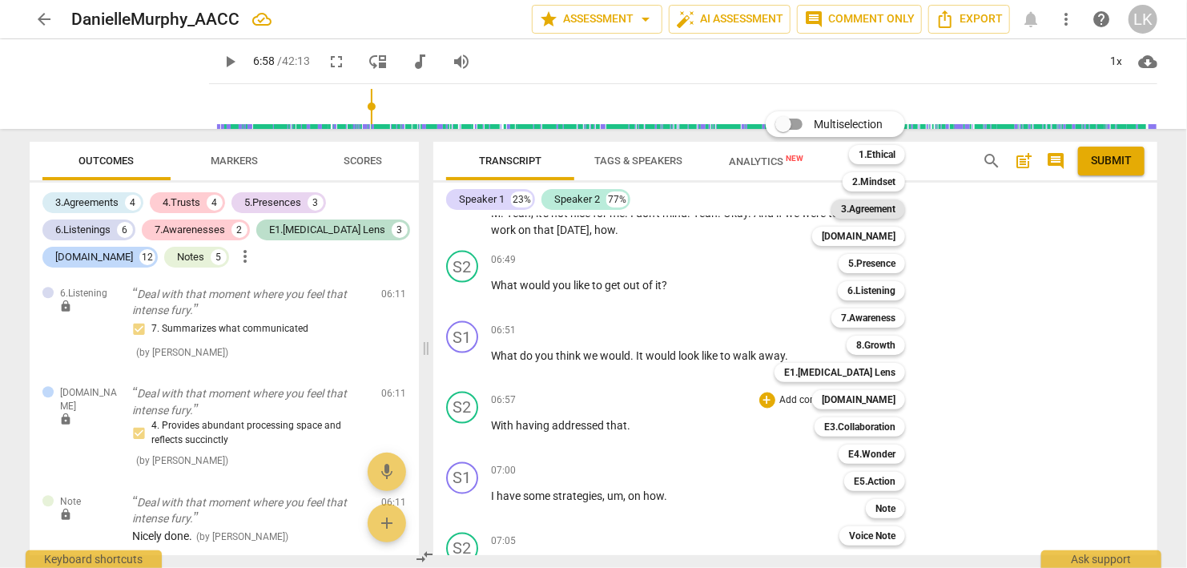
click at [885, 203] on b "3.Agreement" at bounding box center [868, 208] width 54 height 19
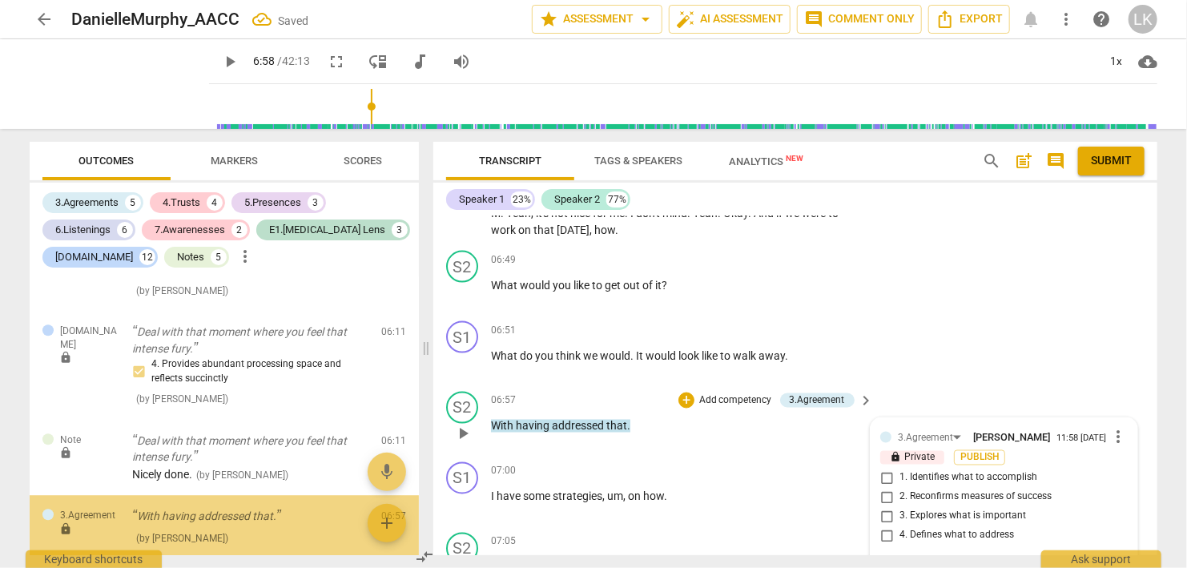
scroll to position [5035, 0]
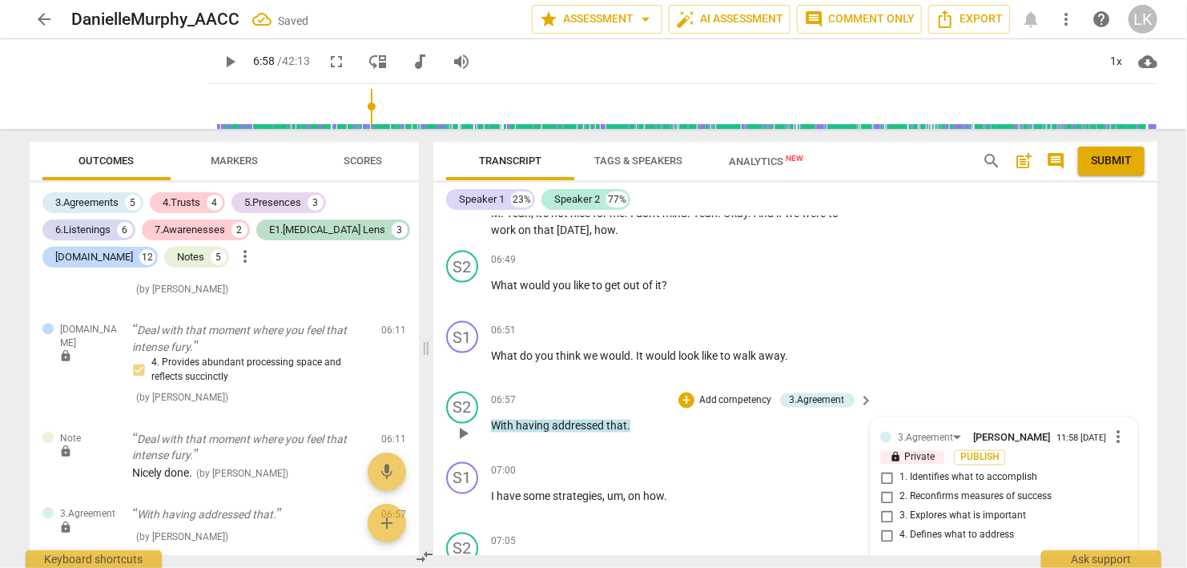
click at [885, 488] on input "2. Reconfirms measures of success" at bounding box center [887, 497] width 26 height 19
click at [899, 564] on textarea at bounding box center [991, 571] width 222 height 15
drag, startPoint x: 981, startPoint y: 536, endPoint x: 862, endPoint y: 488, distance: 128.3
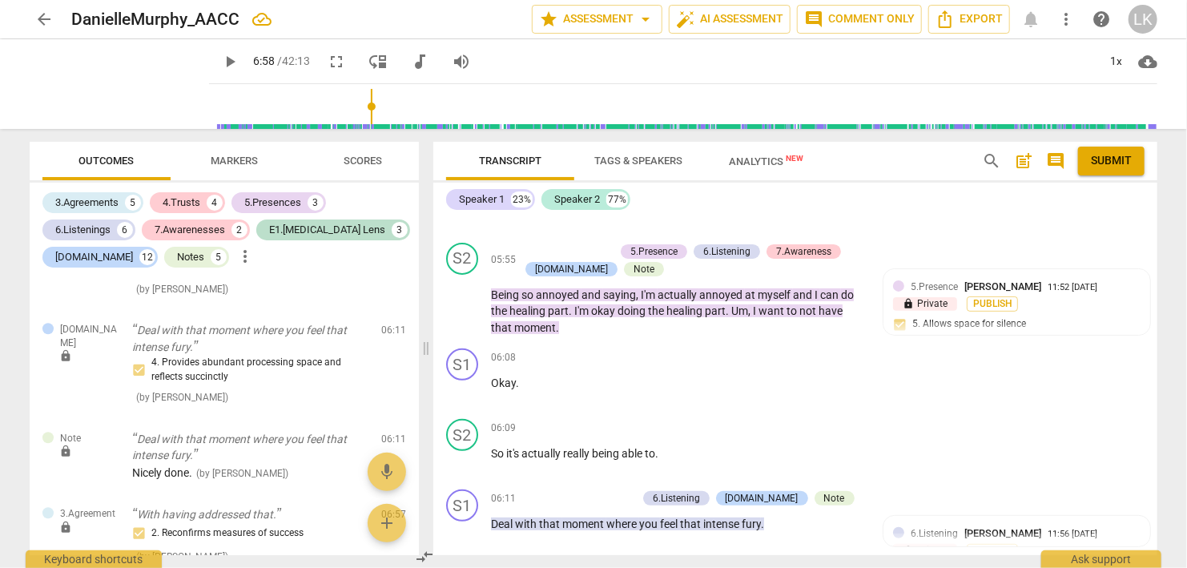
scroll to position [3251, 0]
click at [557, 489] on div "+" at bounding box center [549, 497] width 16 height 16
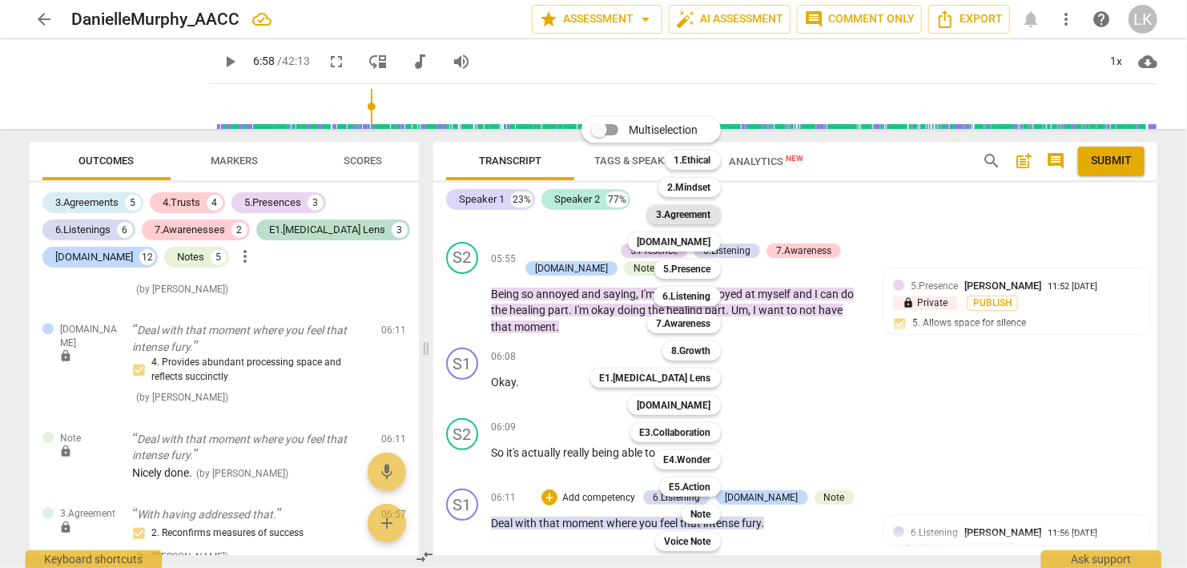
click at [681, 219] on b "3.Agreement" at bounding box center [684, 214] width 54 height 19
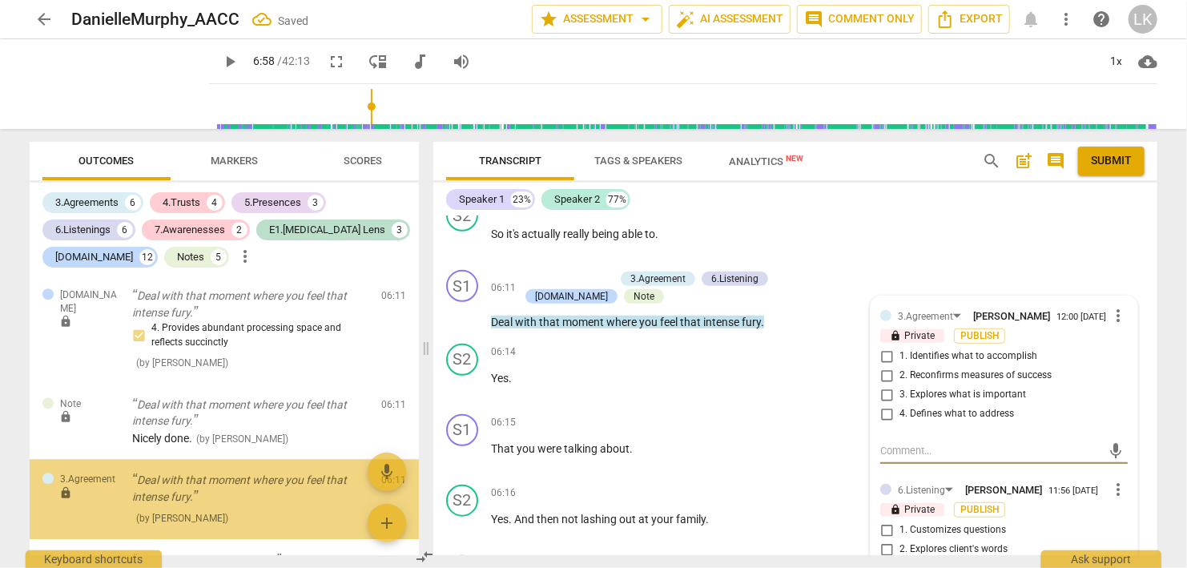
scroll to position [5071, 0]
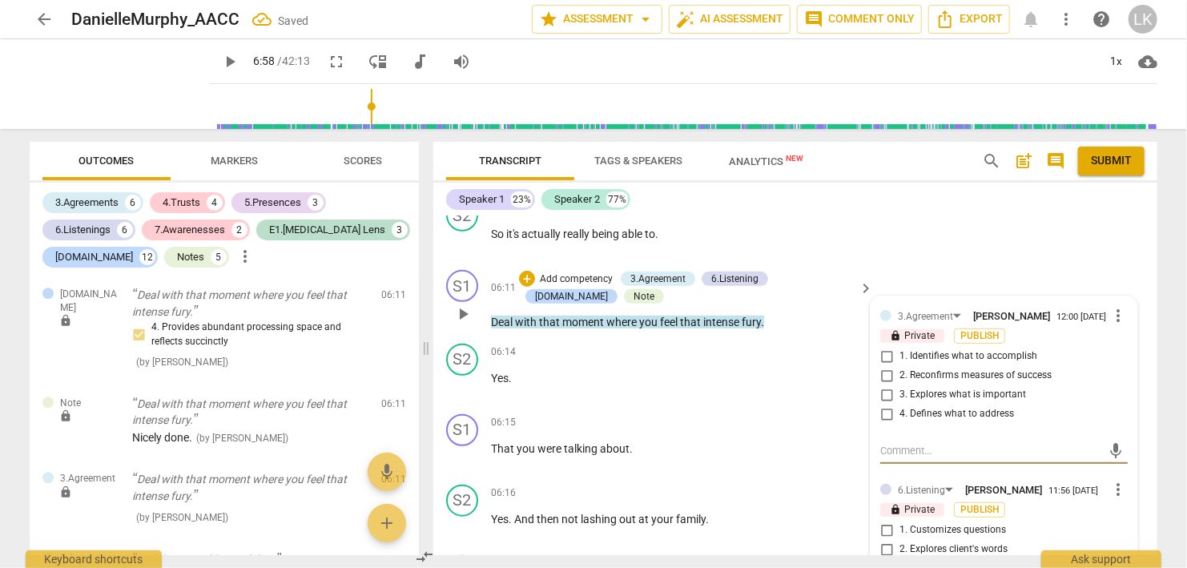
click at [889, 347] on input "1. Identifies what to accomplish" at bounding box center [887, 356] width 26 height 19
click at [900, 443] on textarea at bounding box center [991, 450] width 222 height 15
paste textarea "Good. So often when we ask 3.2, the client responds with the longer-term goal i…"
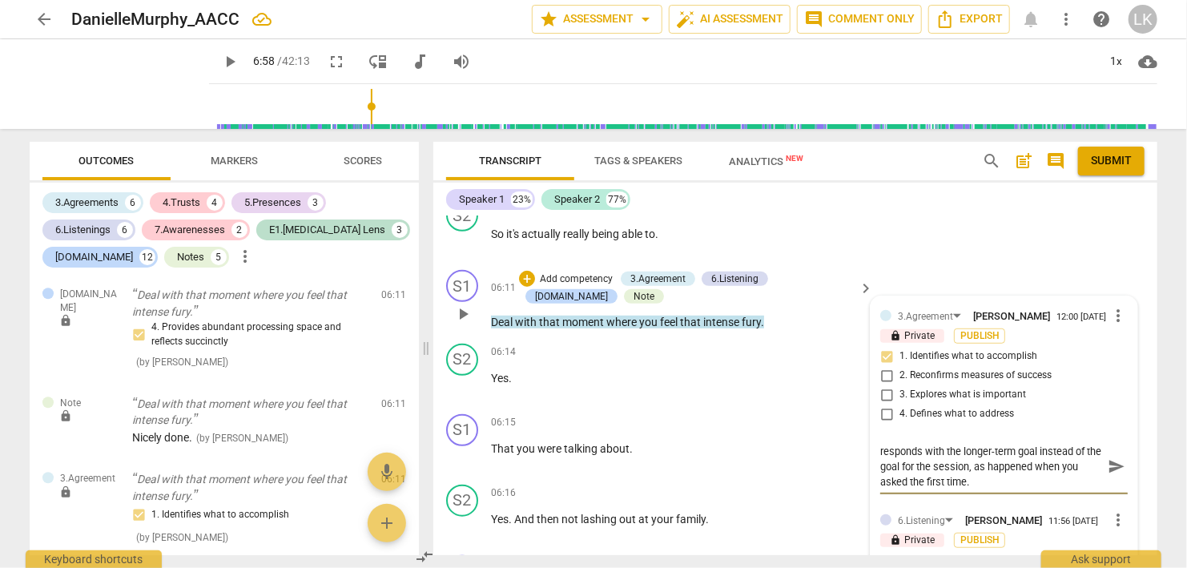
drag, startPoint x: 907, startPoint y: 419, endPoint x: 978, endPoint y: 411, distance: 71.7
click at [978, 443] on textarea "Good. So often when we ask 3.2, the client responds with the longer-term goal i…" at bounding box center [991, 466] width 222 height 46
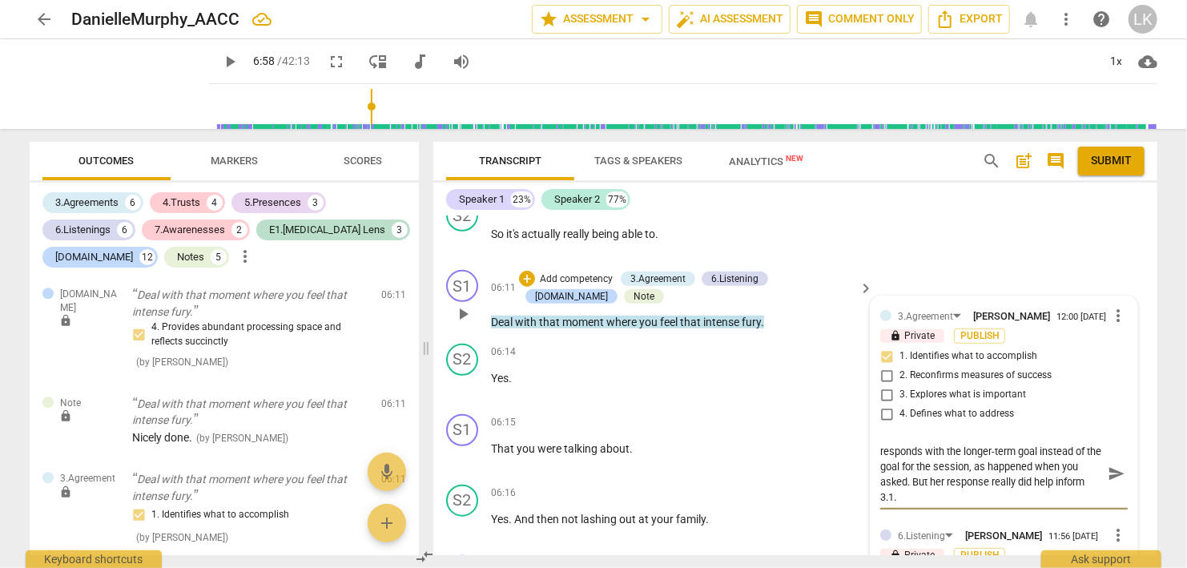
click at [1056, 443] on textarea "Good. So often when we ask 3.2, the client responds with the longer-term goal i…" at bounding box center [991, 473] width 222 height 61
click at [1110, 464] on span "send" at bounding box center [1116, 473] width 18 height 18
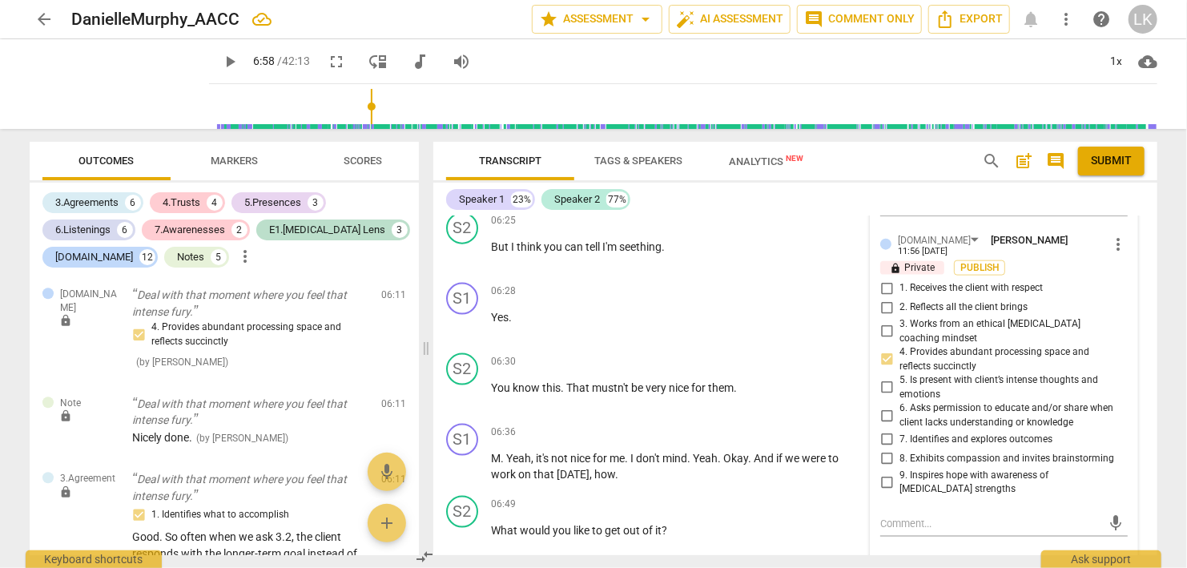
scroll to position [4023, 0]
click at [764, 496] on div "+" at bounding box center [767, 504] width 16 height 16
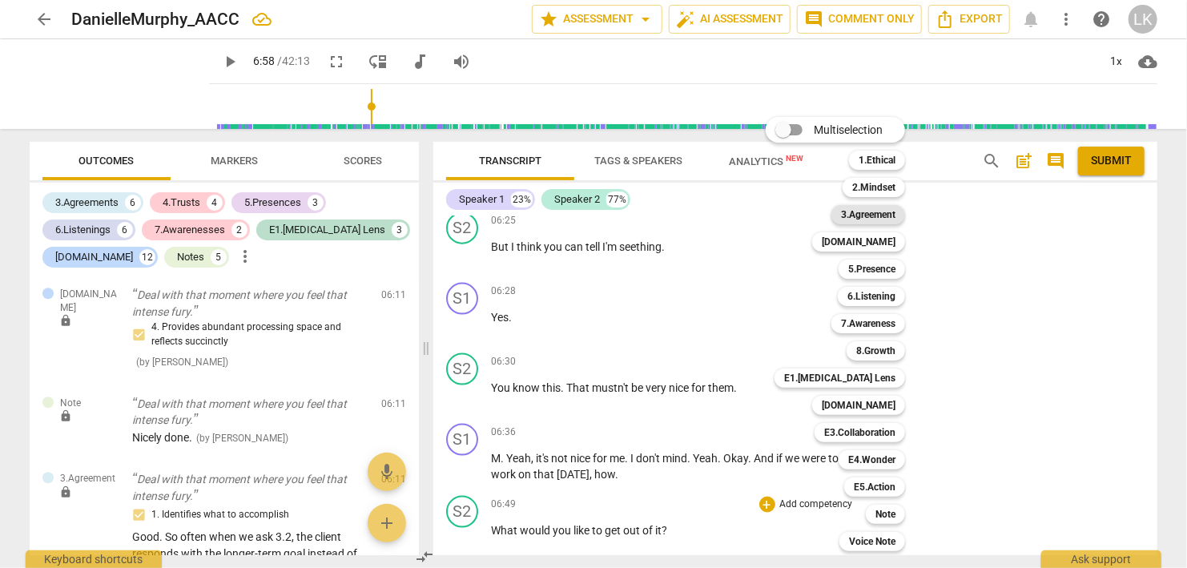
click at [867, 219] on b "3.Agreement" at bounding box center [868, 214] width 54 height 19
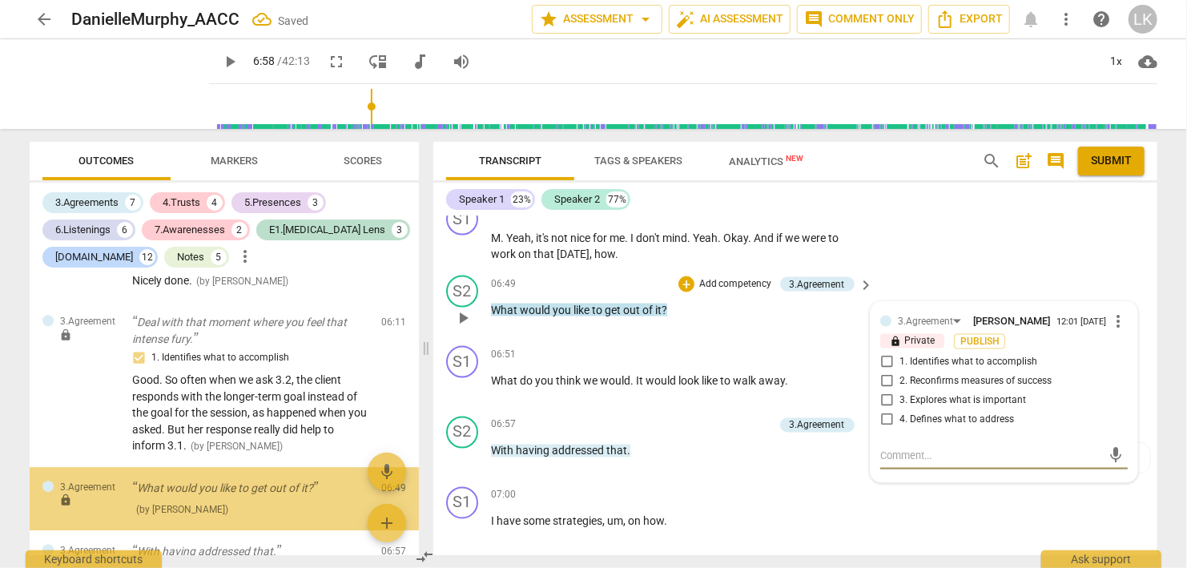
scroll to position [5228, 0]
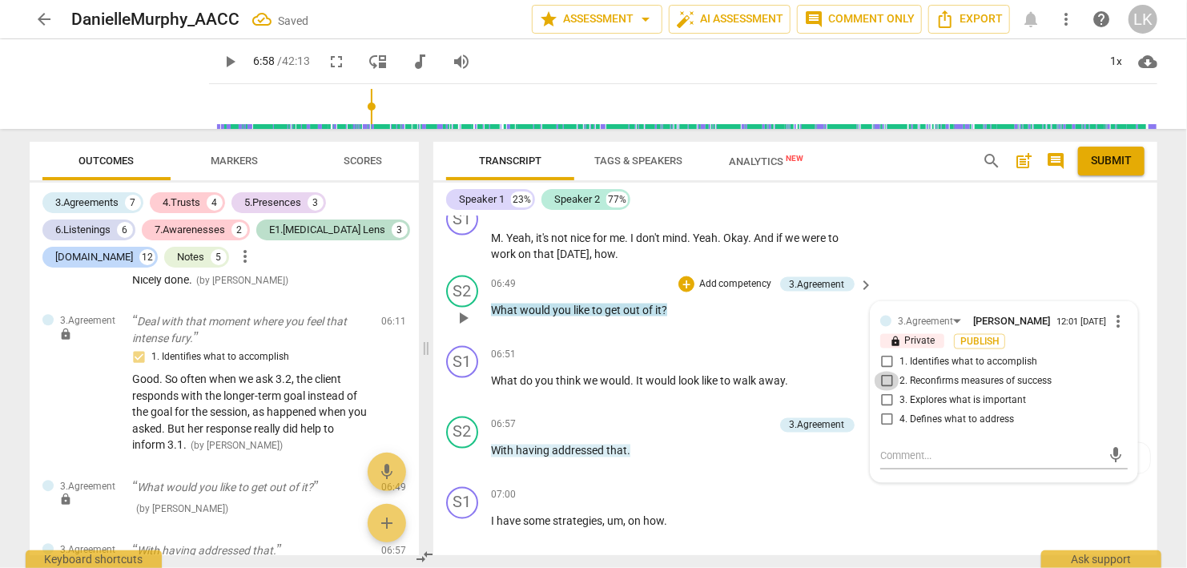
click at [882, 372] on input "2. Reconfirms measures of success" at bounding box center [887, 381] width 26 height 19
click at [906, 448] on textarea at bounding box center [991, 455] width 222 height 15
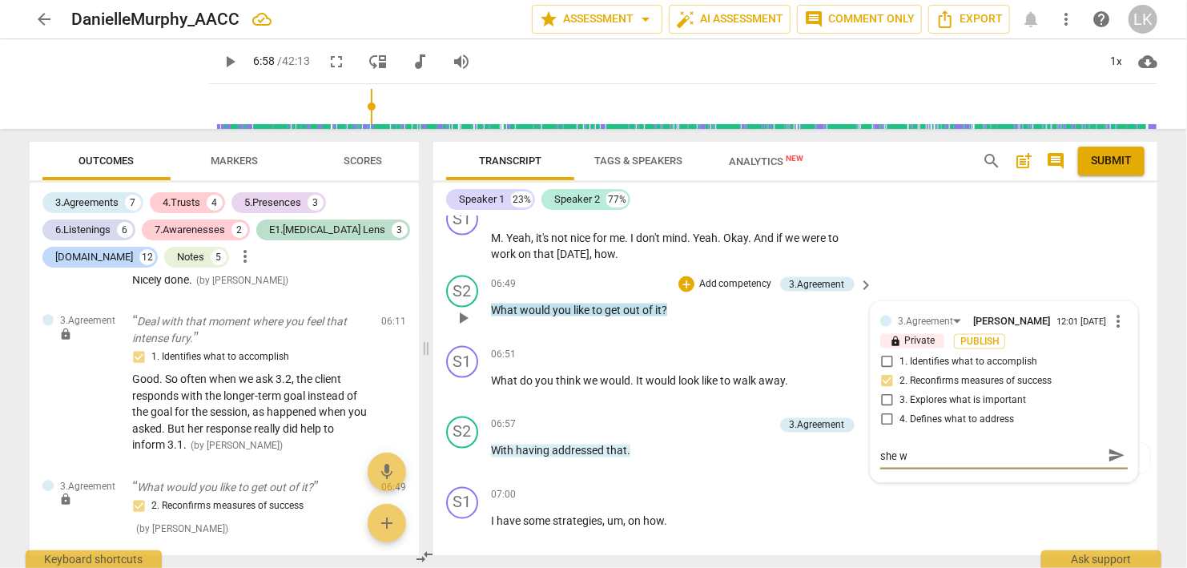
scroll to position [0, 0]
click at [1058, 448] on textarea "So this is good. You are asking again about what she wants out of the *session*." at bounding box center [991, 463] width 222 height 30
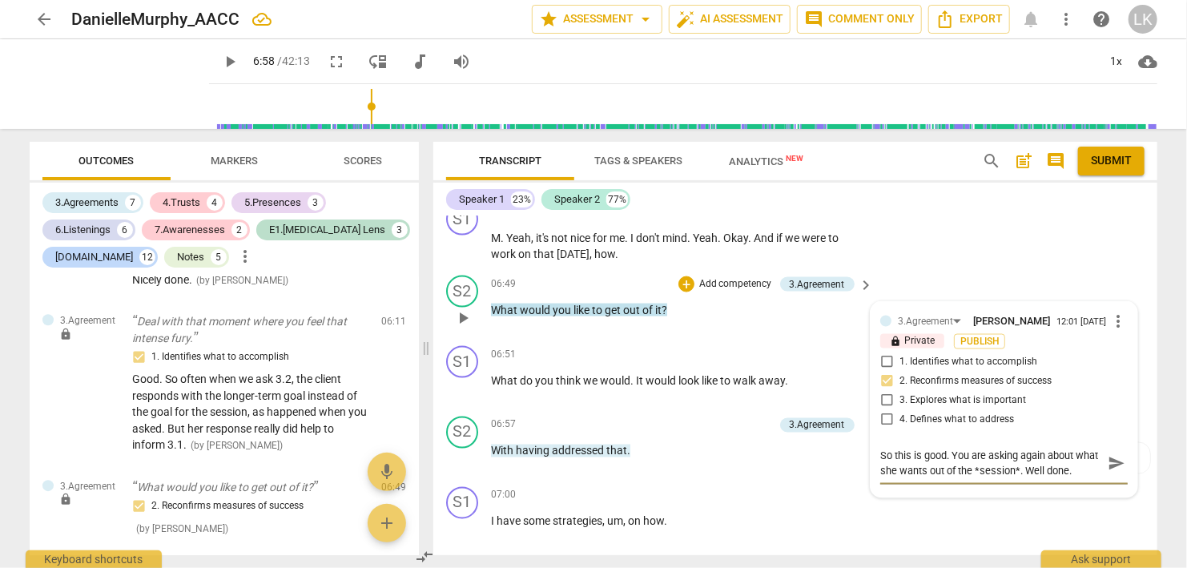
click at [1116, 455] on span "send" at bounding box center [1116, 464] width 18 height 18
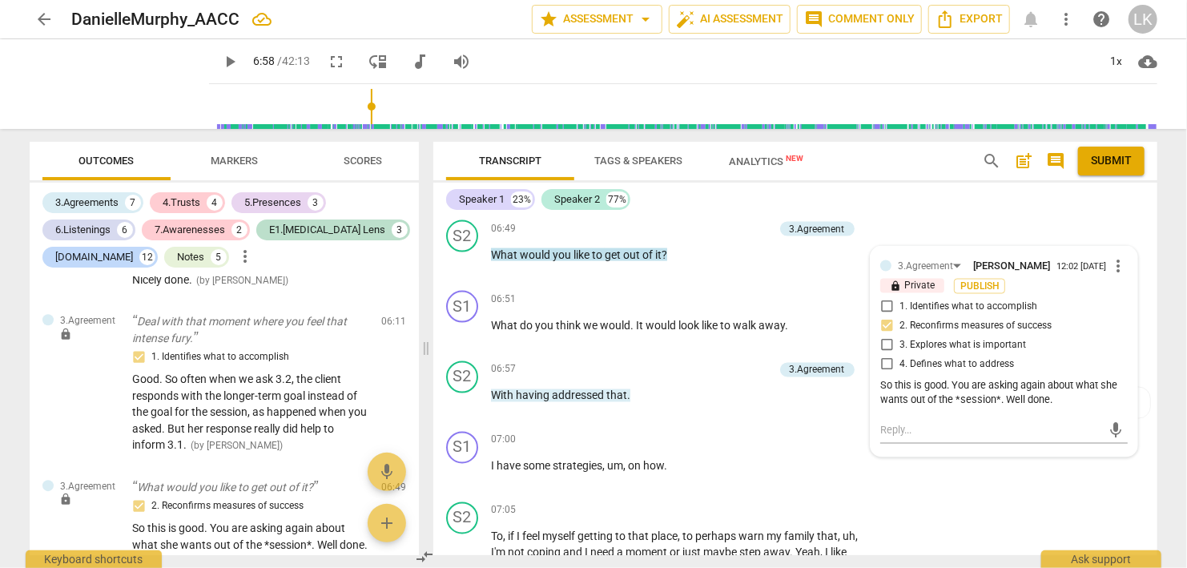
scroll to position [4336, 0]
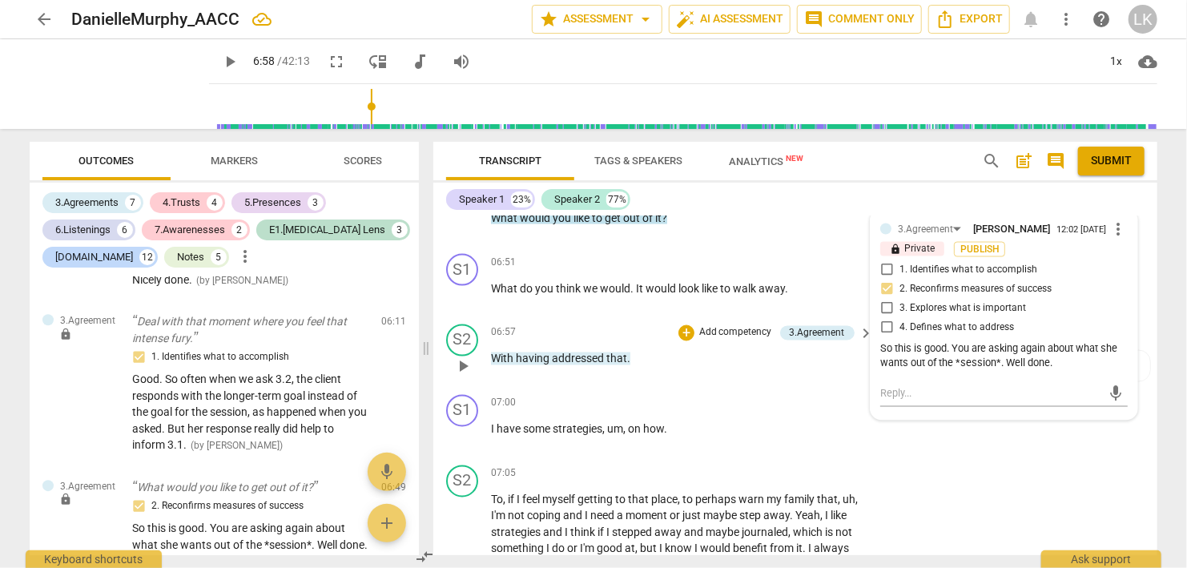
click at [456, 357] on span "play_arrow" at bounding box center [462, 366] width 19 height 19
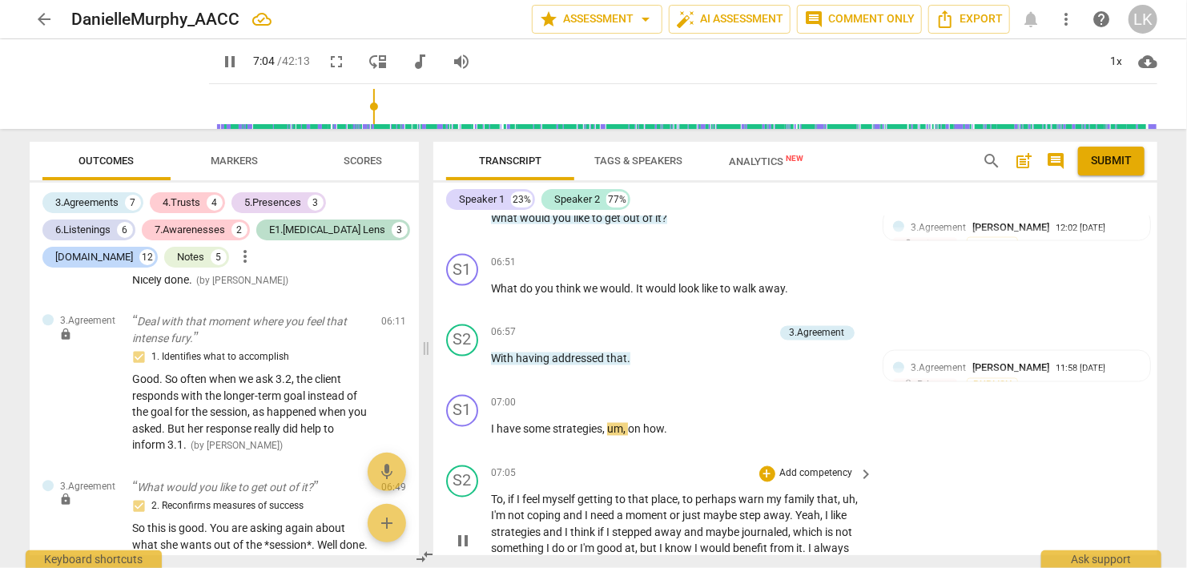
scroll to position [4428, 0]
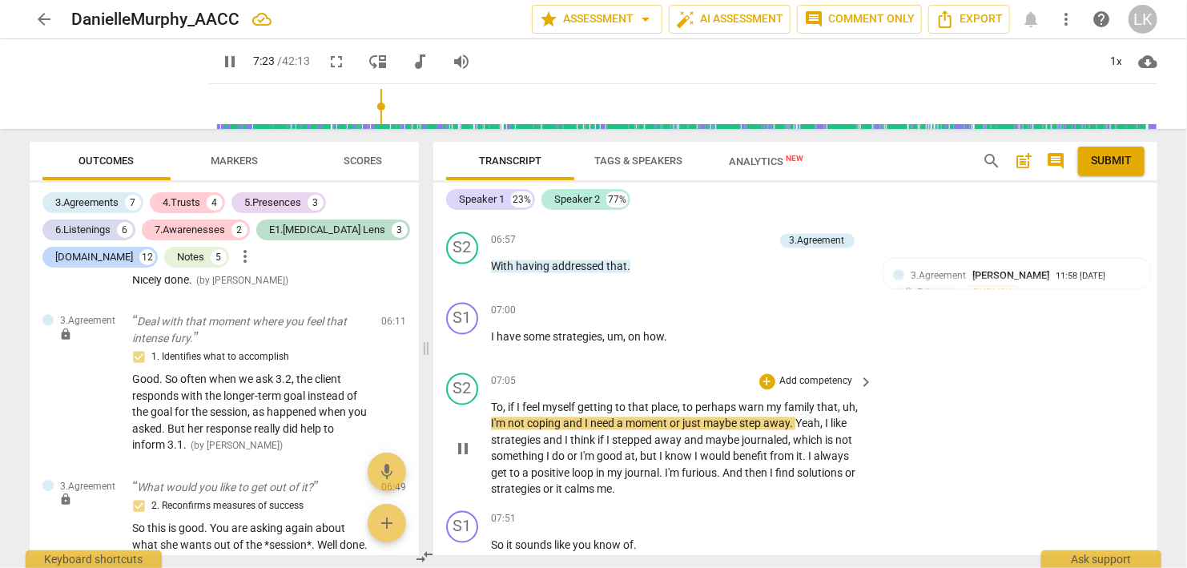
click at [459, 440] on span "pause" at bounding box center [462, 449] width 19 height 19
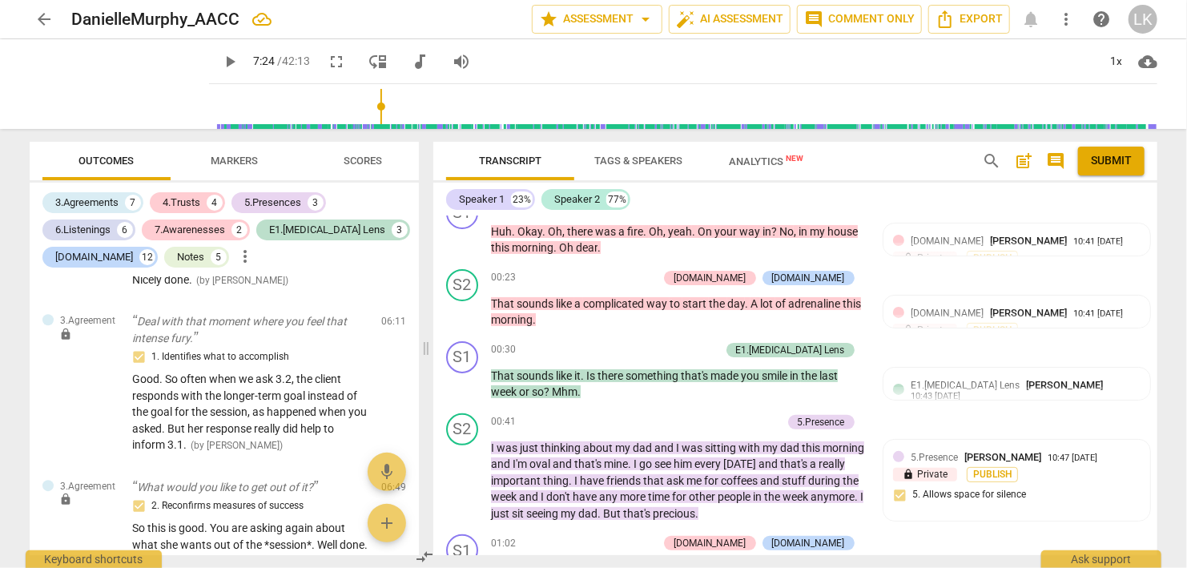
scroll to position [0, 0]
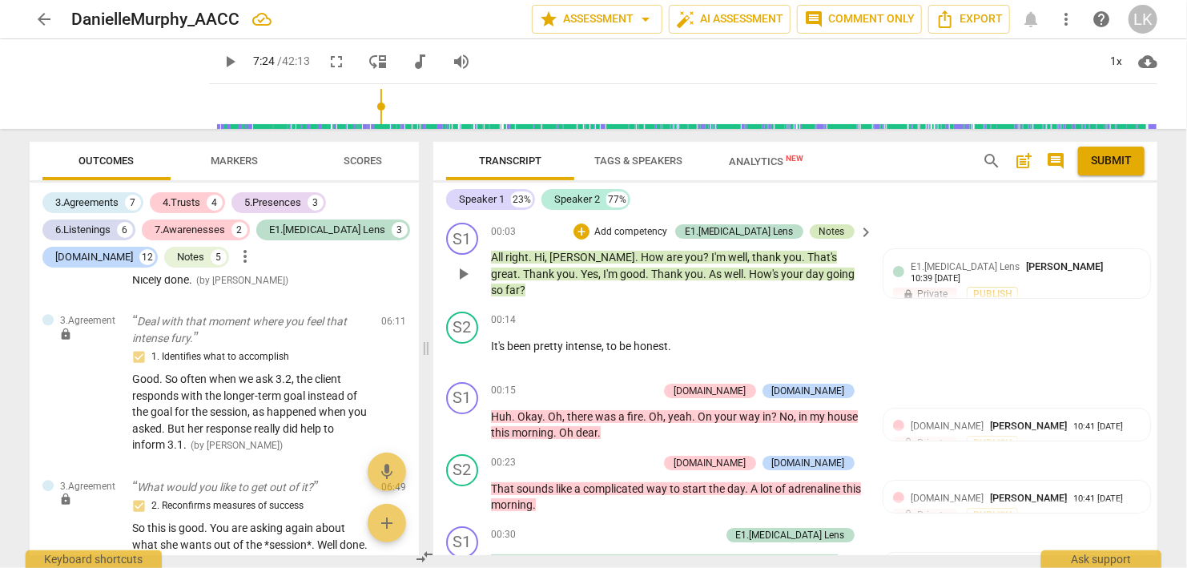
click at [830, 231] on div "Notes" at bounding box center [832, 231] width 26 height 14
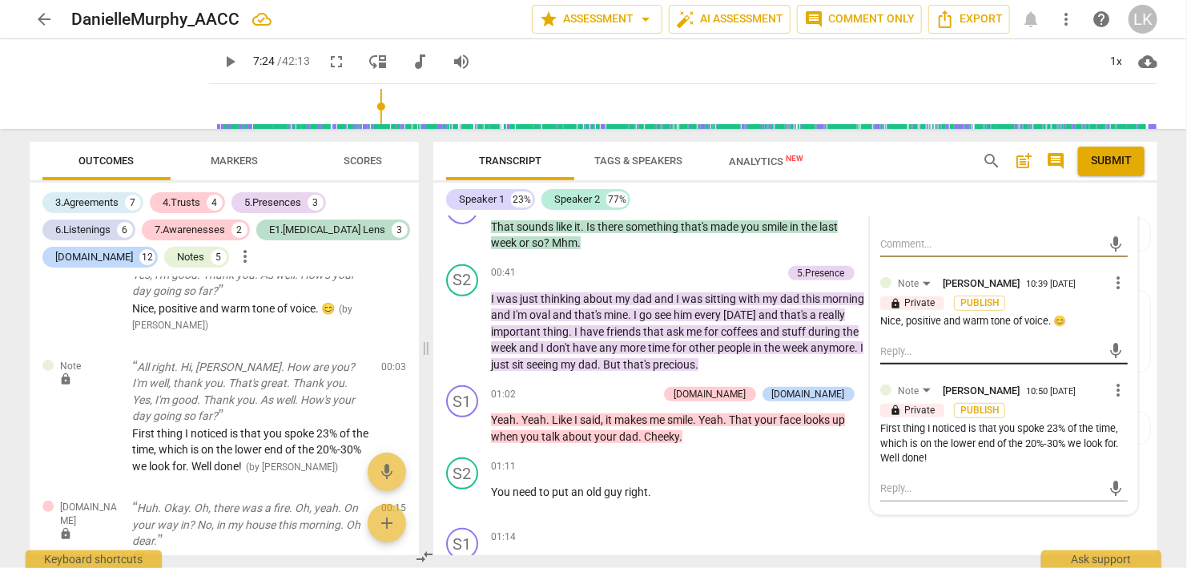
scroll to position [362, 0]
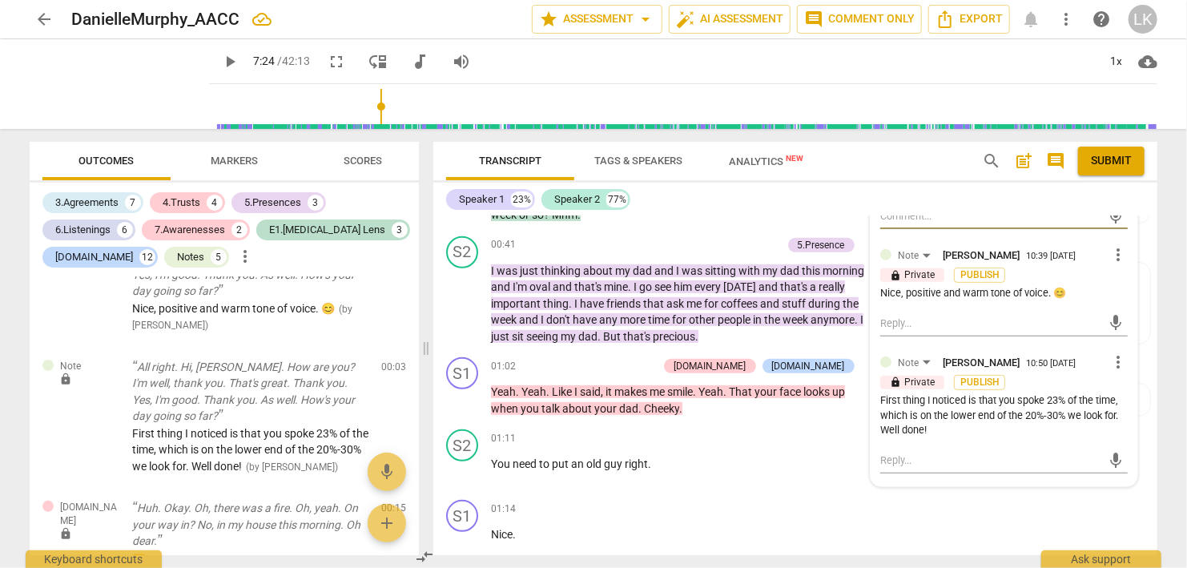
click at [1123, 352] on span "more_vert" at bounding box center [1117, 361] width 19 height 19
click at [1123, 347] on li "Edit" at bounding box center [1135, 346] width 55 height 30
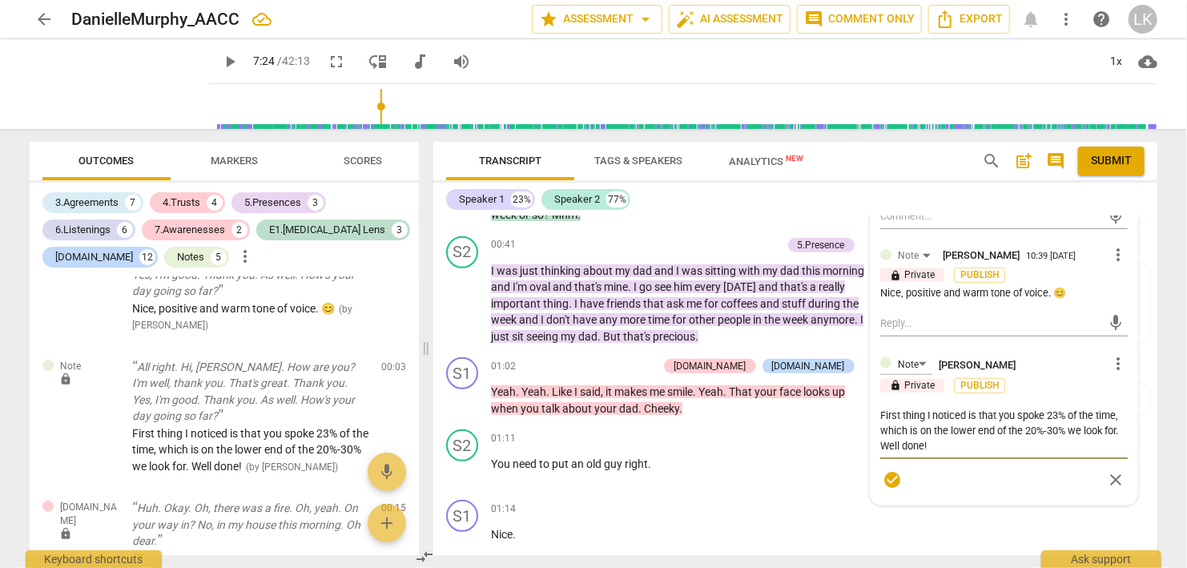
drag, startPoint x: 930, startPoint y: 430, endPoint x: 878, endPoint y: 428, distance: 51.3
click at [880, 428] on textarea "First thing I noticed is that you spoke 23% of the time, which is on the lower …" at bounding box center [1003, 431] width 247 height 46
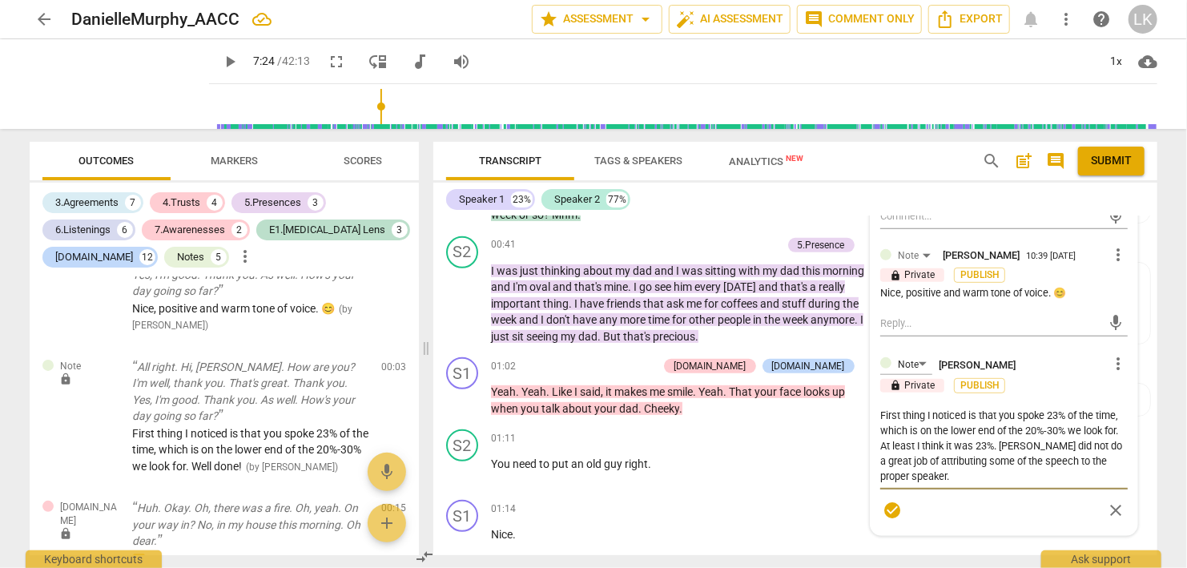
click at [970, 465] on textarea "First thing I noticed is that you spoke 23% of the time, which is on the lower …" at bounding box center [1003, 446] width 247 height 76
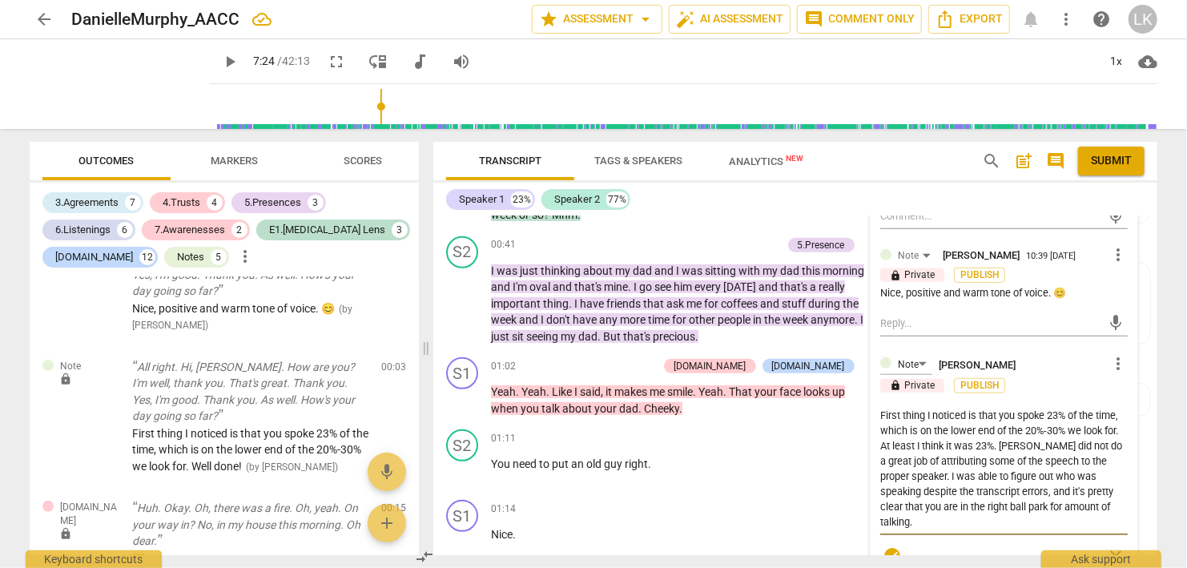
click at [890, 546] on span "check_circle" at bounding box center [891, 555] width 19 height 19
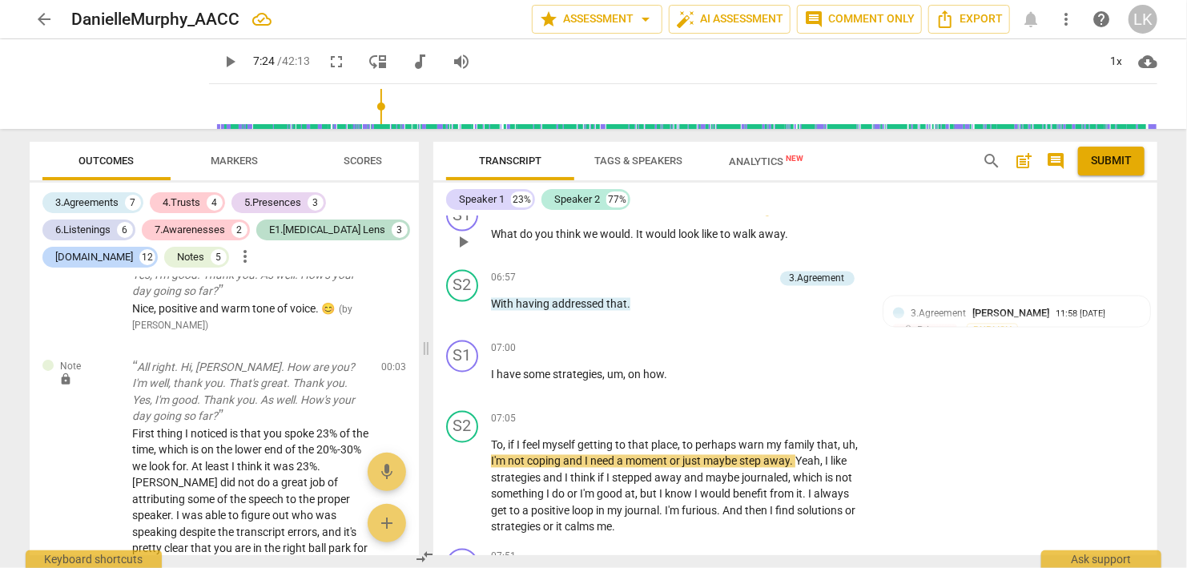
scroll to position [4420, 0]
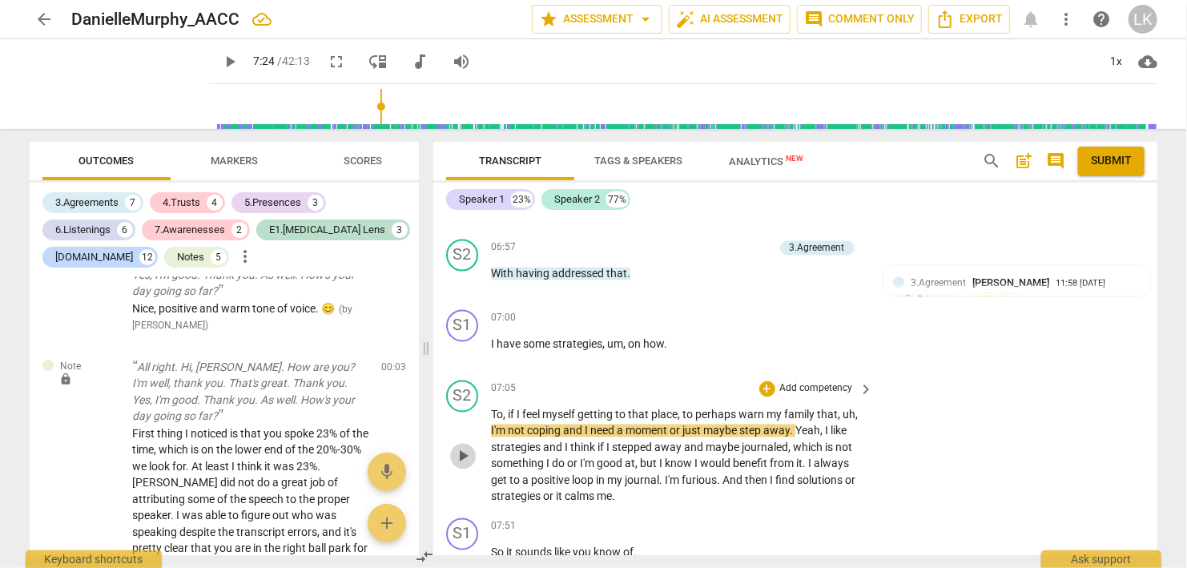
click at [460, 447] on span "play_arrow" at bounding box center [462, 456] width 19 height 19
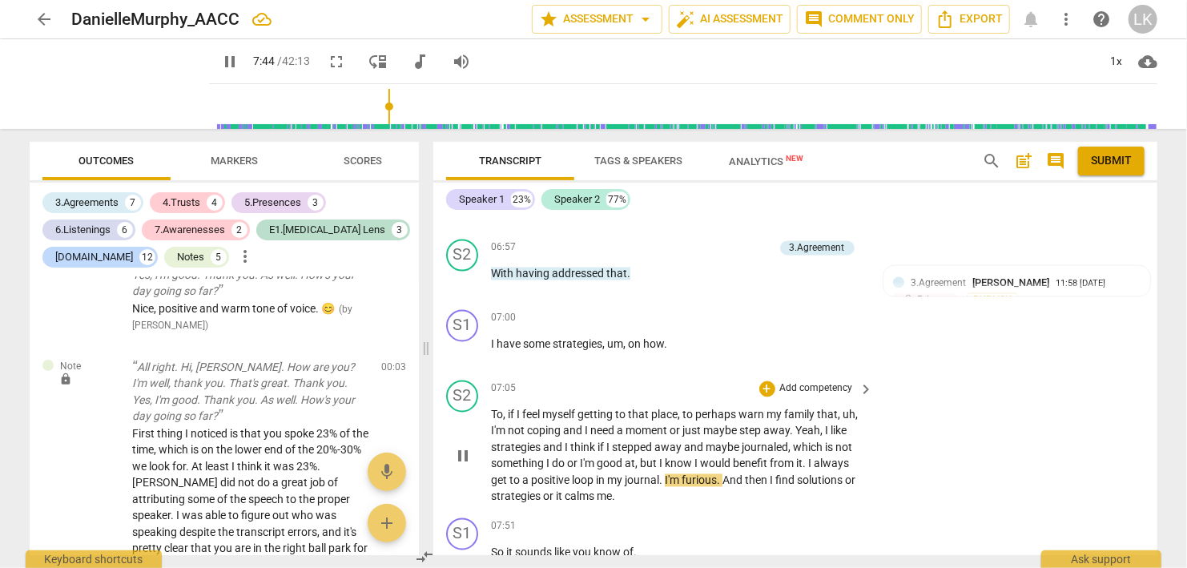
click at [460, 447] on span "pause" at bounding box center [462, 456] width 19 height 19
click at [460, 447] on span "play_arrow" at bounding box center [462, 456] width 19 height 19
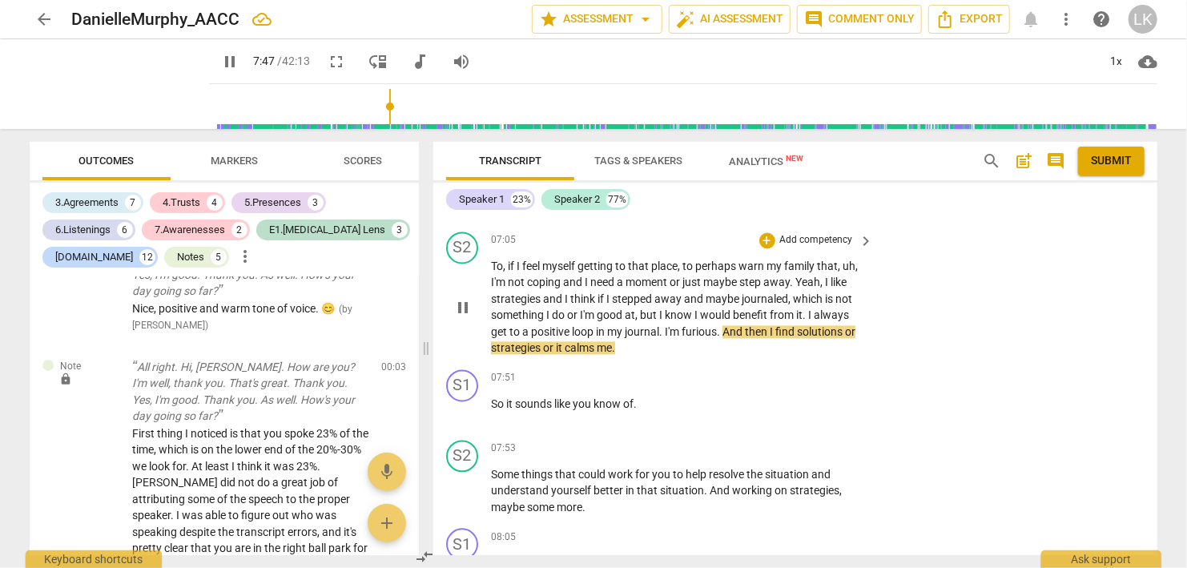
scroll to position [4605, 0]
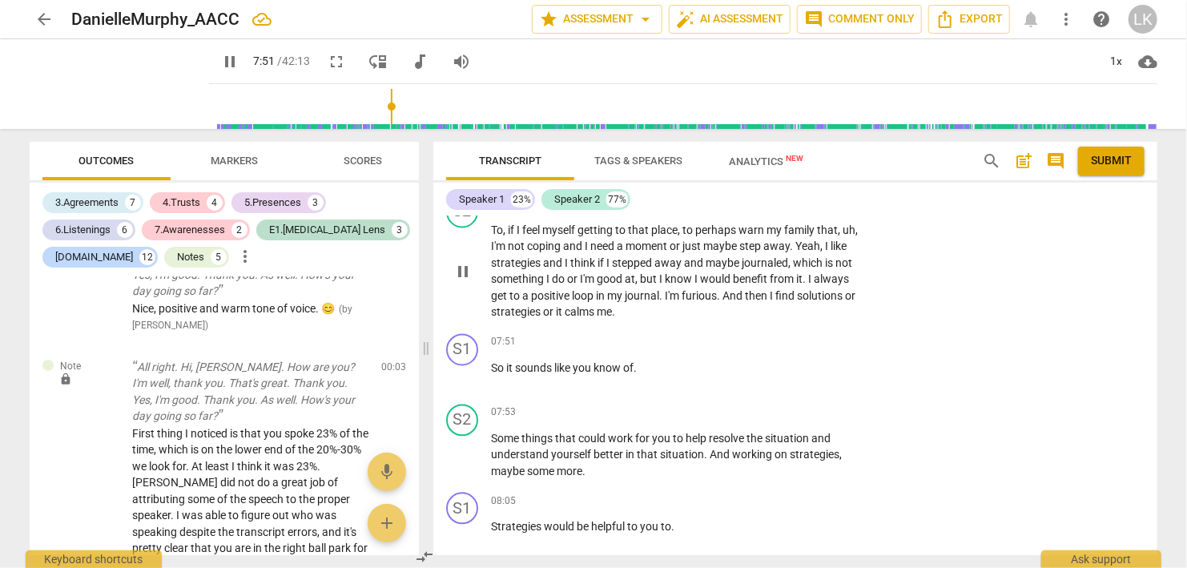
click at [460, 446] on span "pause" at bounding box center [462, 455] width 19 height 19
